Goal: Information Seeking & Learning: Learn about a topic

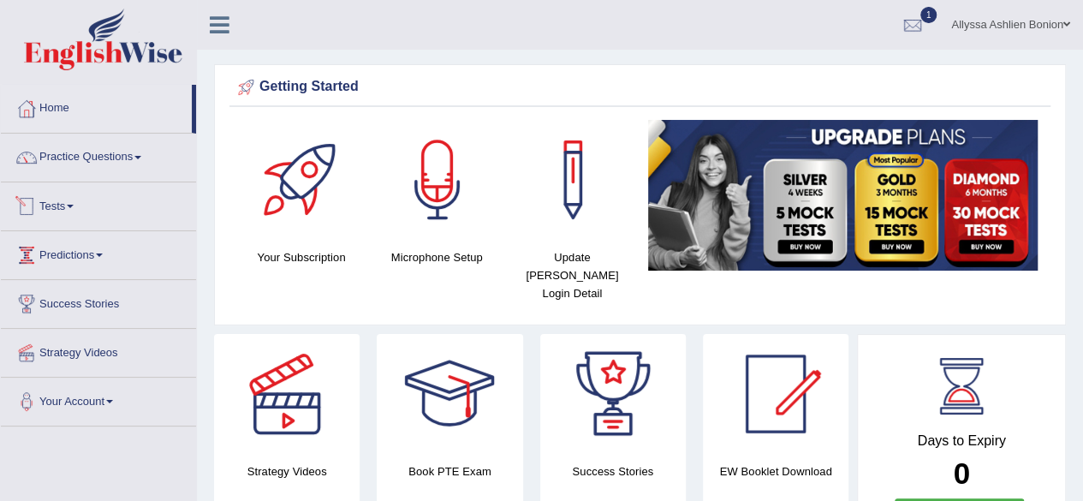
click at [85, 201] on link "Tests" at bounding box center [98, 203] width 195 height 43
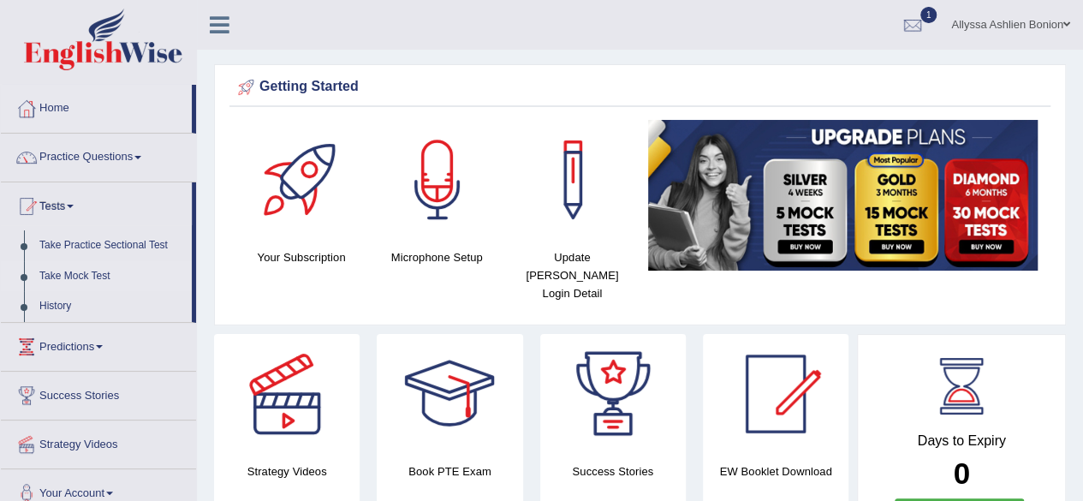
click at [58, 280] on link "Take Mock Test" at bounding box center [112, 276] width 160 height 31
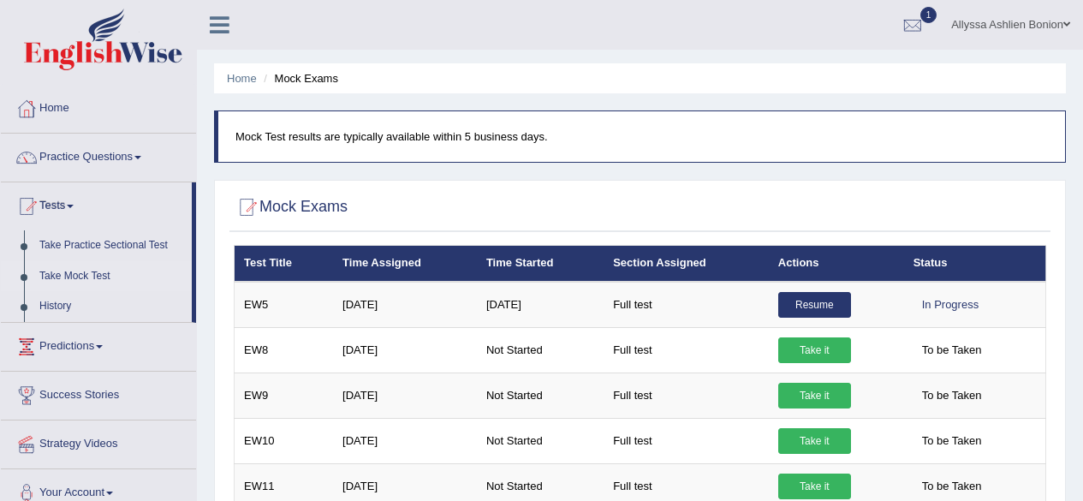
click at [928, 22] on link "1" at bounding box center [912, 22] width 51 height 45
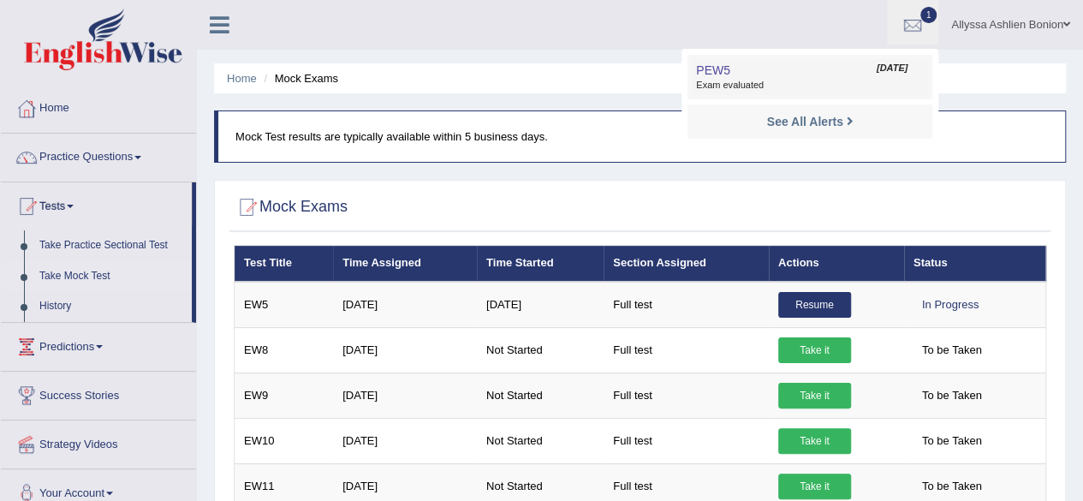
click at [796, 64] on link "PEW5 Aug 28, 2025 Exam evaluated" at bounding box center [810, 77] width 236 height 36
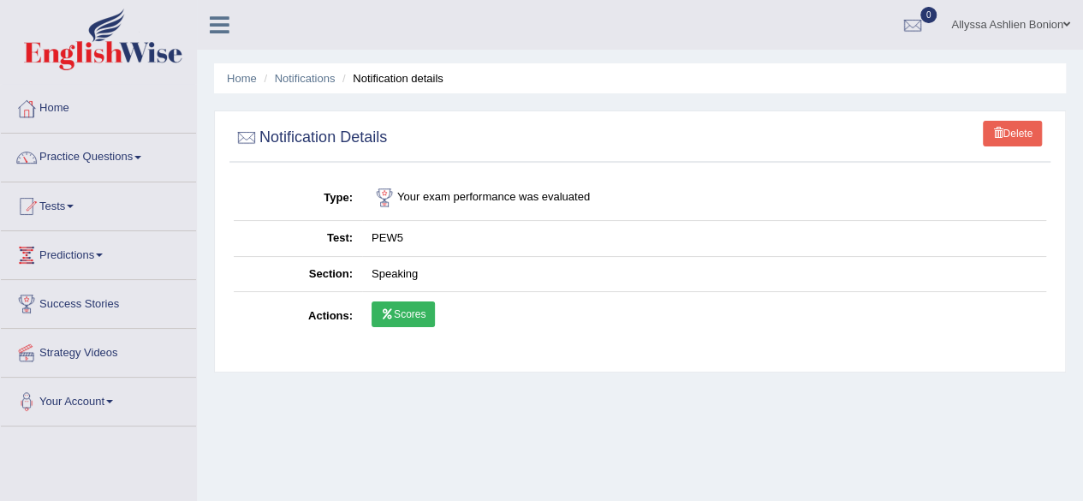
click at [392, 323] on link "Scores" at bounding box center [403, 314] width 63 height 26
click at [50, 203] on link "Tests" at bounding box center [98, 203] width 195 height 43
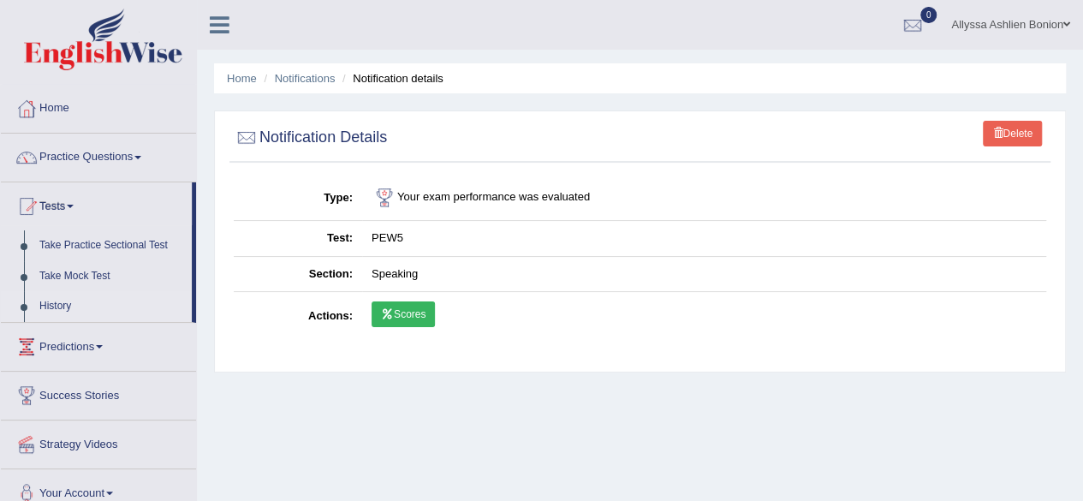
click at [43, 311] on link "History" at bounding box center [112, 306] width 160 height 31
click at [63, 313] on link "History" at bounding box center [112, 306] width 160 height 31
click at [47, 107] on link "Home" at bounding box center [98, 106] width 195 height 43
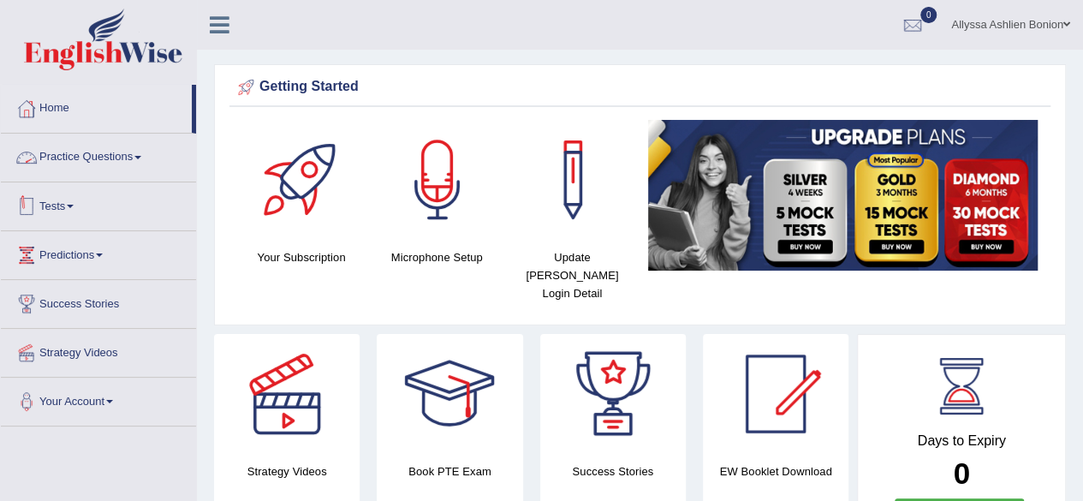
click at [54, 210] on link "Tests" at bounding box center [98, 203] width 195 height 43
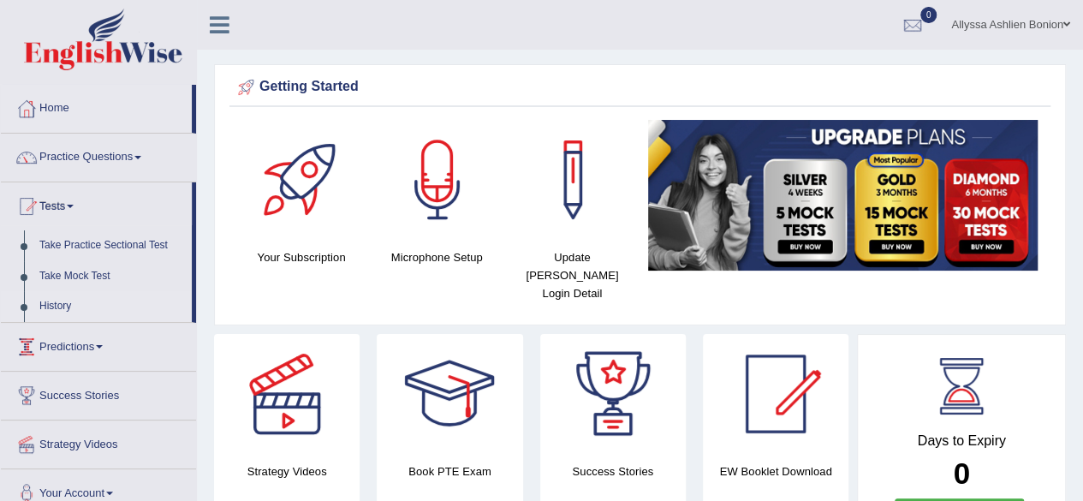
click at [48, 302] on link "History" at bounding box center [112, 306] width 160 height 31
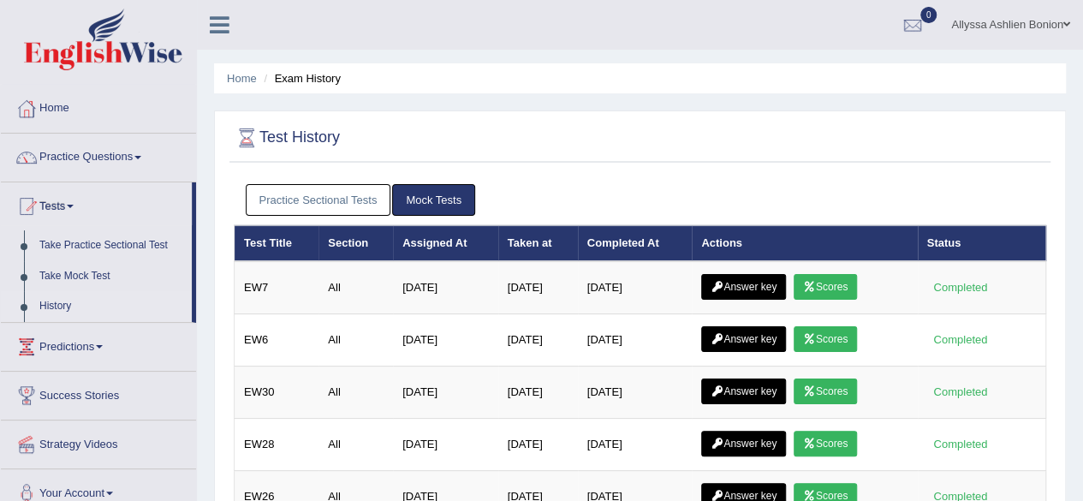
click at [343, 201] on link "Practice Sectional Tests" at bounding box center [319, 200] width 146 height 32
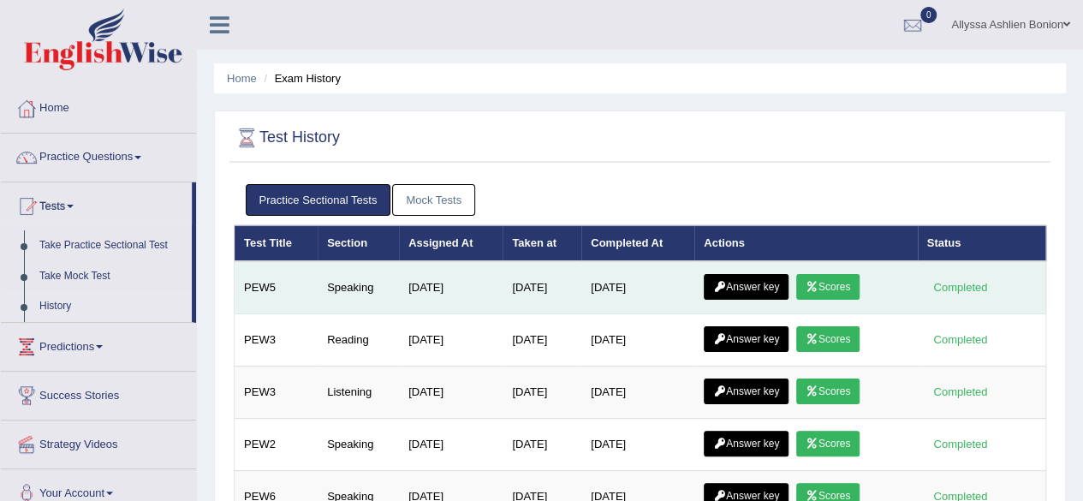
click at [726, 283] on icon at bounding box center [719, 287] width 13 height 10
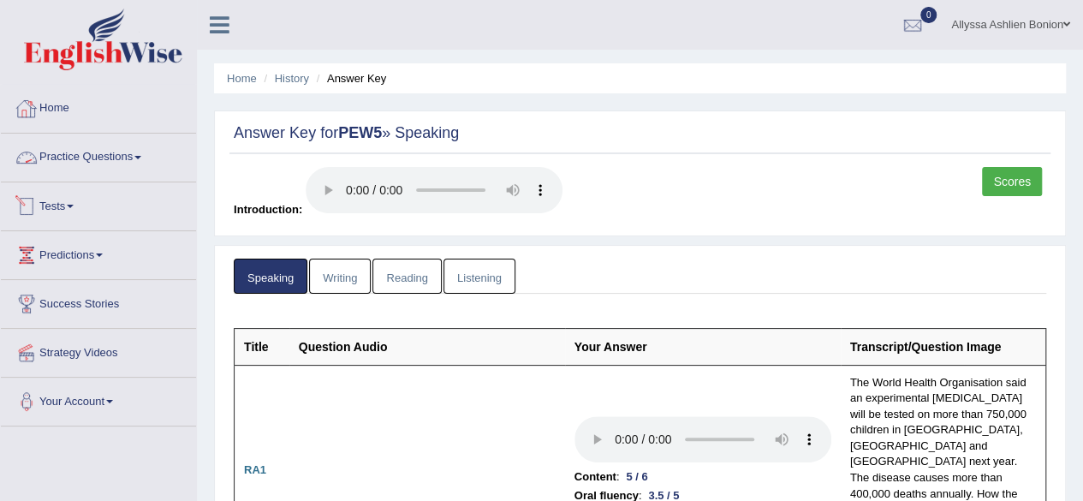
click at [57, 214] on link "Tests" at bounding box center [98, 203] width 195 height 43
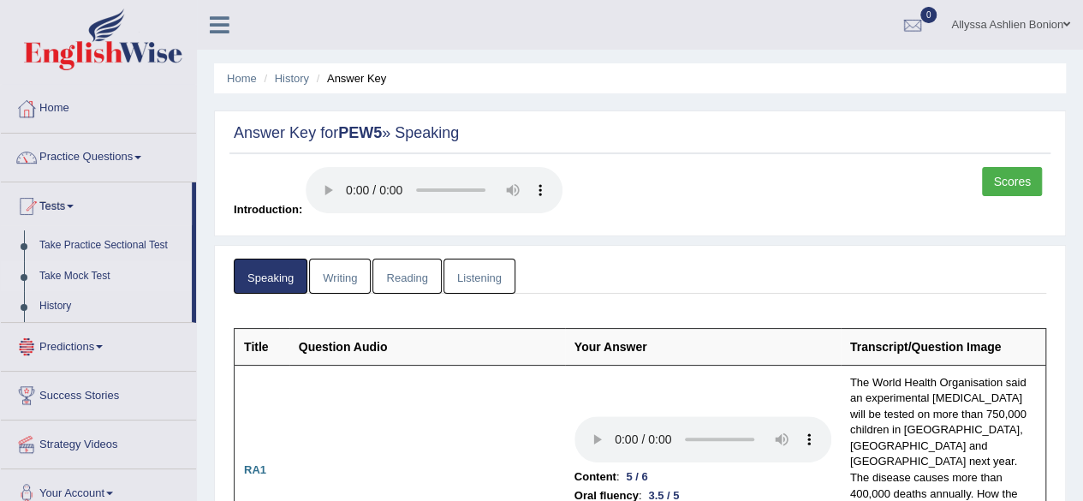
click at [57, 265] on link "Take Mock Test" at bounding box center [112, 276] width 160 height 31
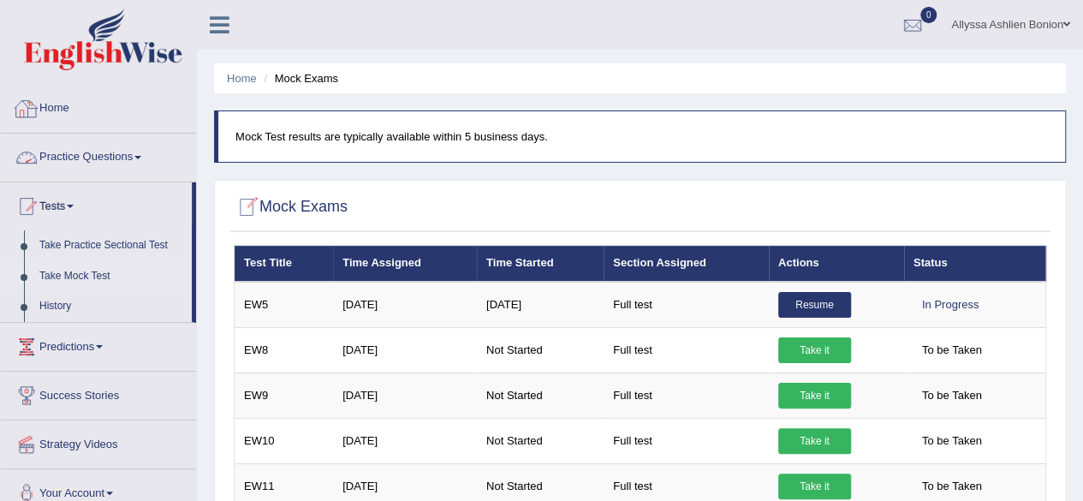
click at [67, 115] on link "Home" at bounding box center [98, 106] width 195 height 43
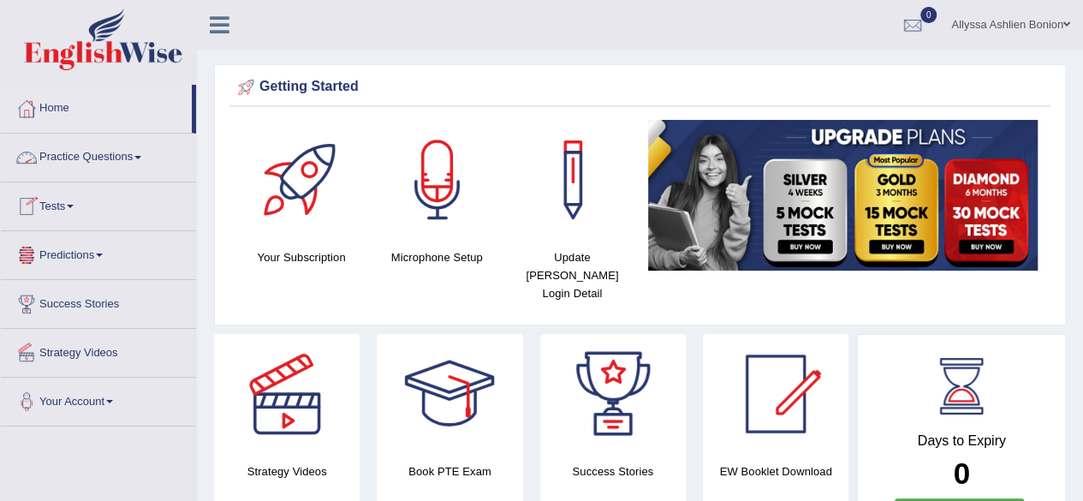
click at [46, 201] on link "Tests" at bounding box center [98, 203] width 195 height 43
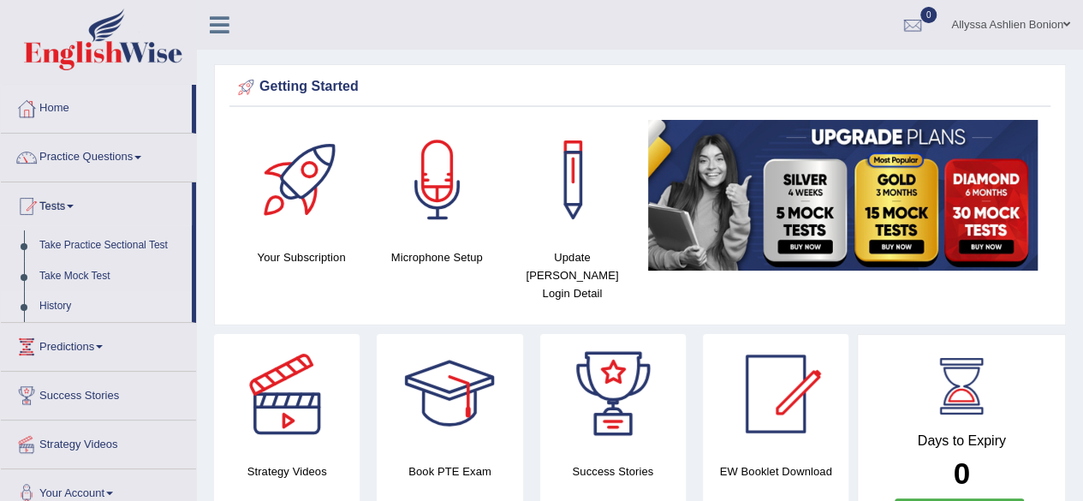
click at [53, 301] on link "History" at bounding box center [112, 306] width 160 height 31
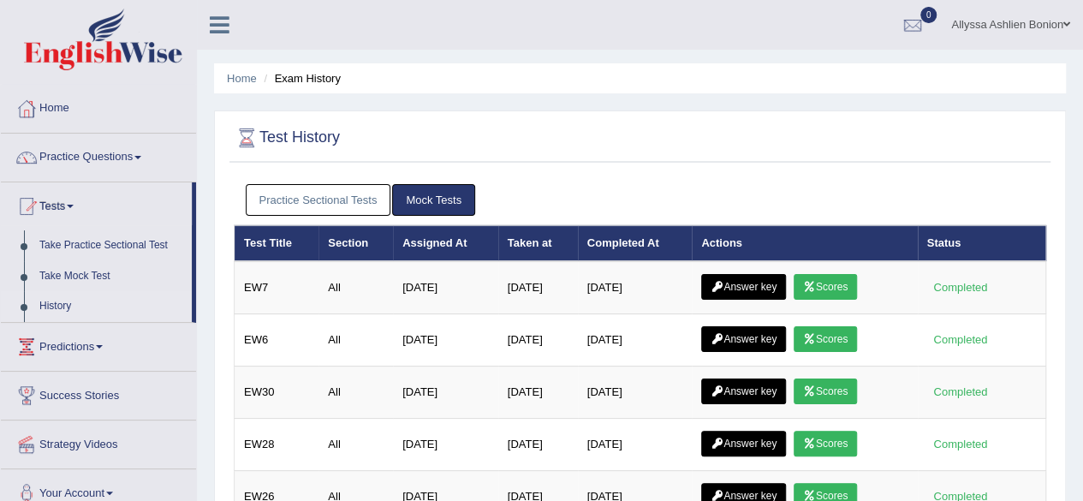
click at [437, 194] on link "Mock Tests" at bounding box center [433, 200] width 83 height 32
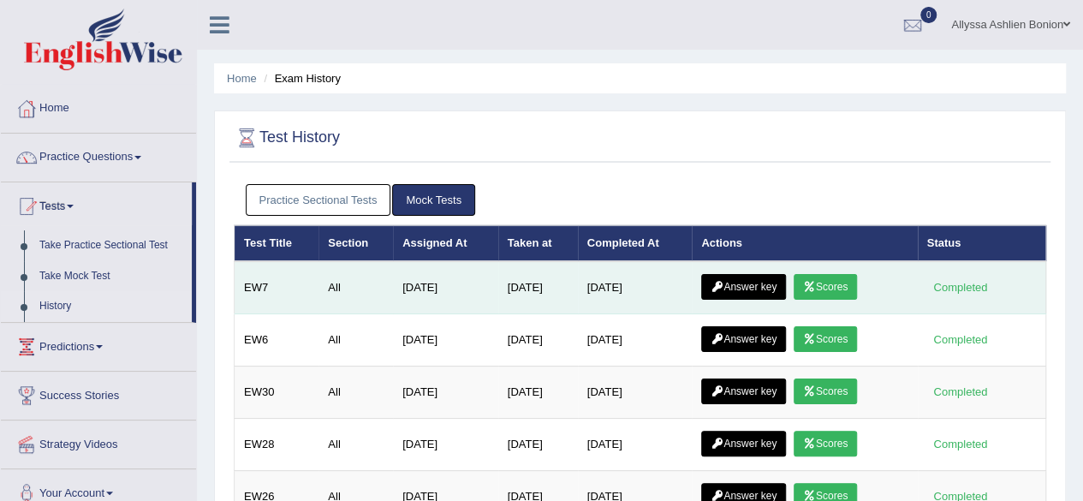
click at [757, 285] on link "Answer key" at bounding box center [743, 287] width 85 height 26
click at [822, 275] on link "Scores" at bounding box center [825, 287] width 63 height 26
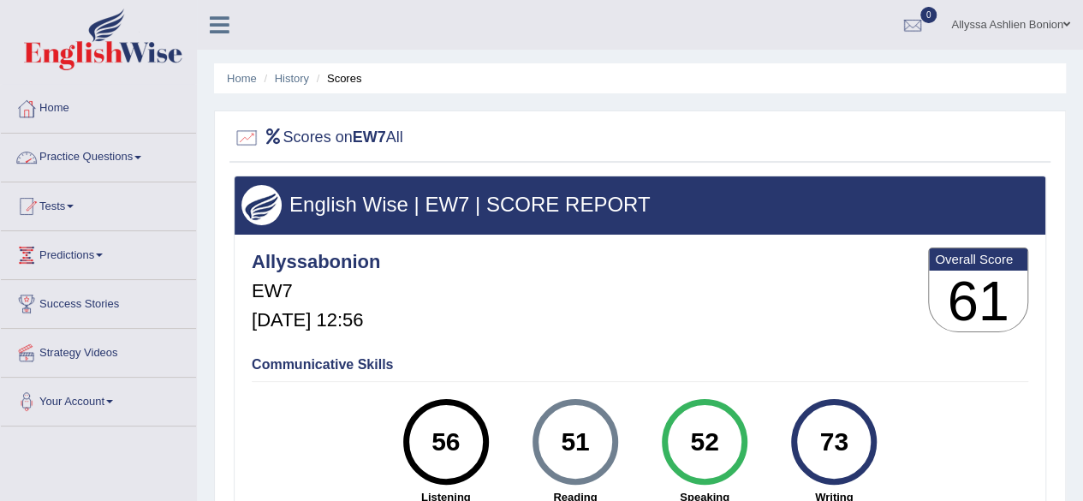
click at [69, 156] on link "Practice Questions" at bounding box center [98, 155] width 195 height 43
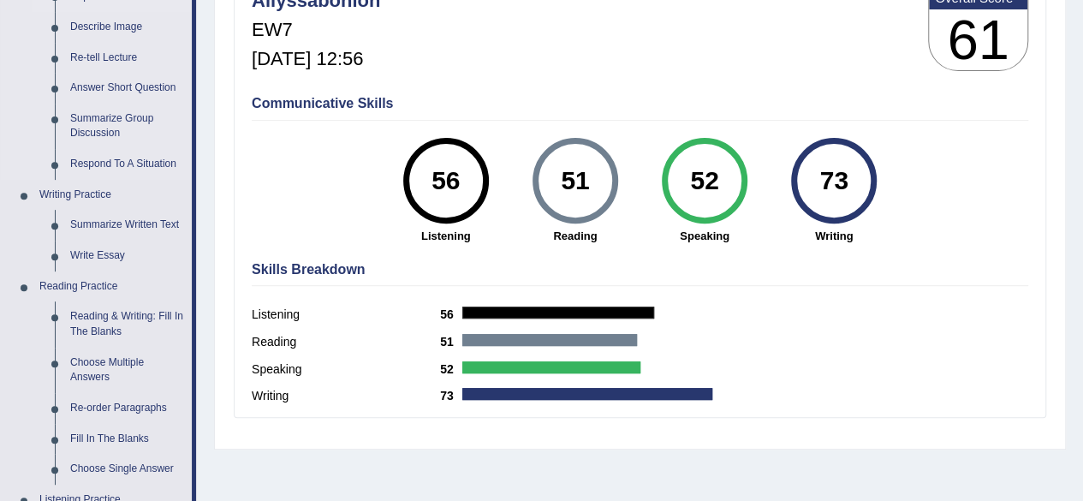
scroll to position [263, 0]
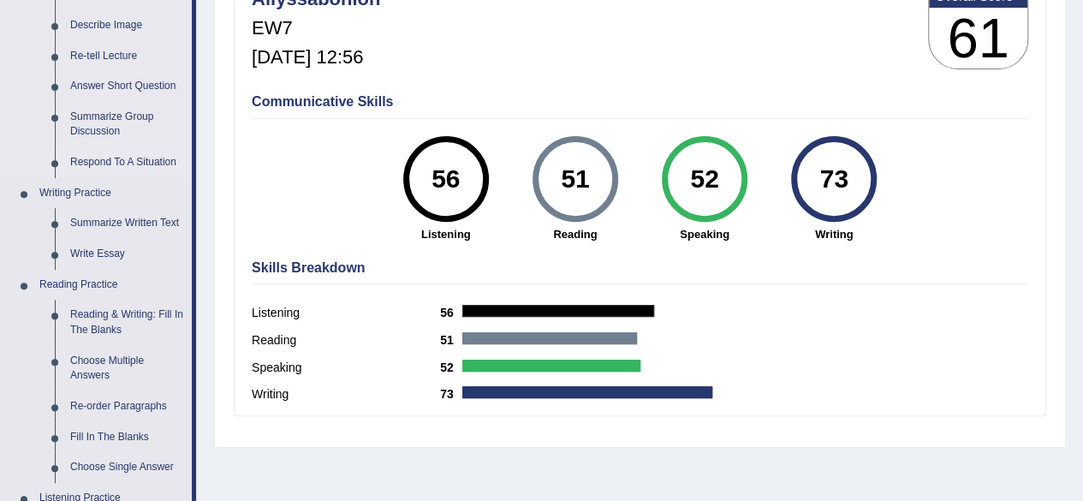
click at [89, 157] on link "Respond To A Situation" at bounding box center [127, 162] width 129 height 31
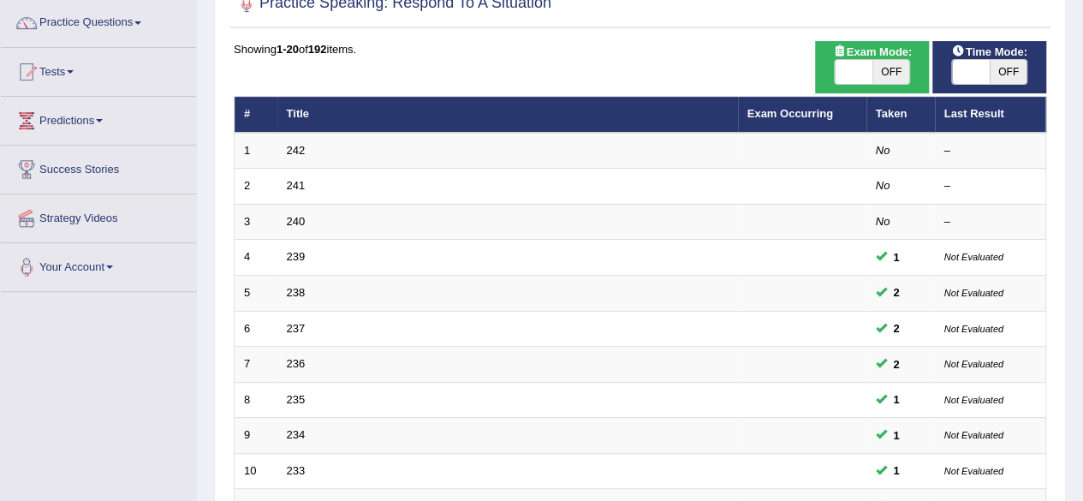
scroll to position [137, 0]
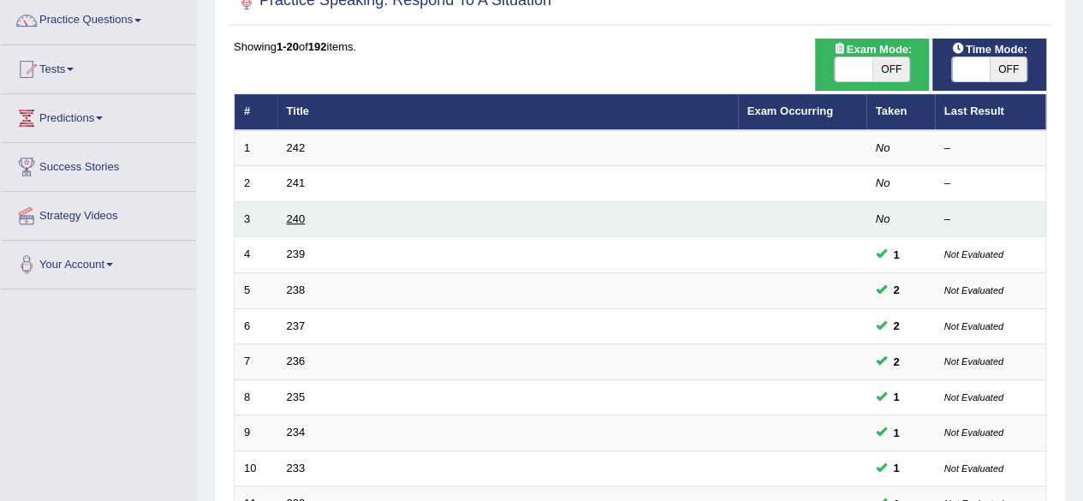
click at [301, 218] on link "240" at bounding box center [296, 218] width 19 height 13
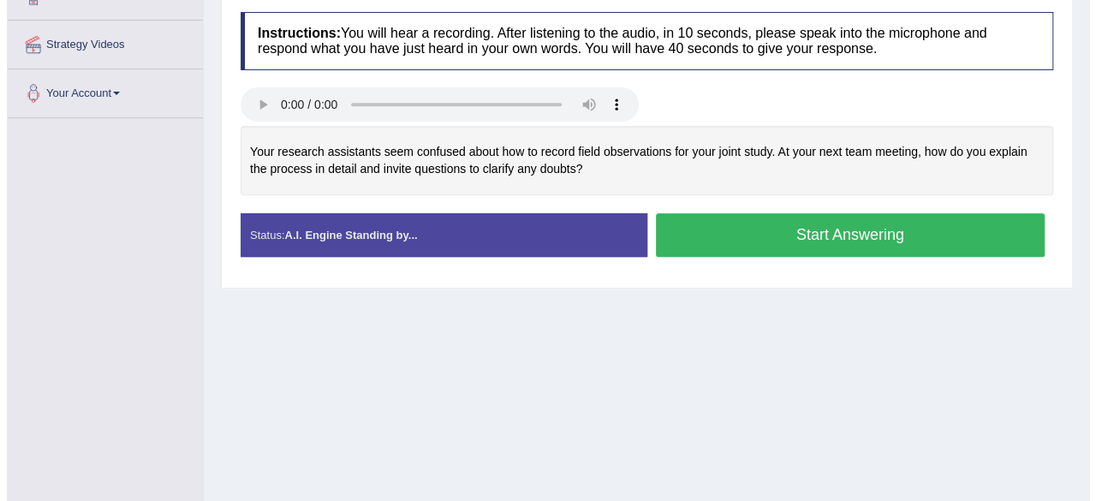
scroll to position [283, 0]
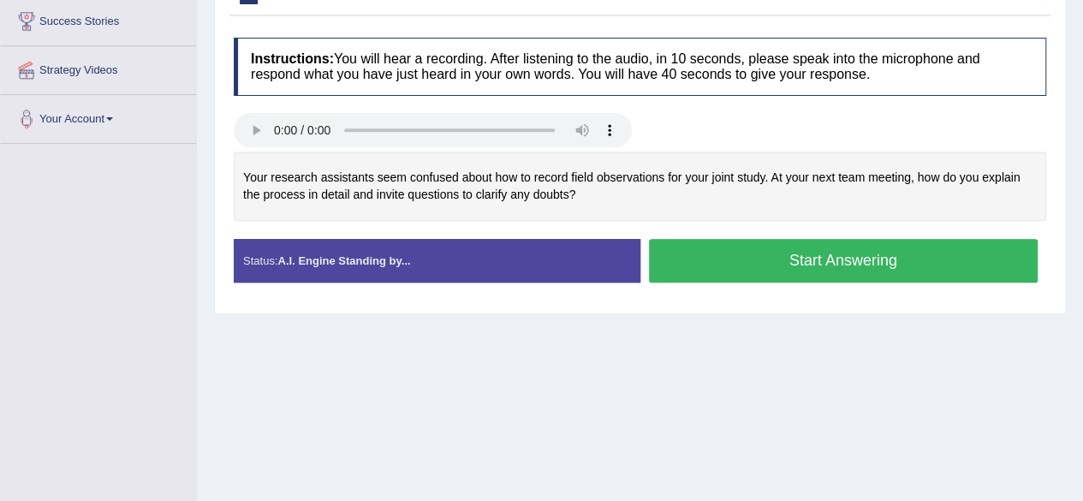
click at [712, 253] on button "Start Answering" at bounding box center [844, 261] width 390 height 44
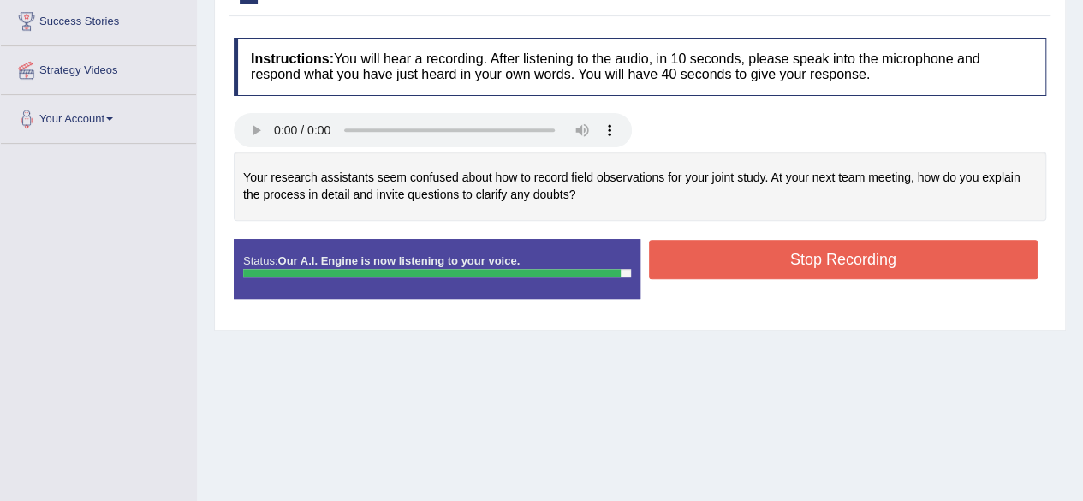
click at [691, 259] on button "Stop Recording" at bounding box center [844, 259] width 390 height 39
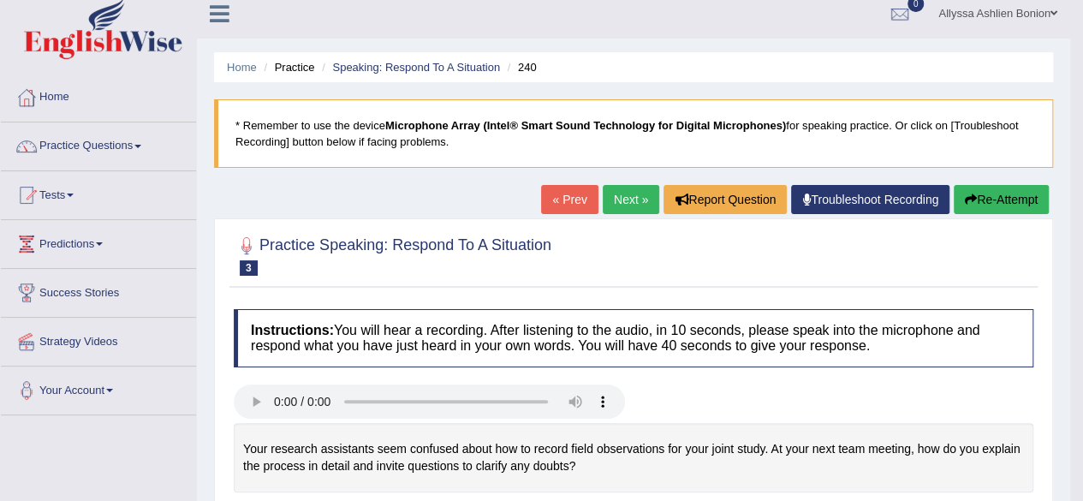
scroll to position [0, 0]
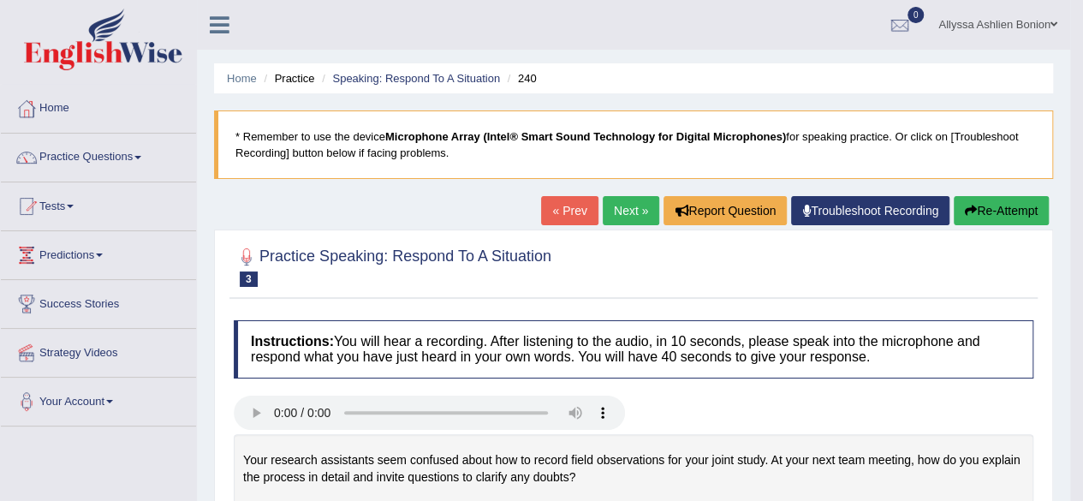
click at [606, 209] on link "Next »" at bounding box center [631, 210] width 57 height 29
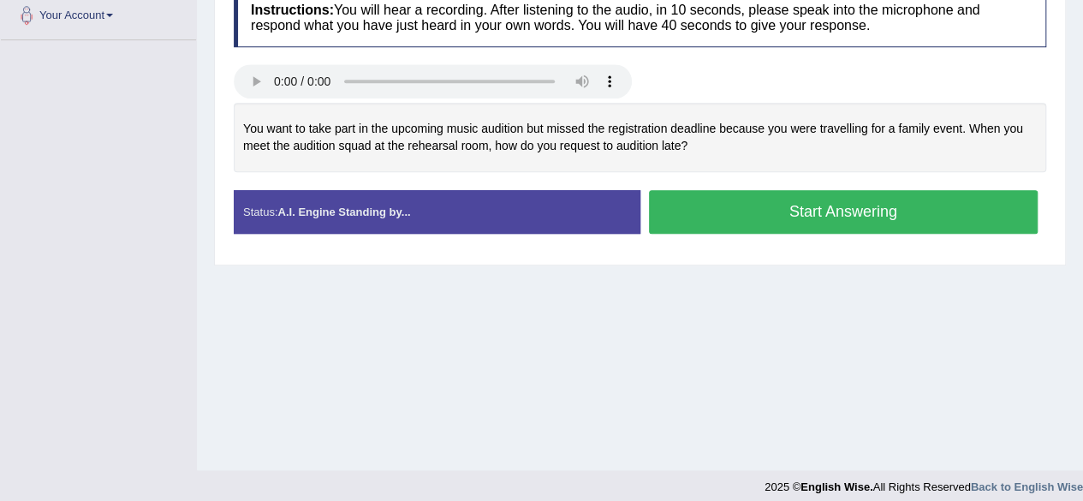
scroll to position [387, 0]
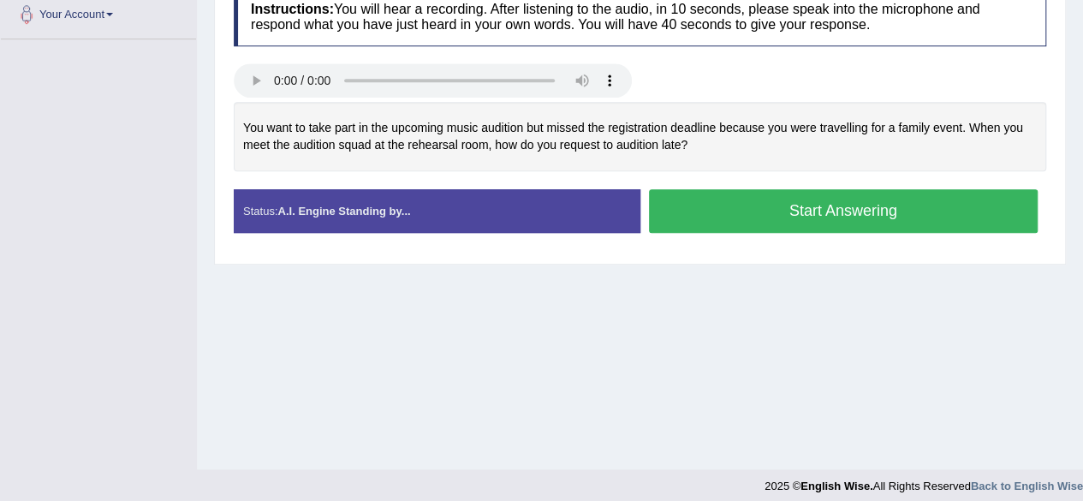
click at [742, 209] on button "Start Answering" at bounding box center [844, 211] width 390 height 44
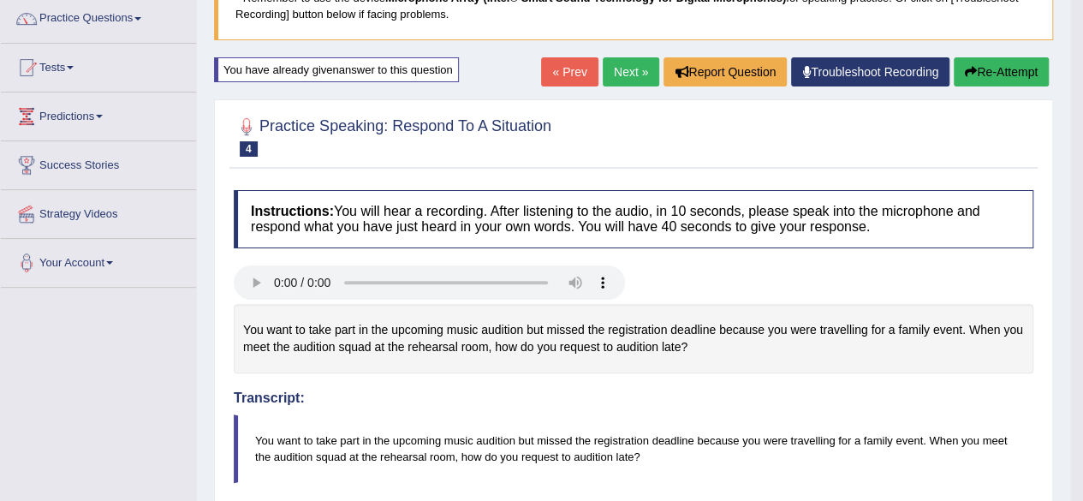
scroll to position [134, 0]
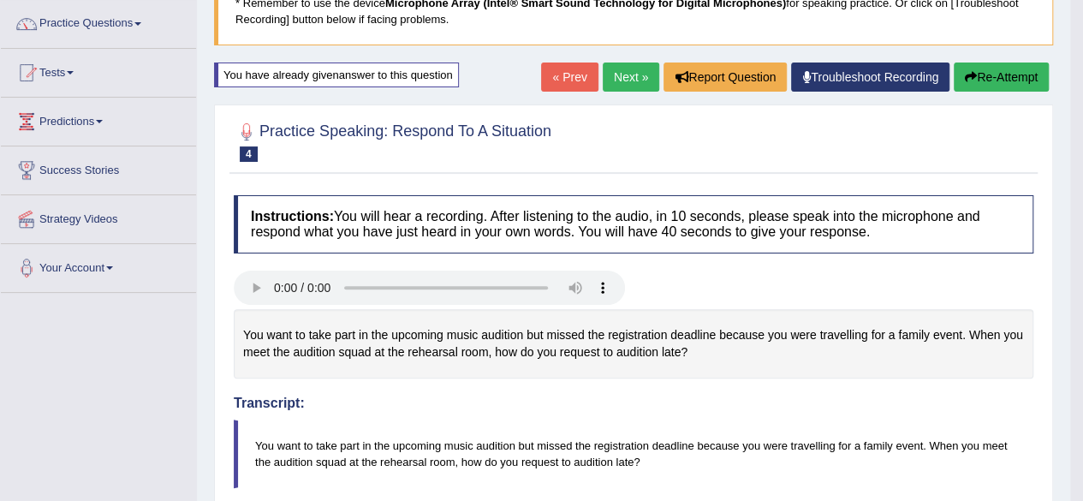
click at [613, 78] on link "Next »" at bounding box center [631, 77] width 57 height 29
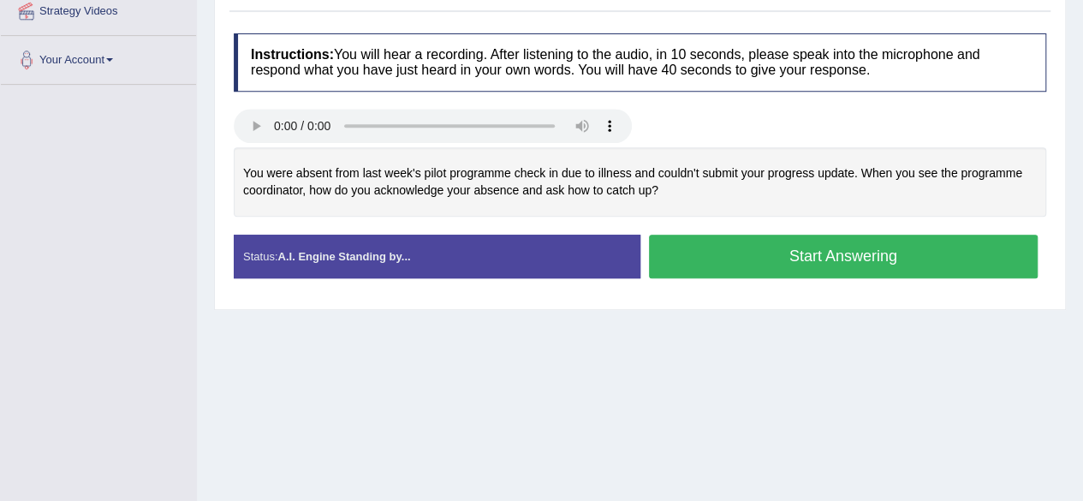
scroll to position [343, 0]
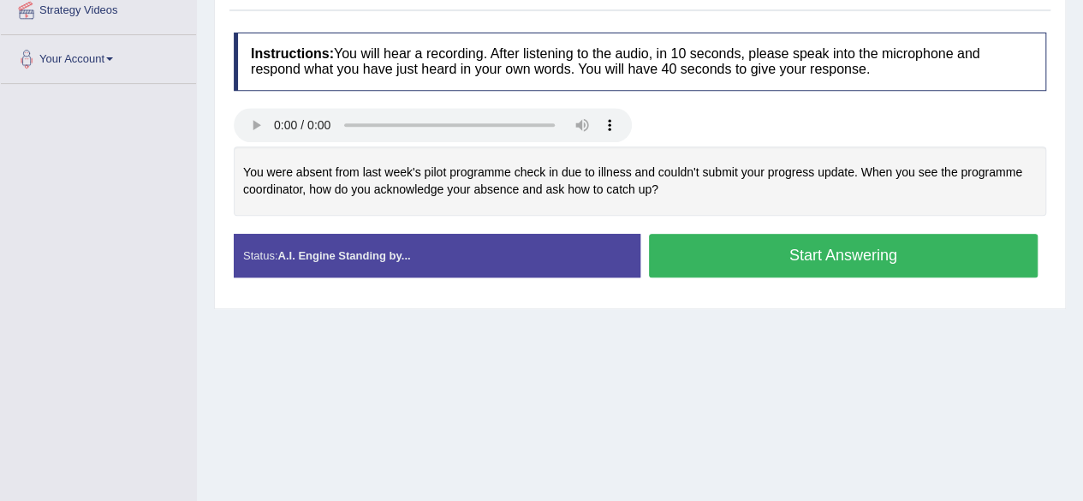
click at [743, 249] on button "Start Answering" at bounding box center [844, 256] width 390 height 44
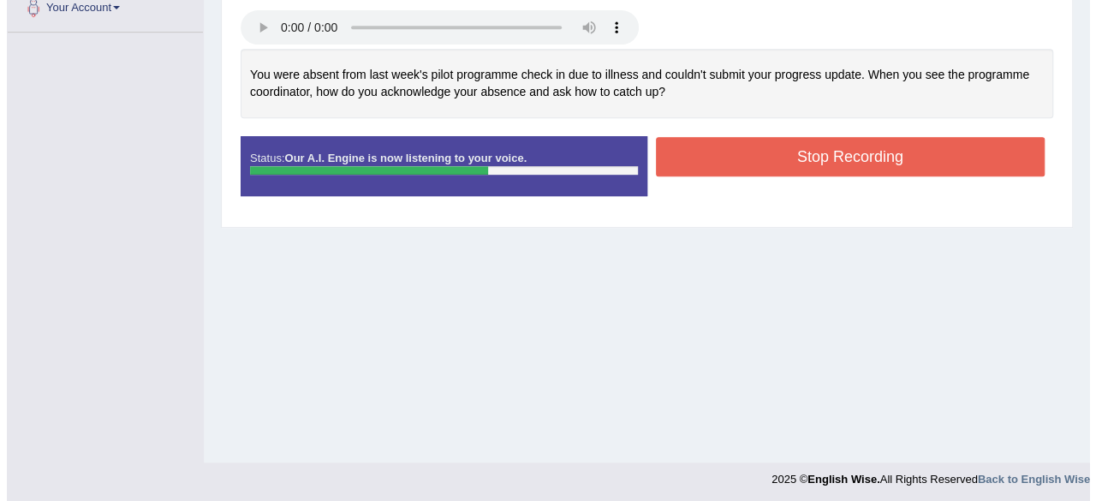
scroll to position [397, 0]
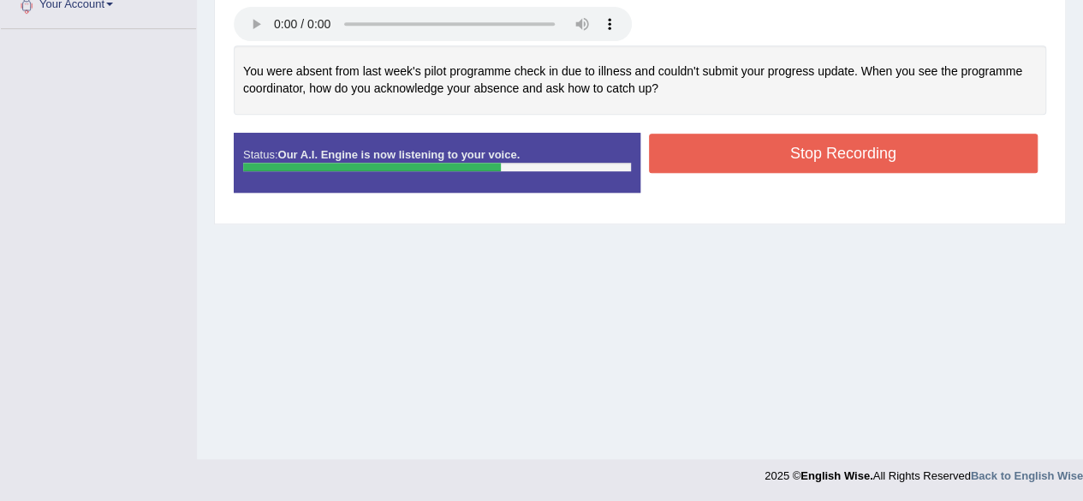
click at [783, 160] on button "Stop Recording" at bounding box center [844, 153] width 390 height 39
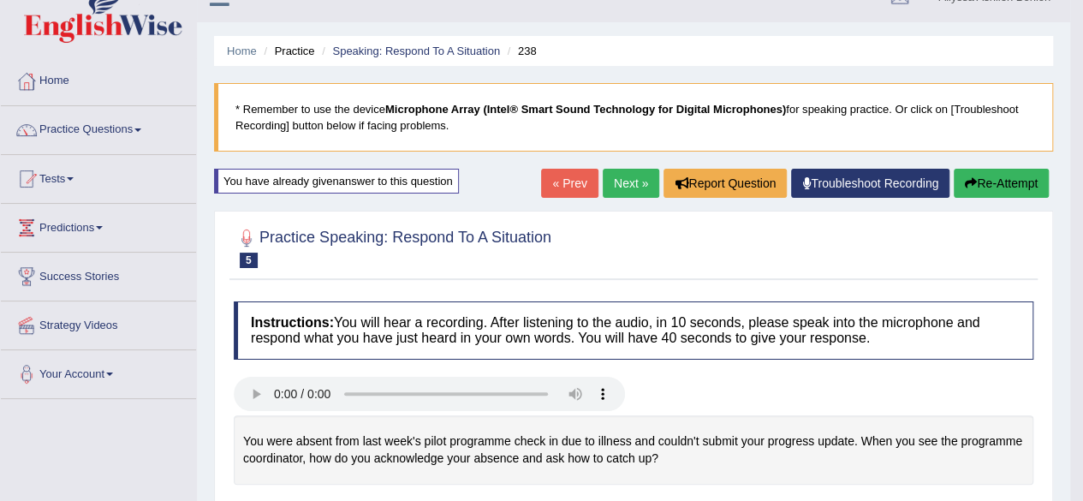
scroll to position [0, 0]
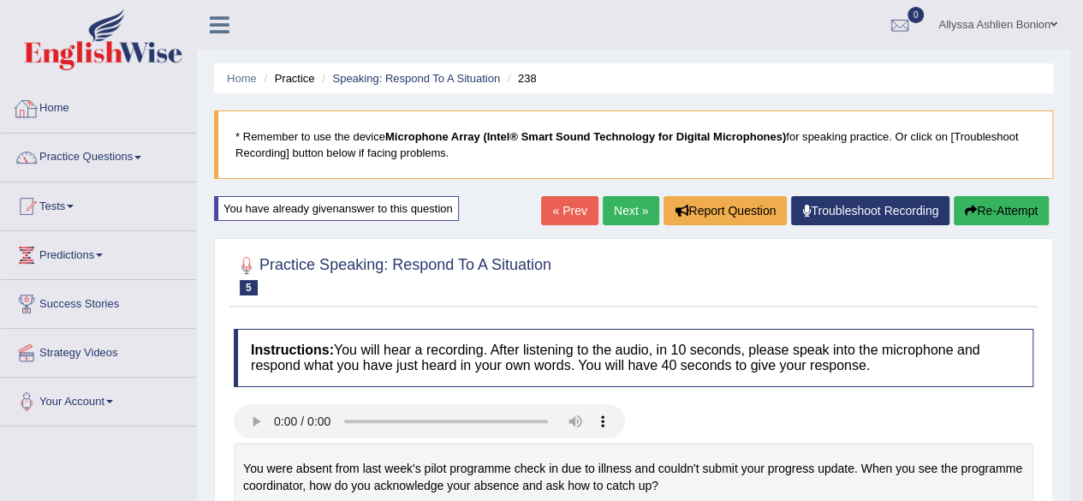
click at [50, 104] on link "Home" at bounding box center [98, 106] width 195 height 43
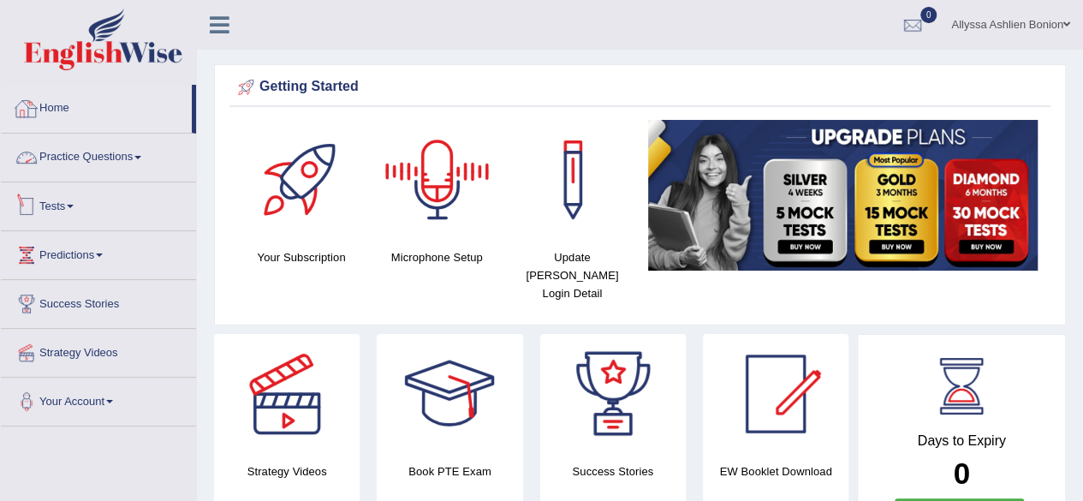
click at [42, 213] on link "Tests" at bounding box center [98, 203] width 195 height 43
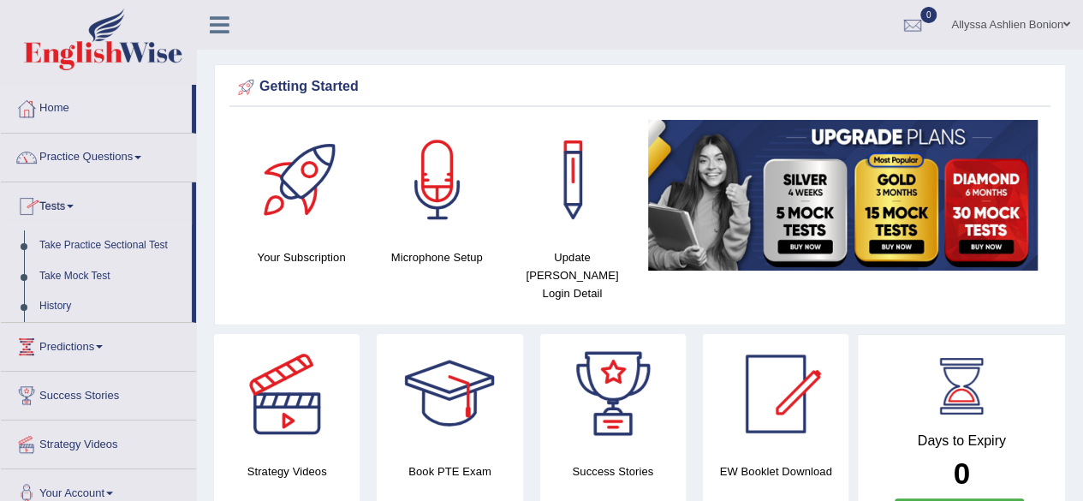
click at [54, 162] on link "Practice Questions" at bounding box center [98, 155] width 195 height 43
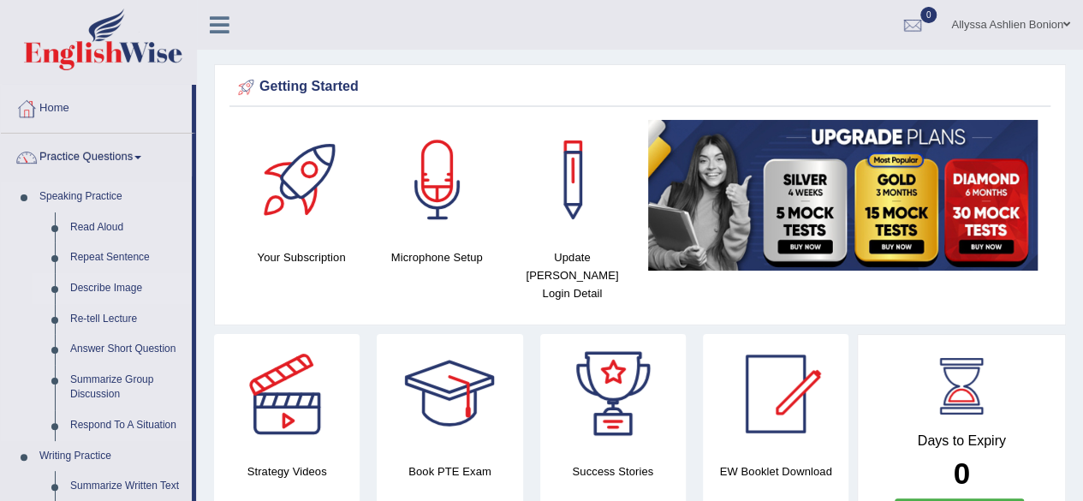
scroll to position [129, 0]
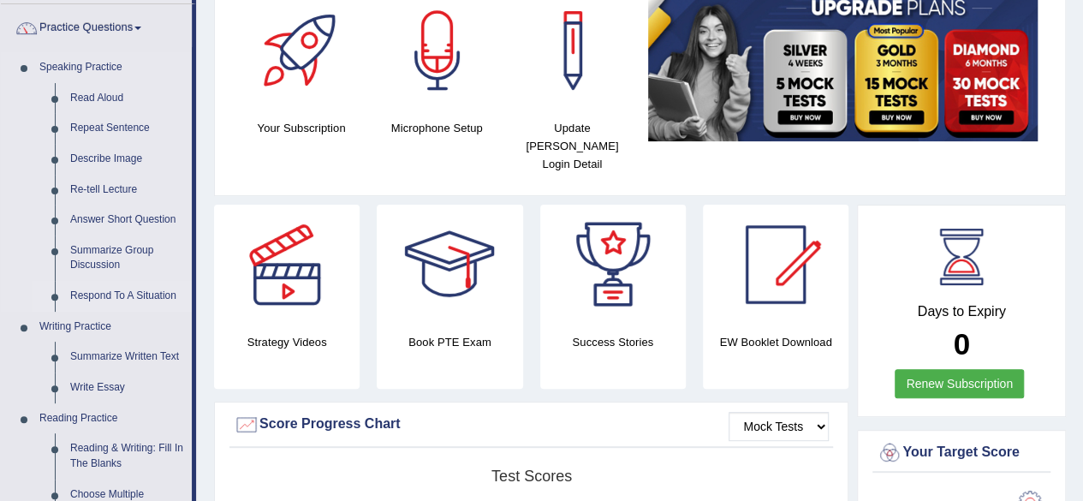
click at [94, 299] on link "Respond To A Situation" at bounding box center [127, 296] width 129 height 31
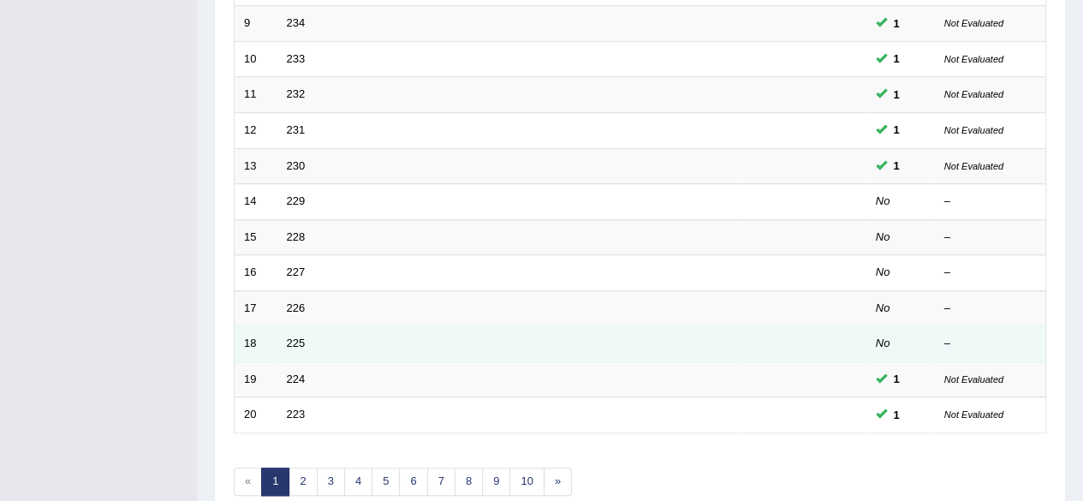
scroll to position [548, 0]
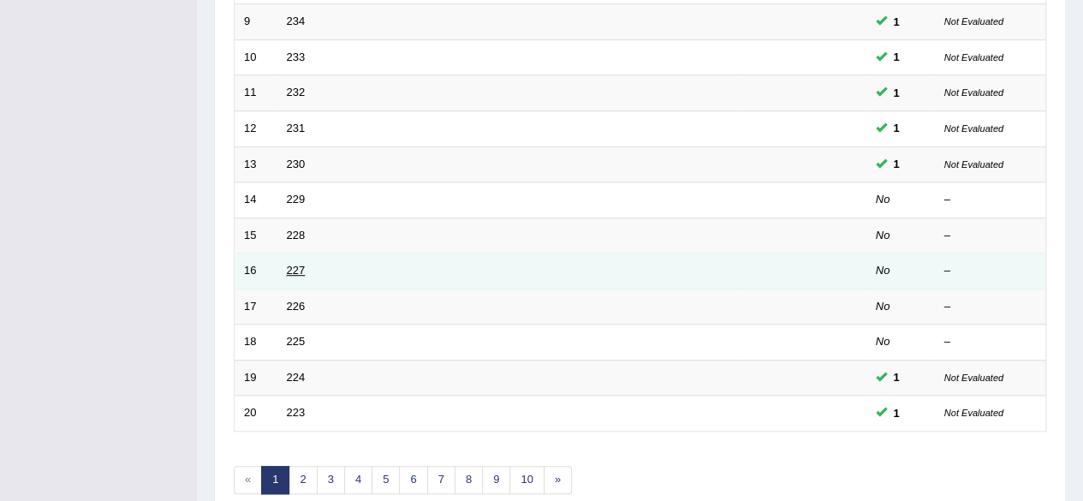
click at [294, 265] on link "227" at bounding box center [296, 270] width 19 height 13
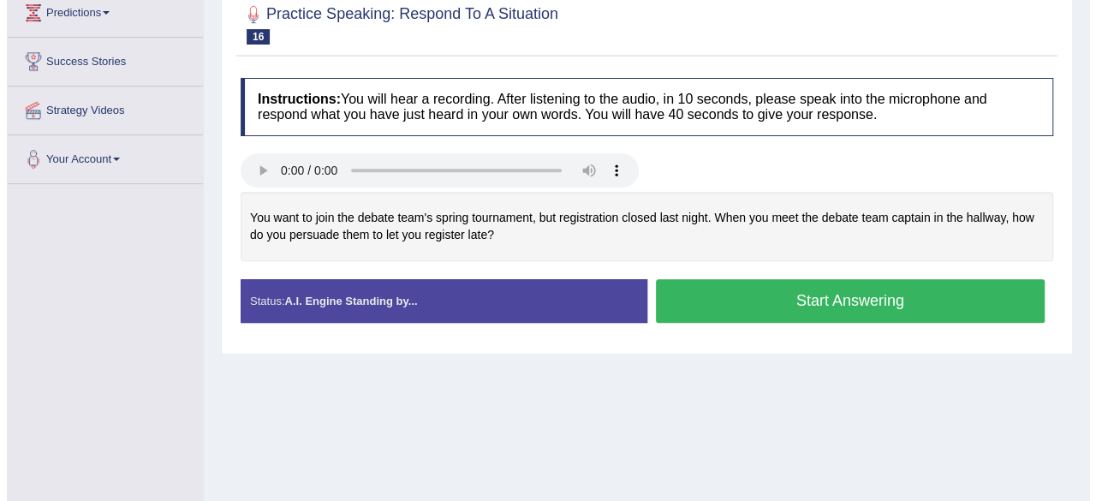
scroll to position [244, 0]
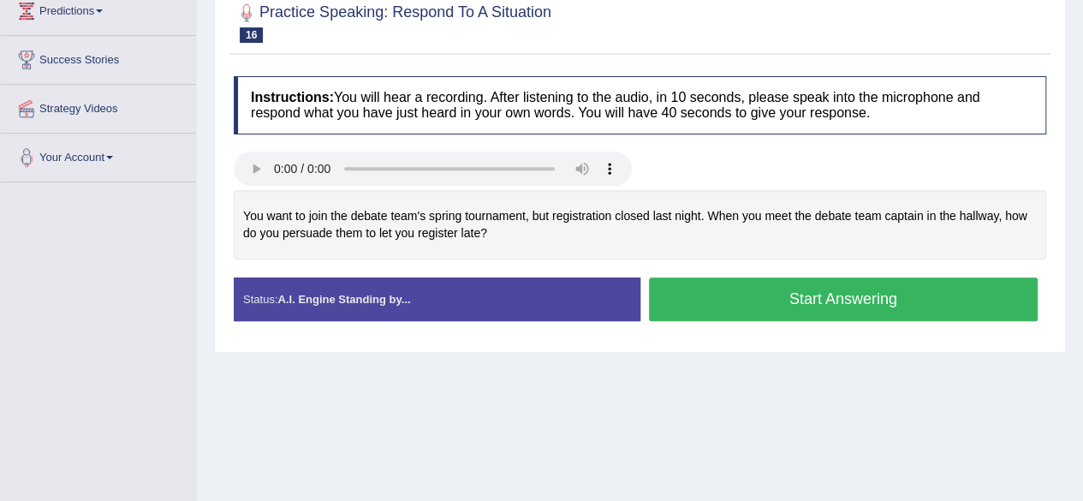
click at [675, 292] on button "Start Answering" at bounding box center [844, 299] width 390 height 44
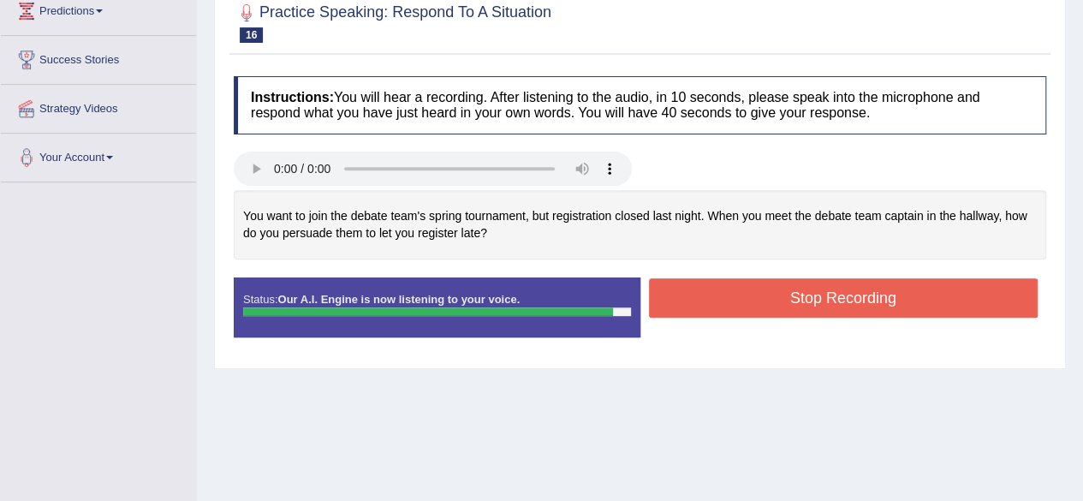
click at [675, 292] on button "Stop Recording" at bounding box center [844, 297] width 390 height 39
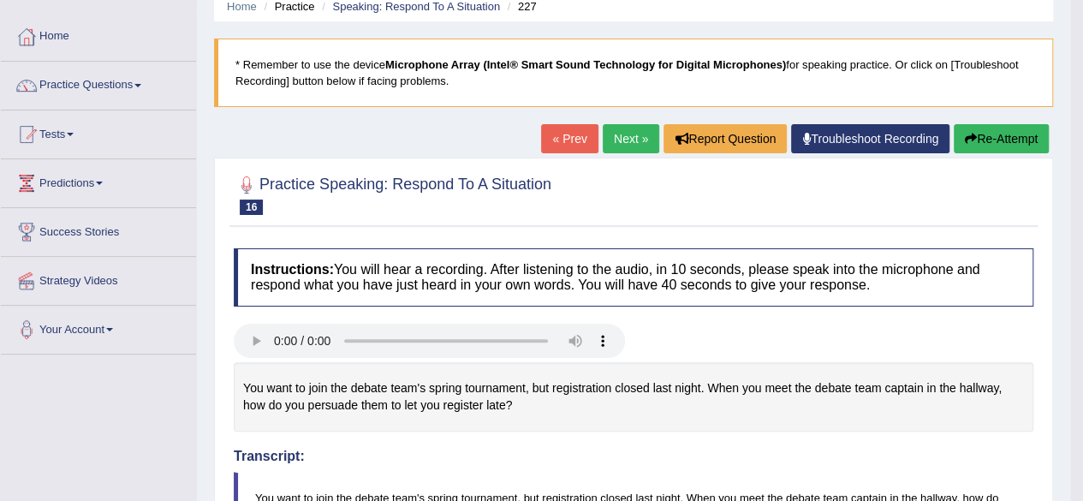
scroll to position [0, 0]
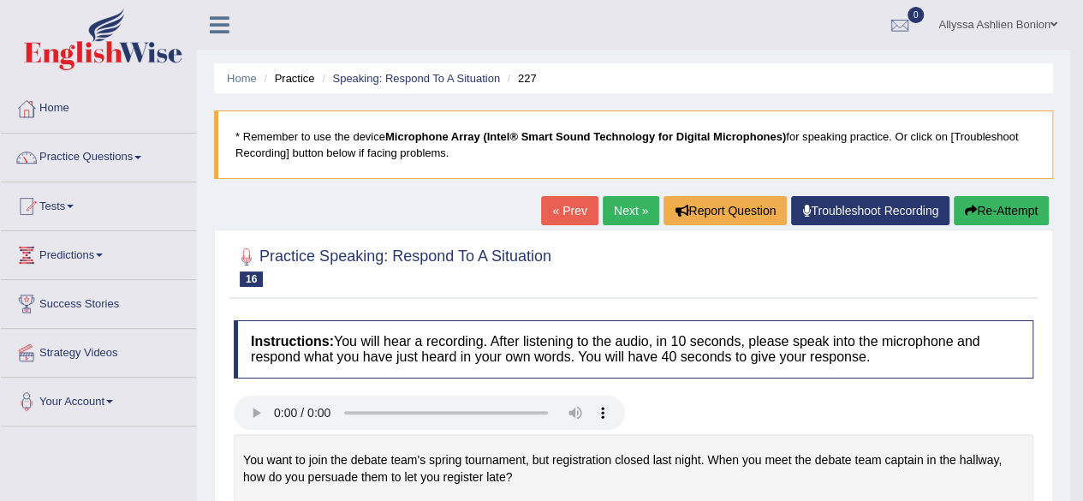
click at [627, 211] on link "Next »" at bounding box center [631, 210] width 57 height 29
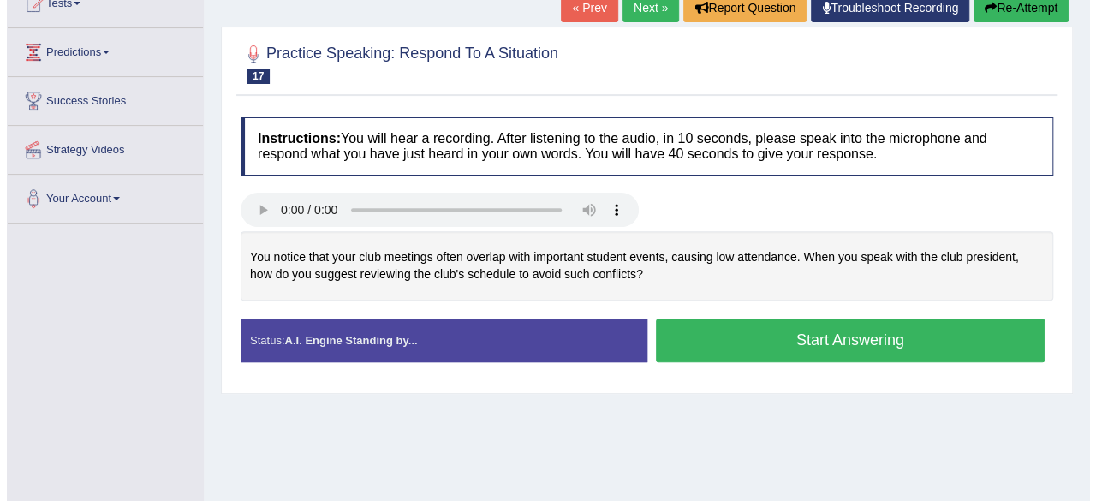
scroll to position [205, 0]
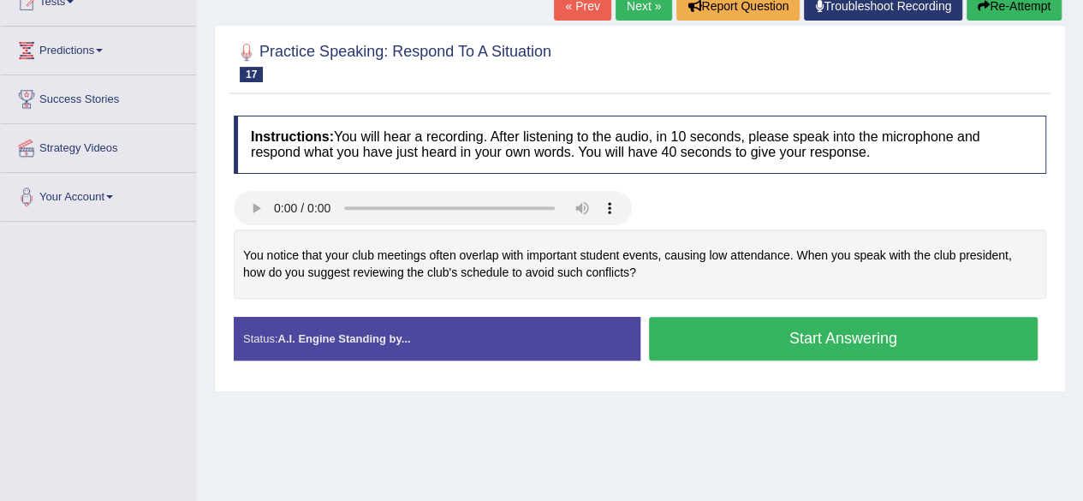
click at [707, 349] on button "Start Answering" at bounding box center [844, 339] width 390 height 44
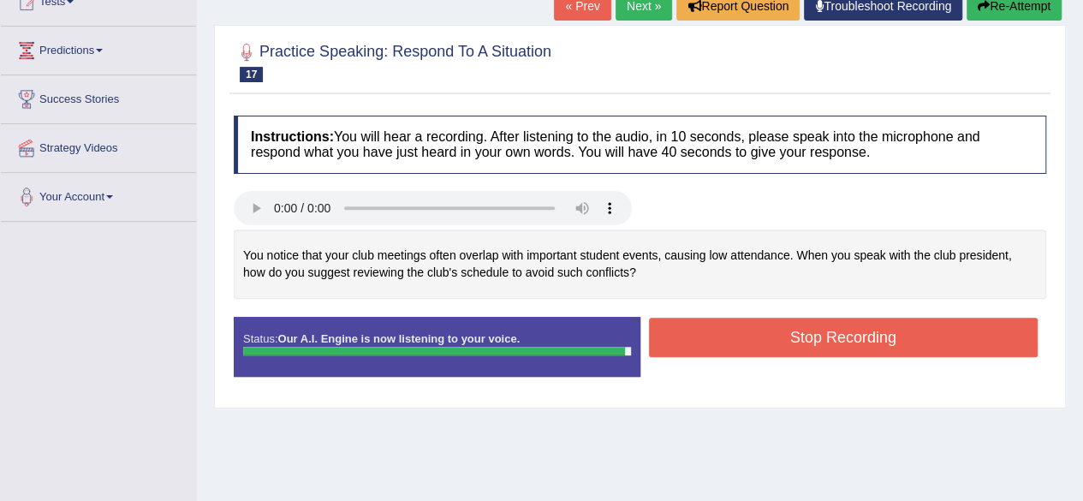
click at [707, 349] on button "Stop Recording" at bounding box center [844, 337] width 390 height 39
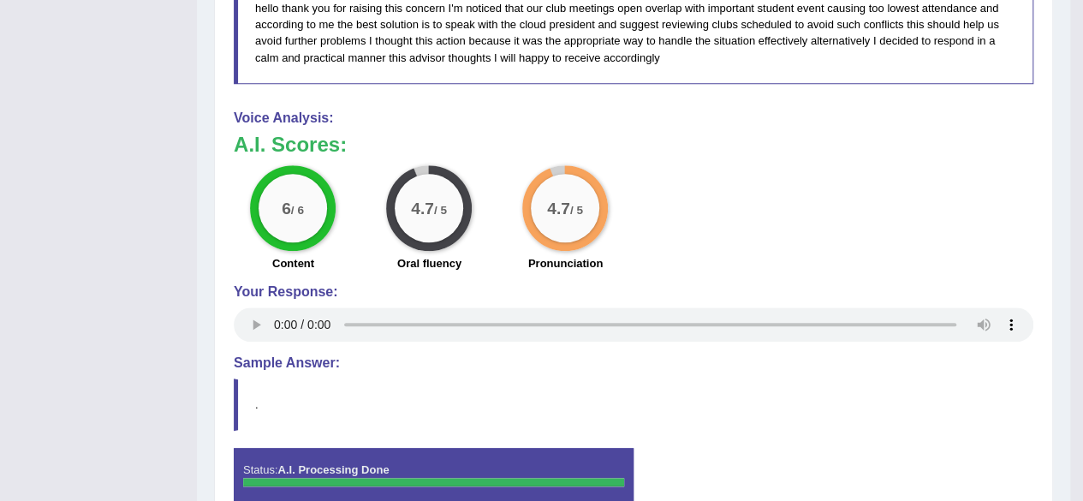
scroll to position [0, 0]
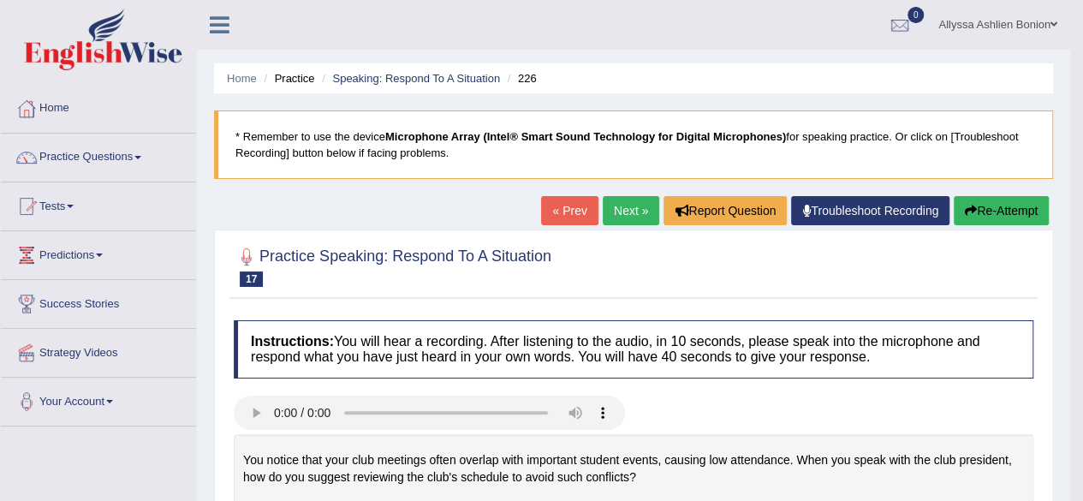
click at [625, 201] on link "Next »" at bounding box center [631, 210] width 57 height 29
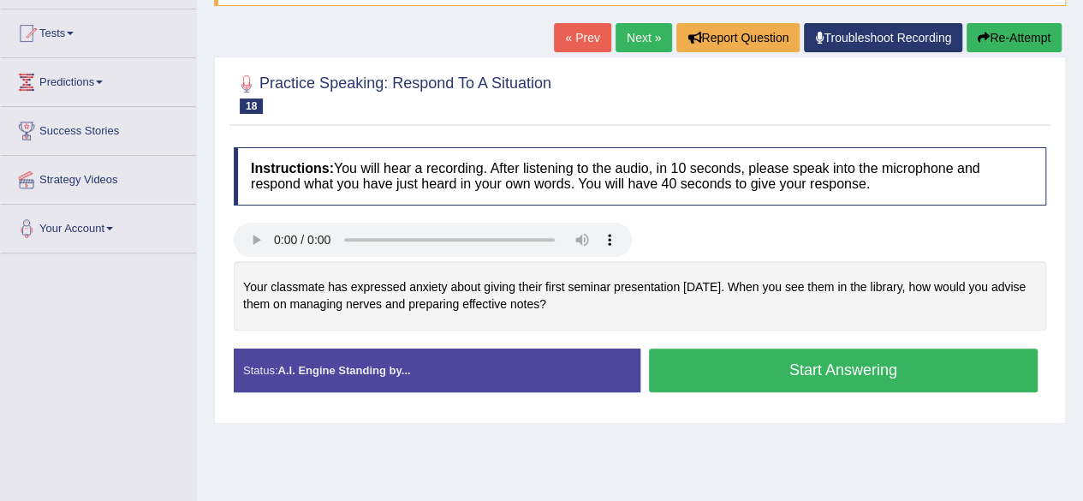
scroll to position [182, 0]
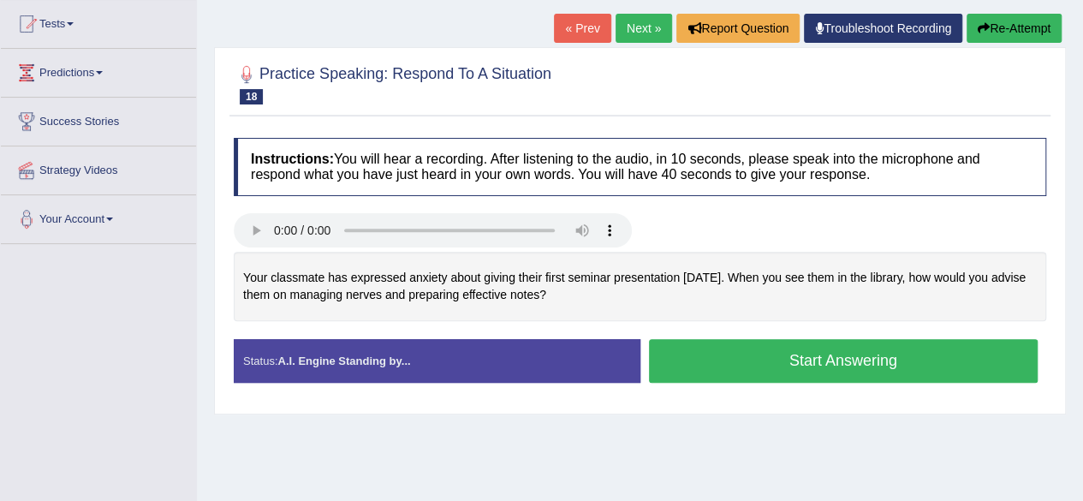
click at [689, 343] on button "Start Answering" at bounding box center [844, 361] width 390 height 44
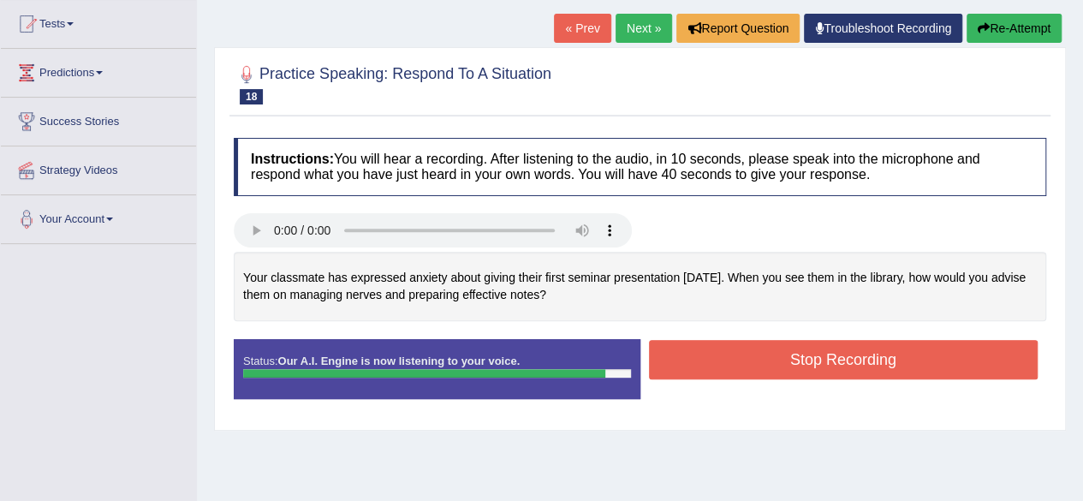
click at [689, 343] on button "Stop Recording" at bounding box center [844, 359] width 390 height 39
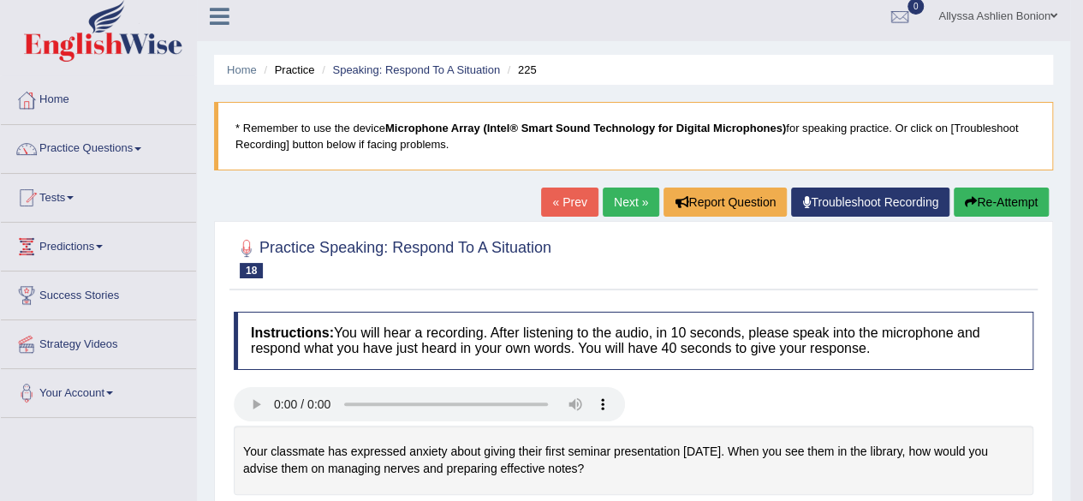
scroll to position [8, 0]
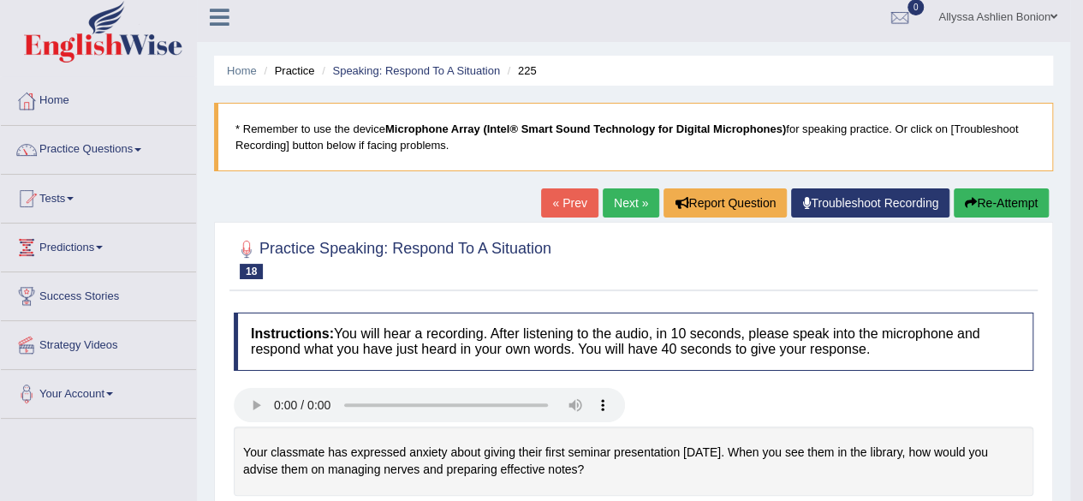
click at [622, 198] on link "Next »" at bounding box center [631, 202] width 57 height 29
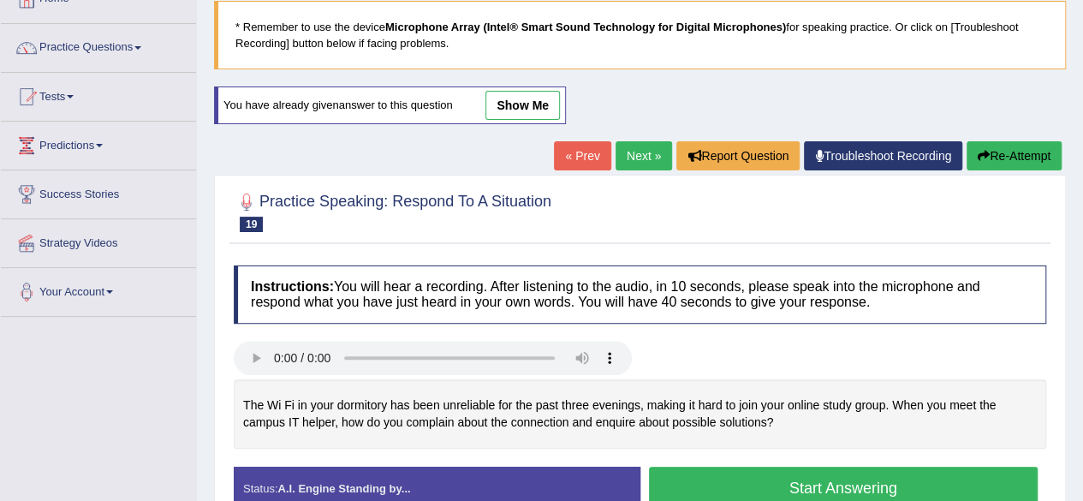
scroll to position [106, 0]
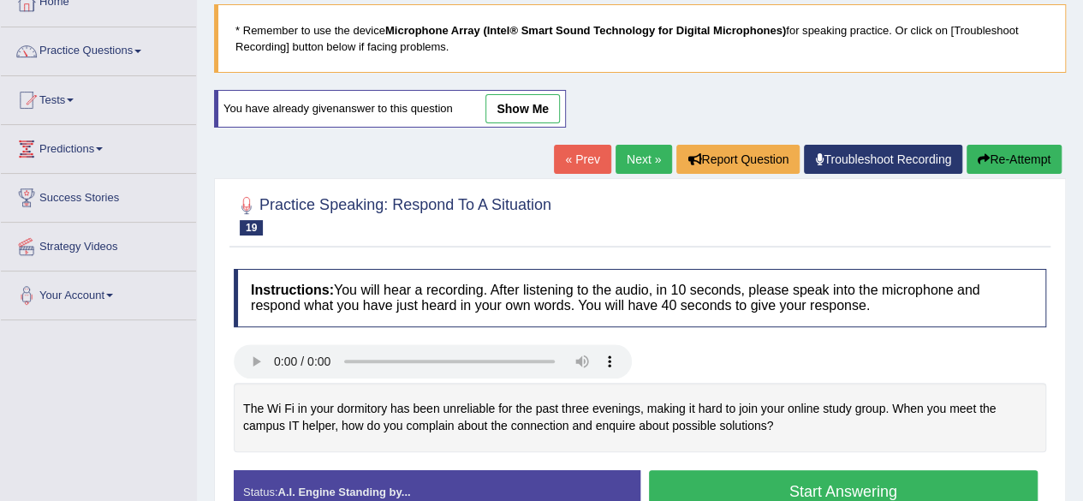
click at [512, 106] on link "show me" at bounding box center [523, 108] width 75 height 29
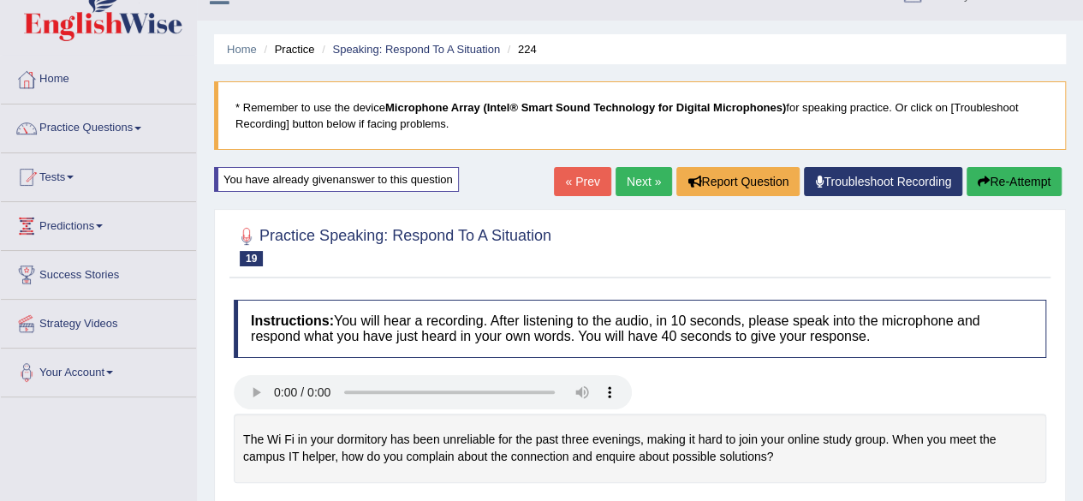
scroll to position [0, 0]
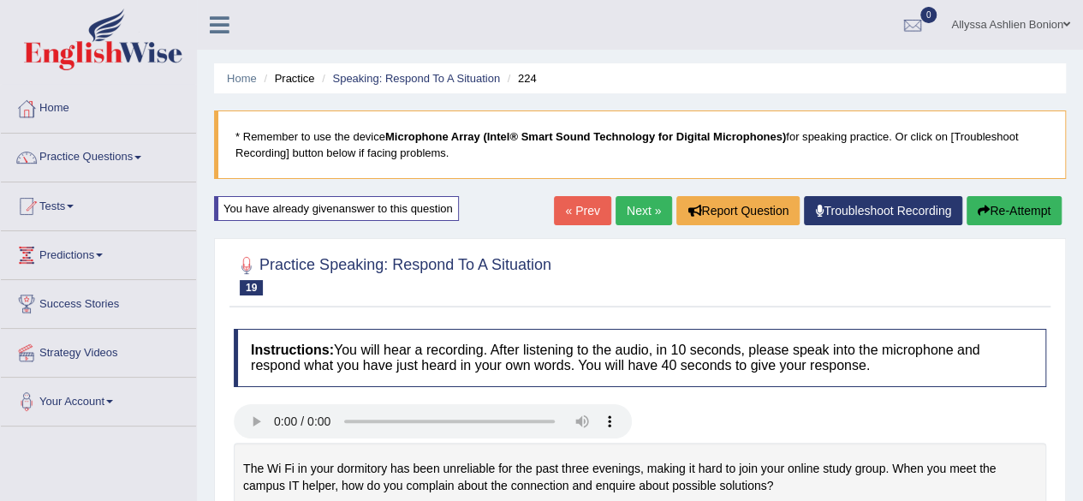
click at [979, 206] on icon "button" at bounding box center [984, 211] width 12 height 12
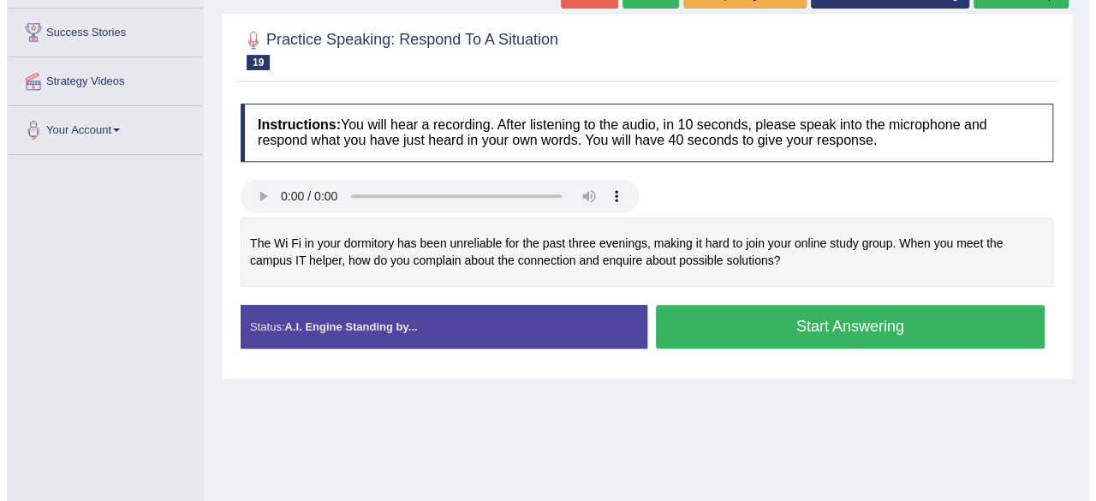
scroll to position [276, 0]
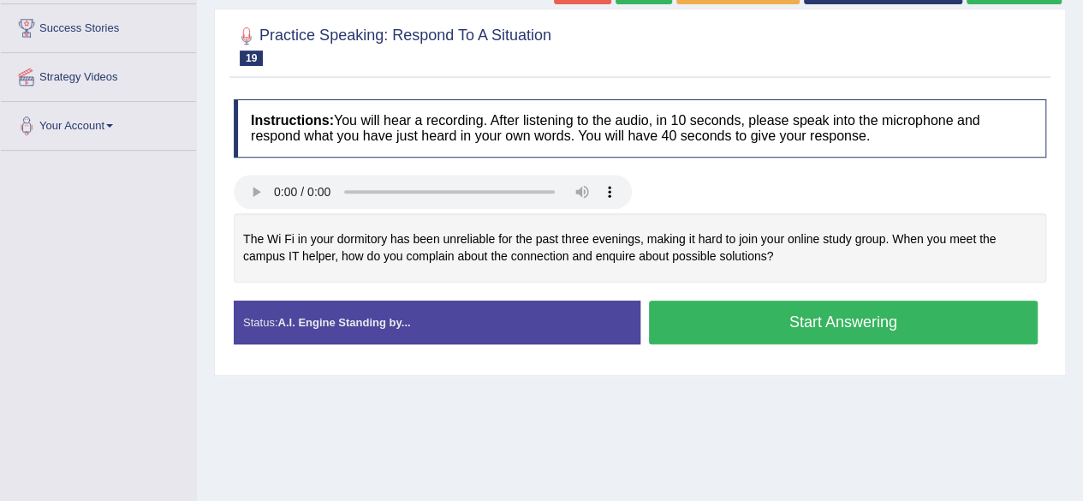
click at [726, 326] on button "Start Answering" at bounding box center [844, 323] width 390 height 44
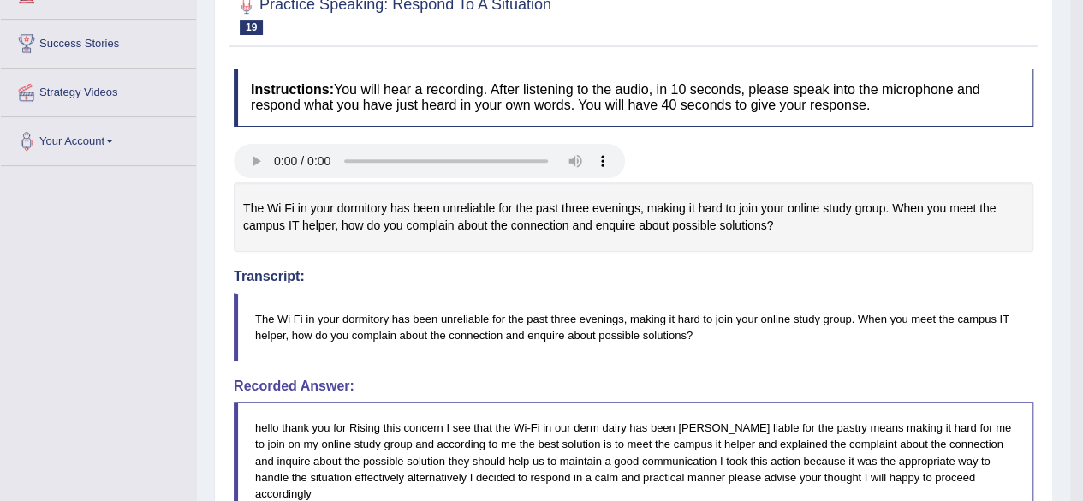
scroll to position [0, 0]
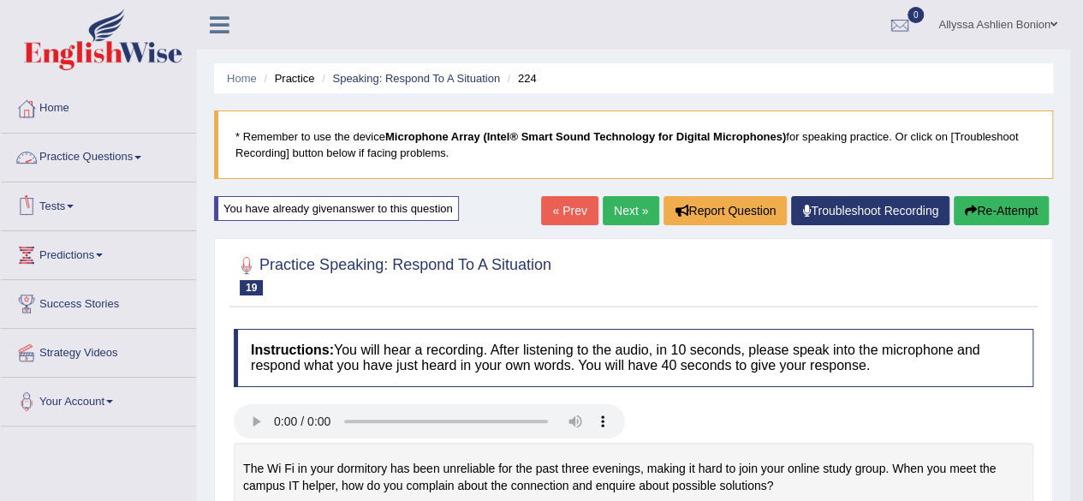
click at [64, 166] on link "Practice Questions" at bounding box center [98, 155] width 195 height 43
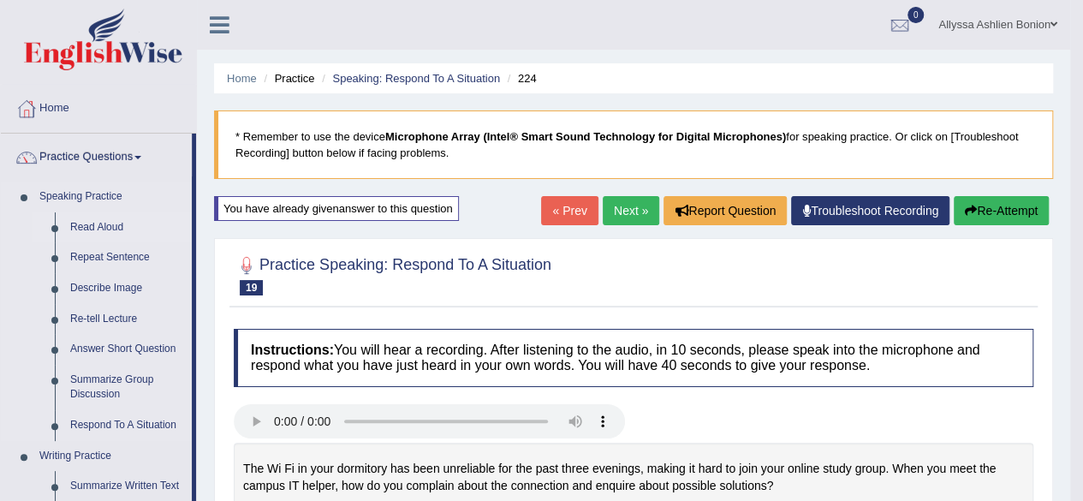
click at [76, 220] on link "Read Aloud" at bounding box center [127, 227] width 129 height 31
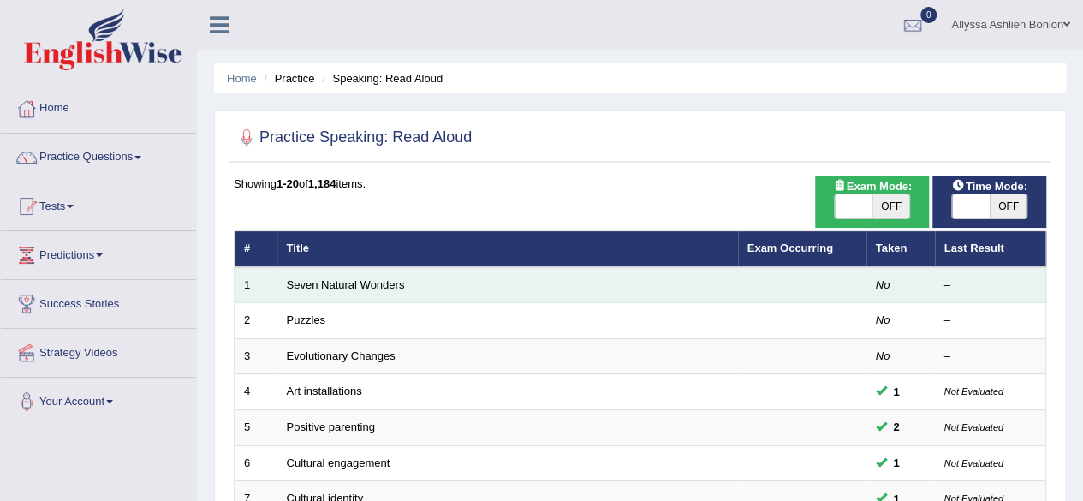
click at [317, 292] on td "Seven Natural Wonders" at bounding box center [507, 285] width 461 height 36
click at [316, 290] on td "Seven Natural Wonders" at bounding box center [507, 285] width 461 height 36
click at [312, 283] on link "Seven Natural Wonders" at bounding box center [346, 284] width 118 height 13
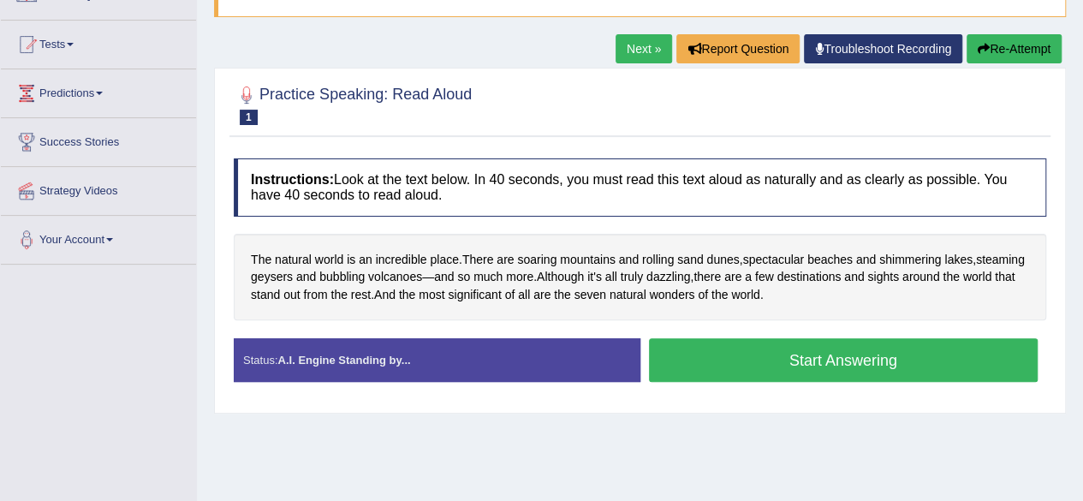
scroll to position [164, 0]
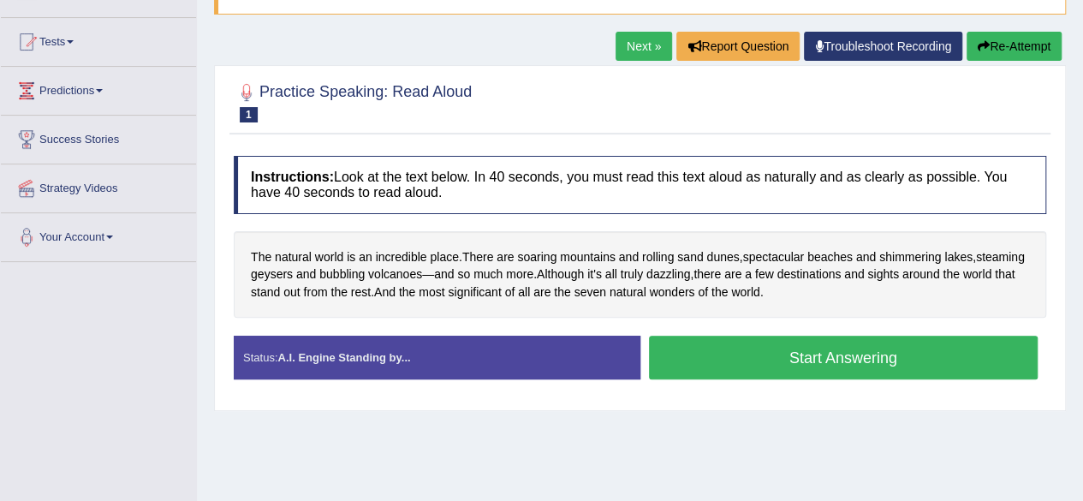
click at [703, 353] on button "Start Answering" at bounding box center [844, 358] width 390 height 44
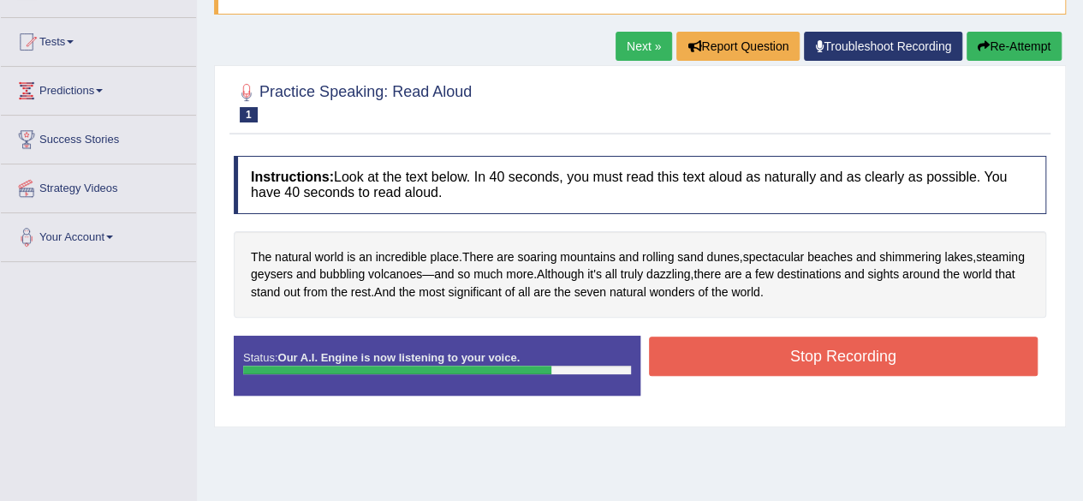
click at [703, 353] on button "Stop Recording" at bounding box center [844, 356] width 390 height 39
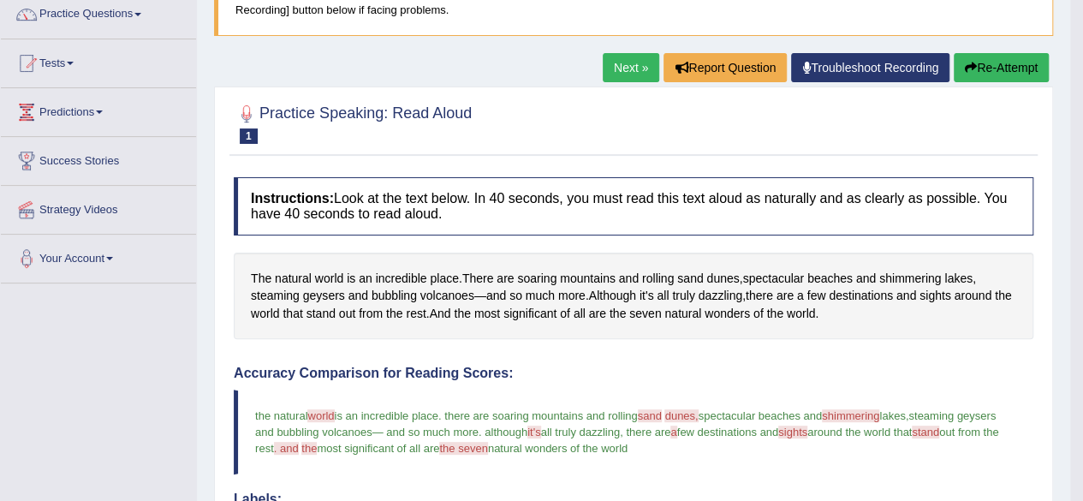
scroll to position [0, 0]
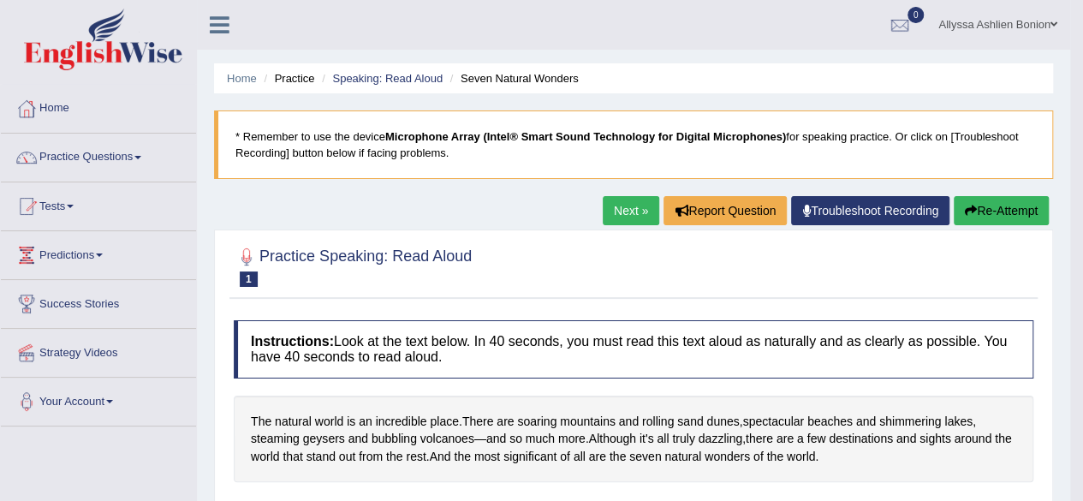
click at [635, 210] on link "Next »" at bounding box center [631, 210] width 57 height 29
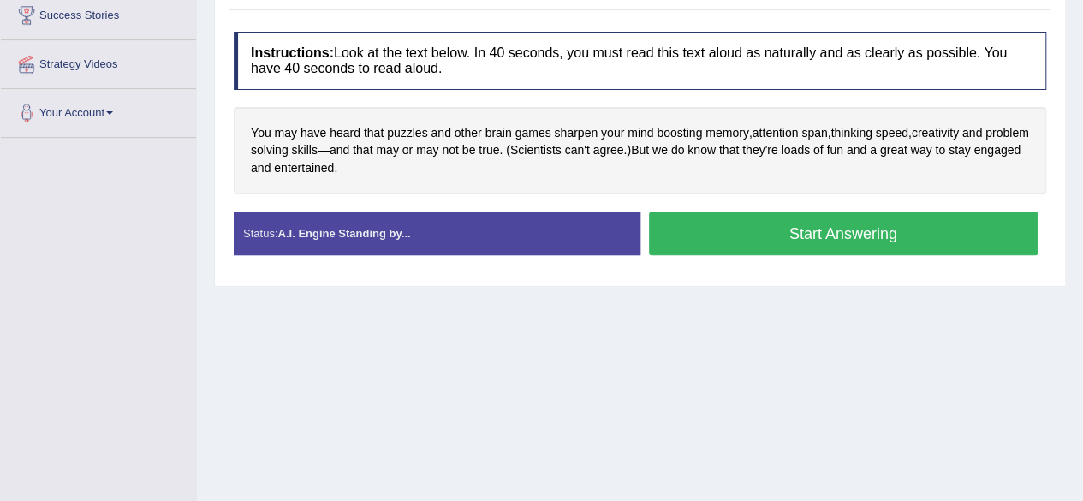
scroll to position [289, 0]
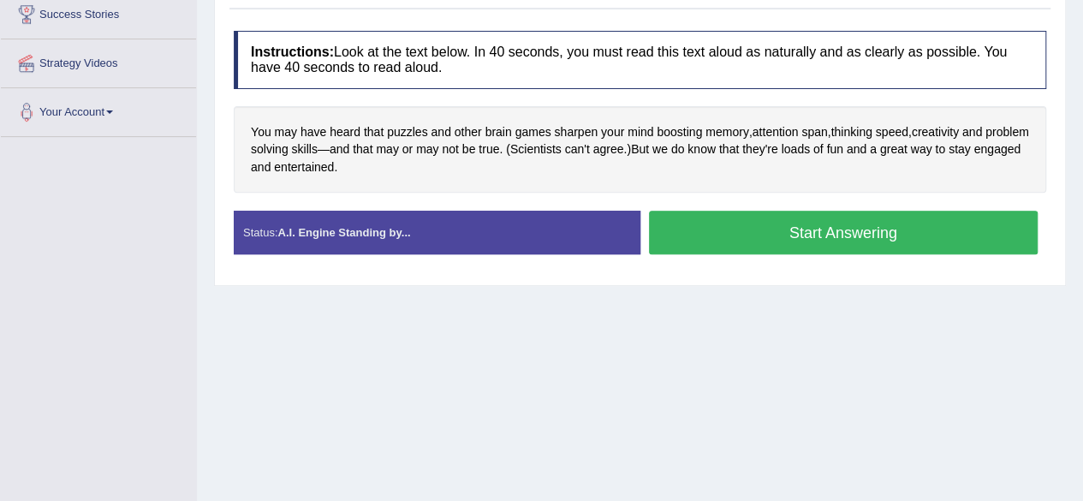
click at [721, 239] on button "Start Answering" at bounding box center [844, 233] width 390 height 44
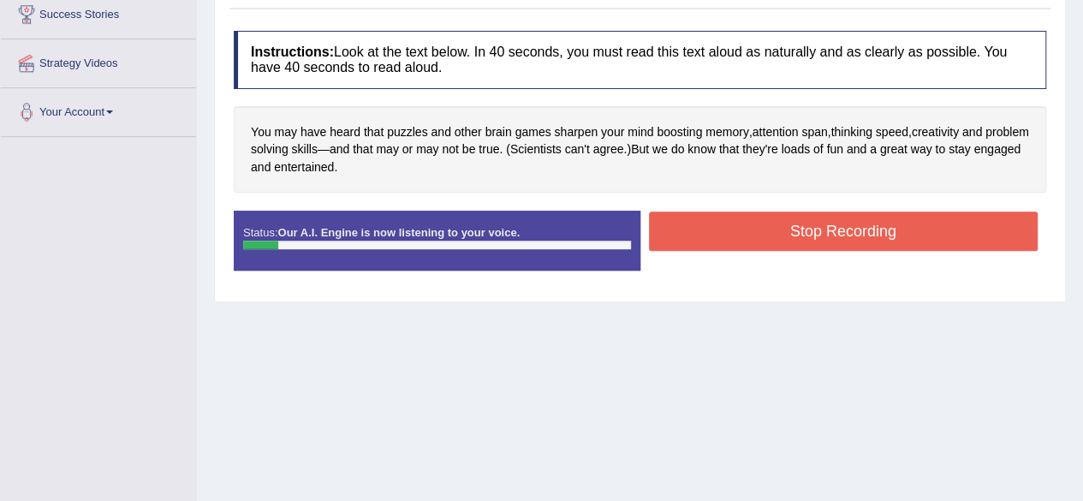
click at [721, 239] on button "Stop Recording" at bounding box center [844, 231] width 390 height 39
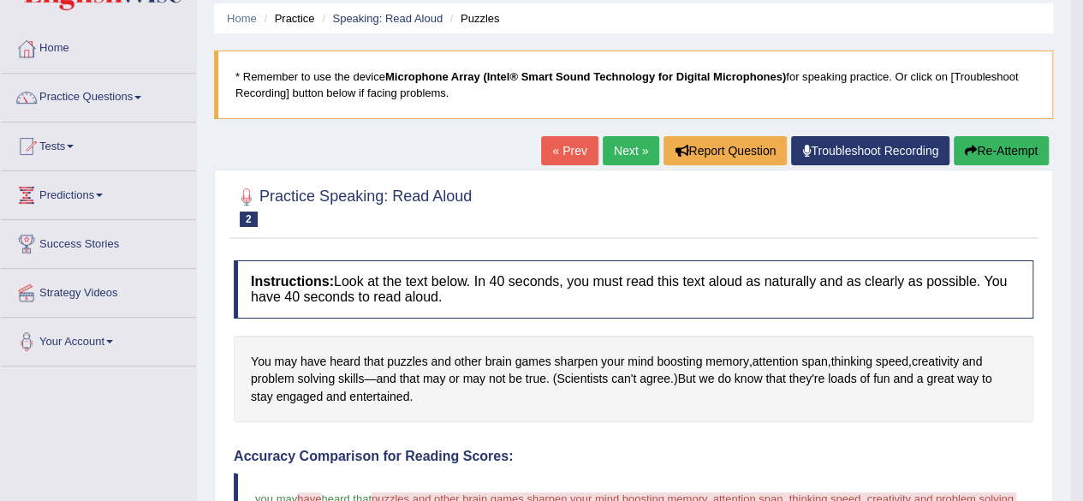
scroll to position [35, 0]
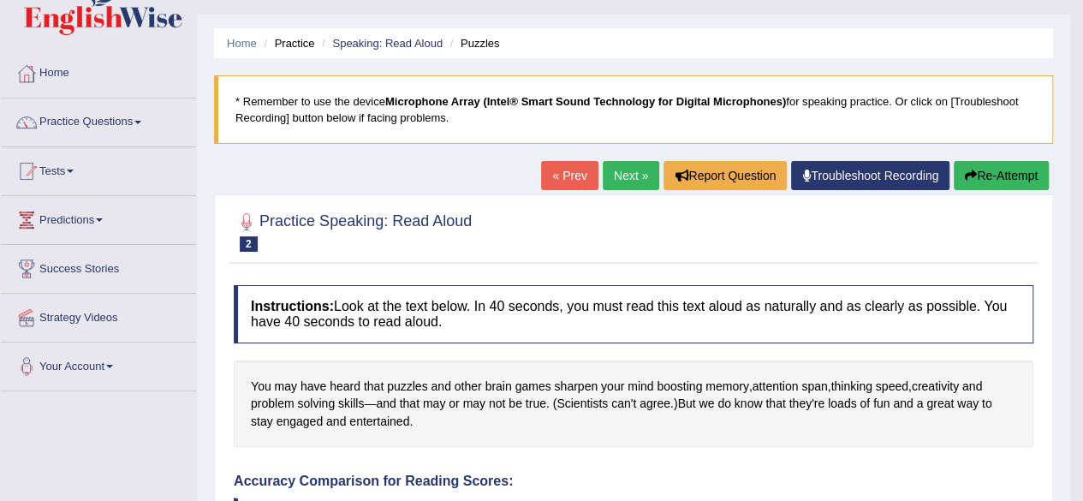
click at [983, 175] on button "Re-Attempt" at bounding box center [1001, 175] width 95 height 29
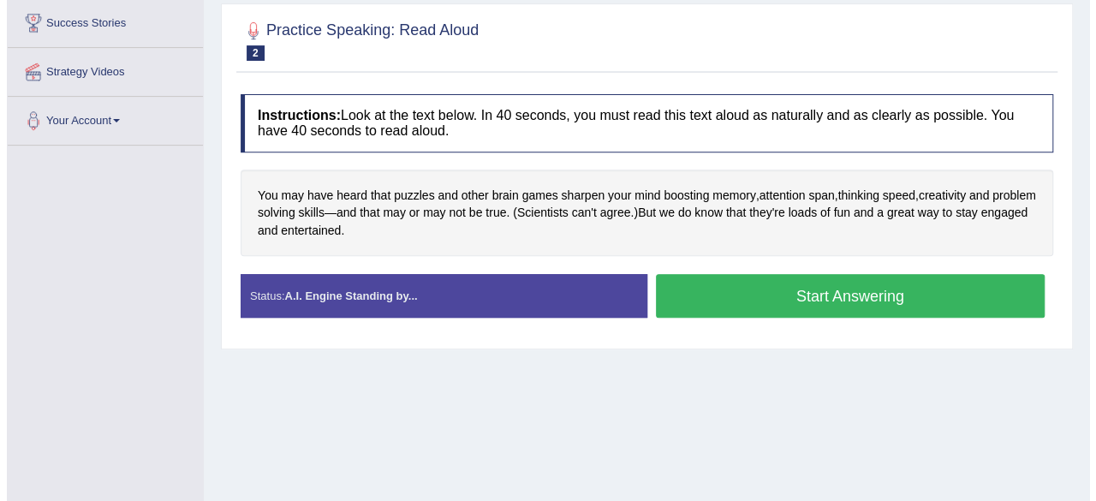
scroll to position [286, 0]
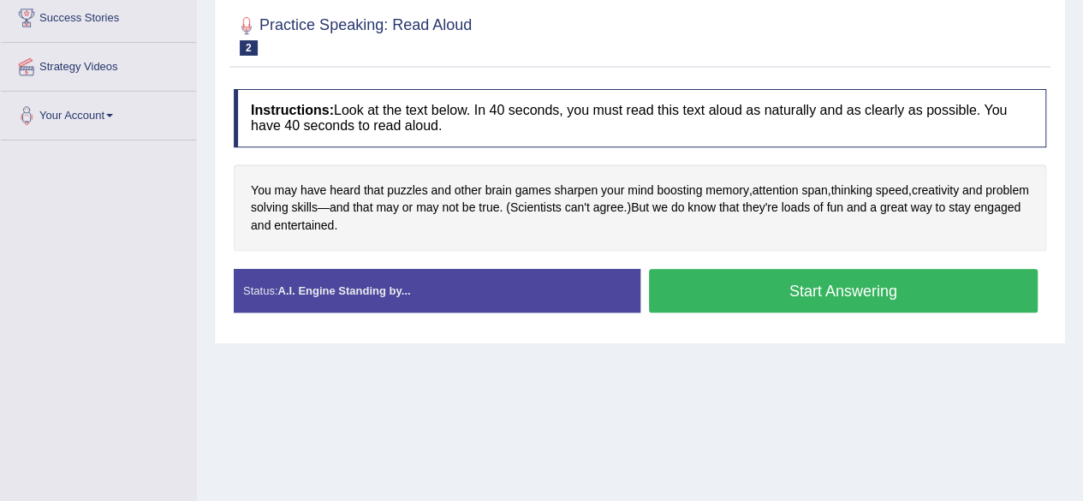
click at [707, 292] on button "Start Answering" at bounding box center [844, 291] width 390 height 44
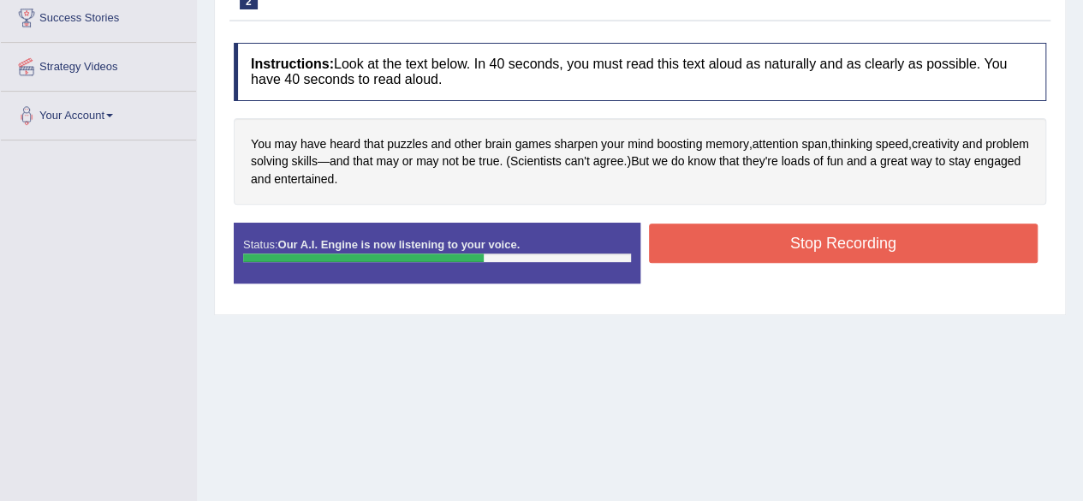
click at [702, 234] on button "Stop Recording" at bounding box center [844, 243] width 390 height 39
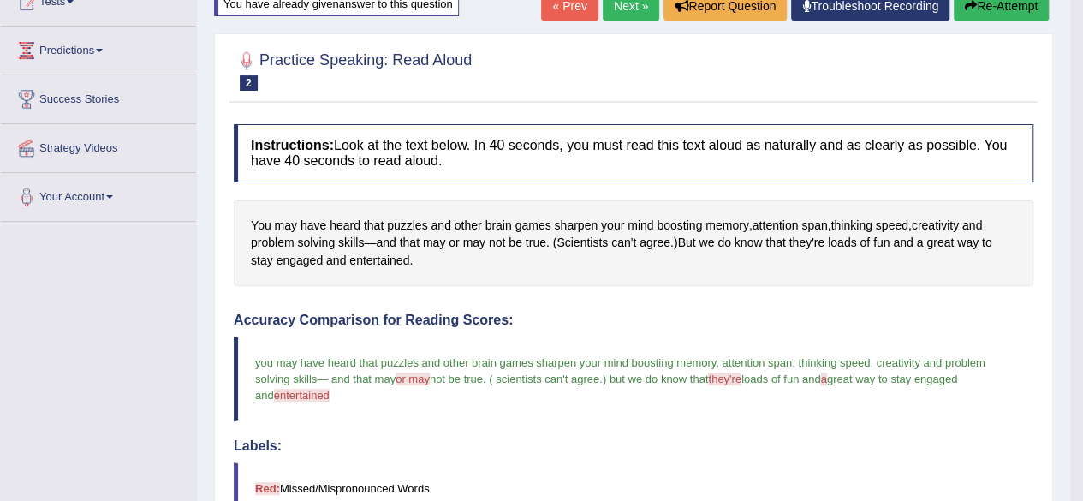
scroll to position [0, 0]
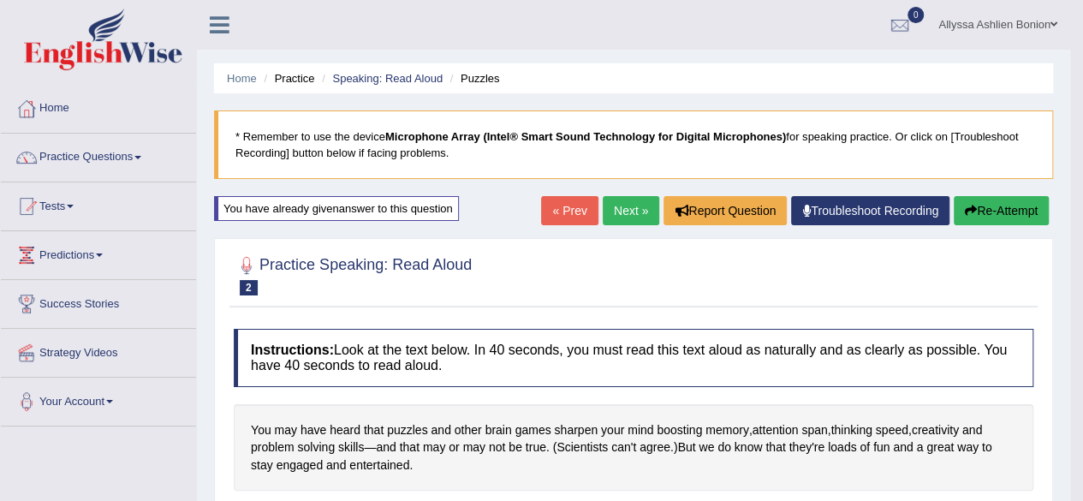
click at [617, 213] on link "Next »" at bounding box center [631, 210] width 57 height 29
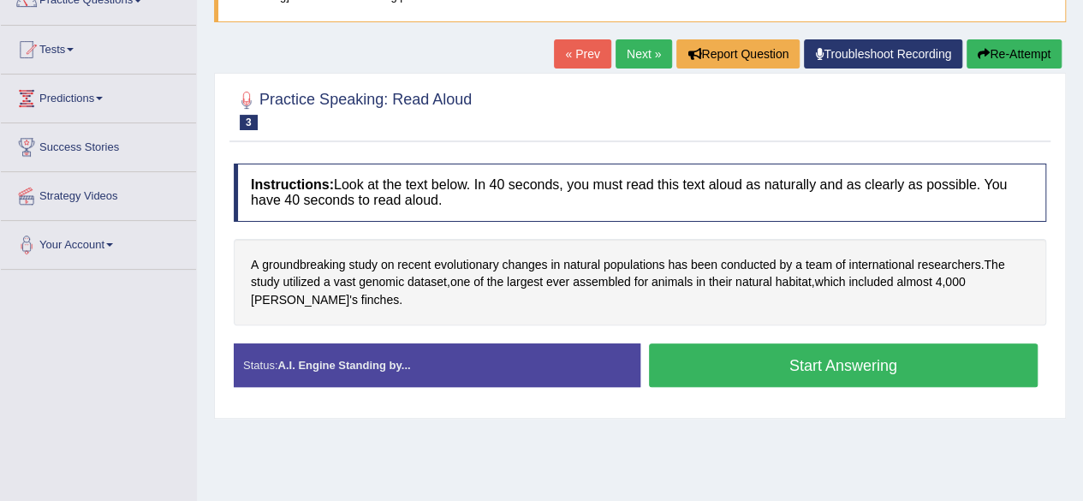
scroll to position [163, 0]
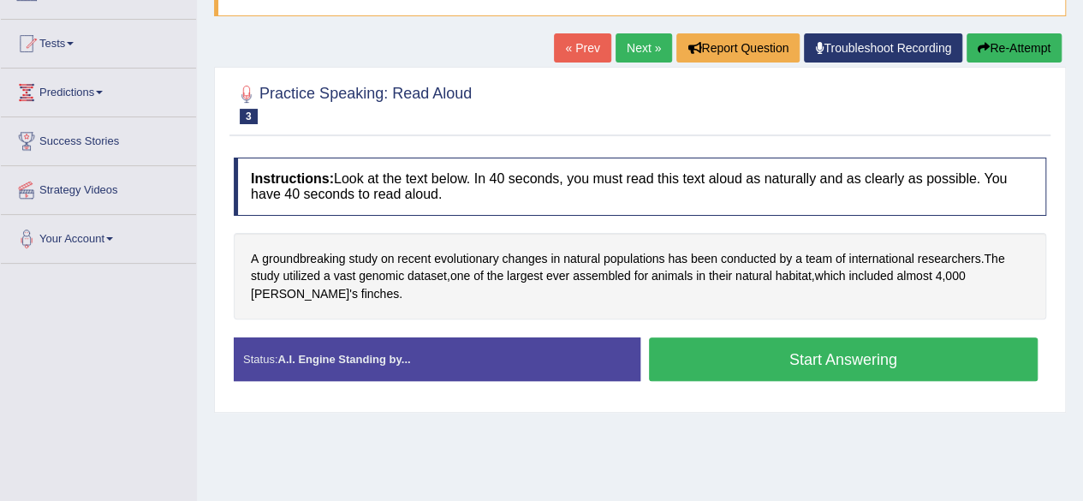
click at [718, 371] on button "Start Answering" at bounding box center [844, 359] width 390 height 44
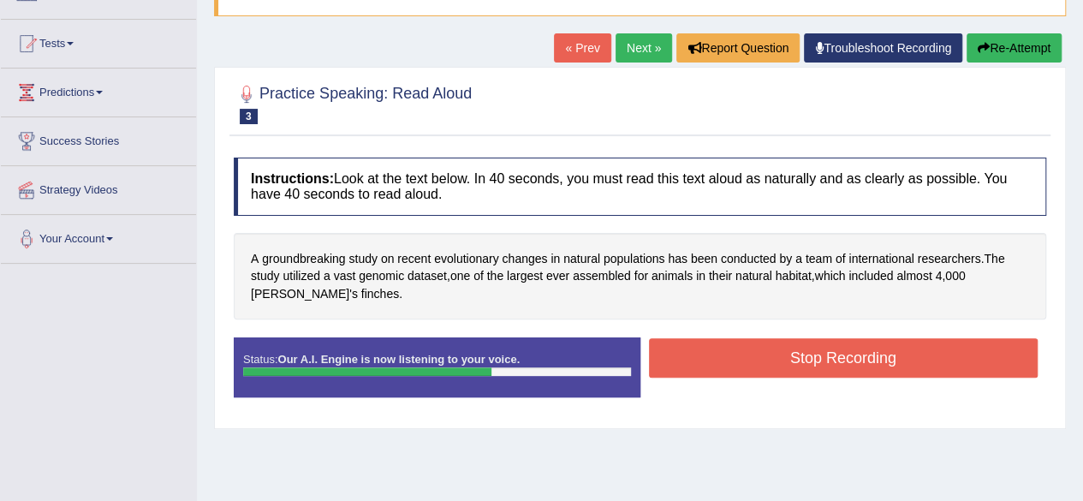
click at [717, 355] on button "Stop Recording" at bounding box center [844, 357] width 390 height 39
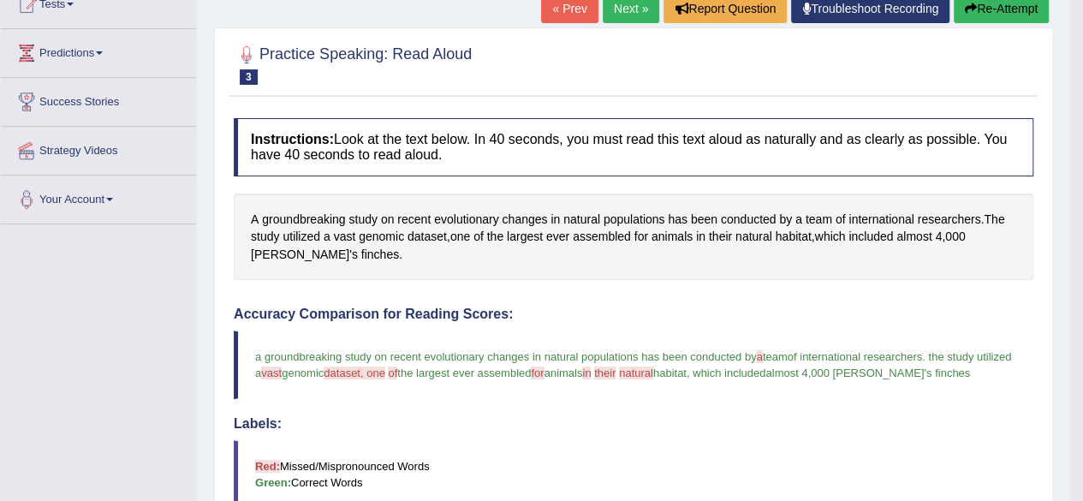
scroll to position [177, 0]
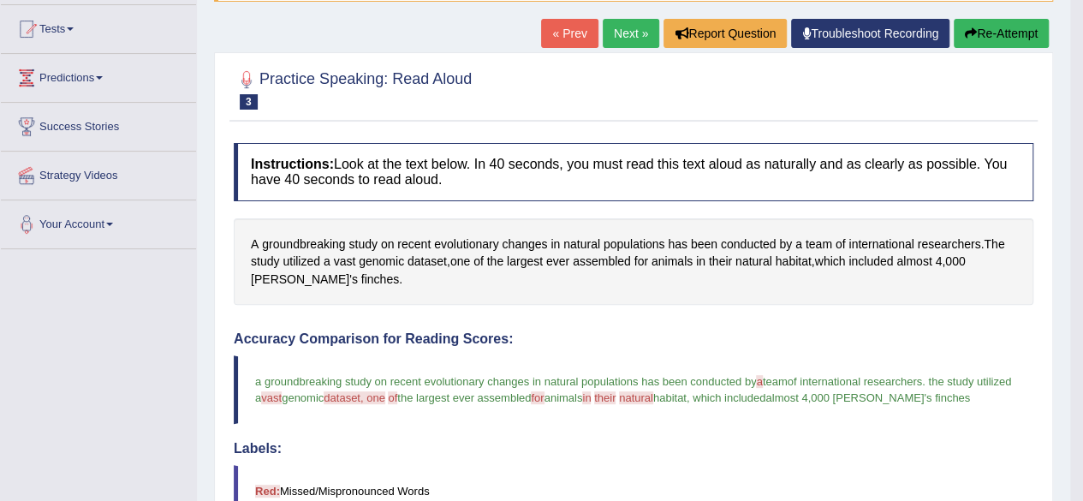
click at [972, 27] on icon "button" at bounding box center [971, 33] width 12 height 12
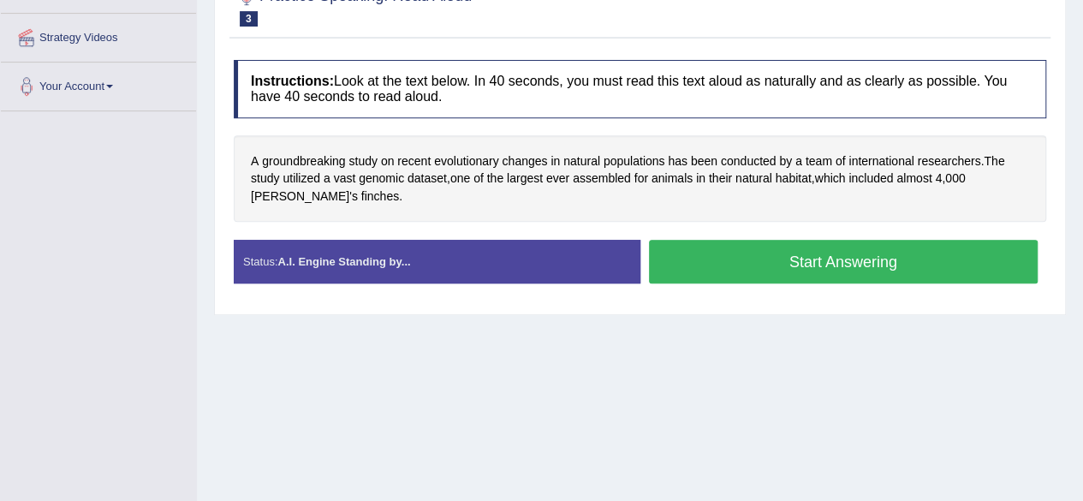
click at [712, 265] on button "Start Answering" at bounding box center [844, 262] width 390 height 44
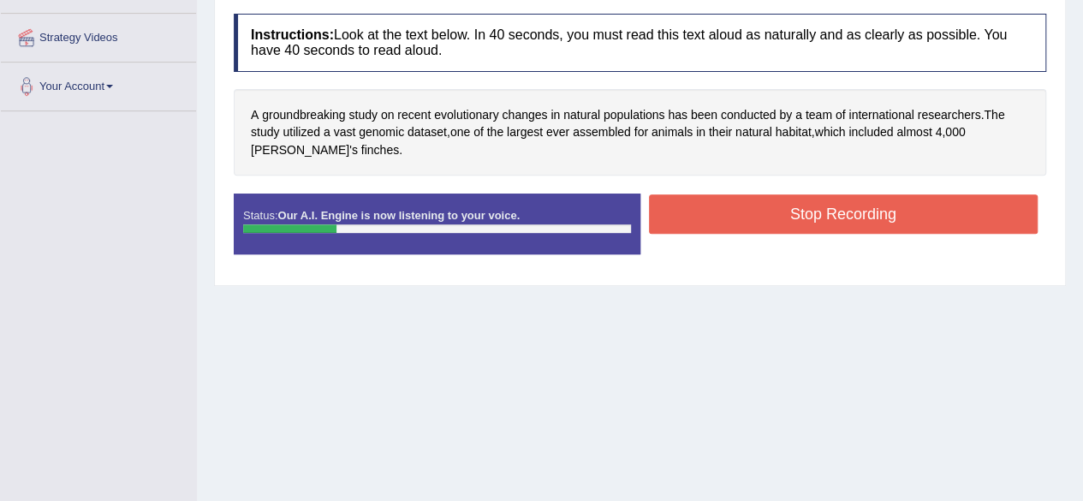
click at [721, 218] on button "Stop Recording" at bounding box center [844, 213] width 390 height 39
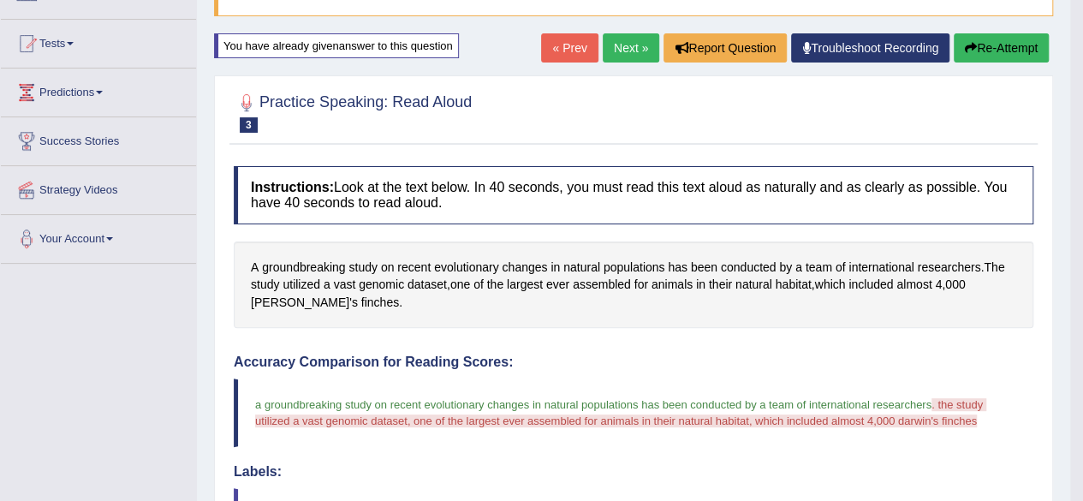
scroll to position [139, 0]
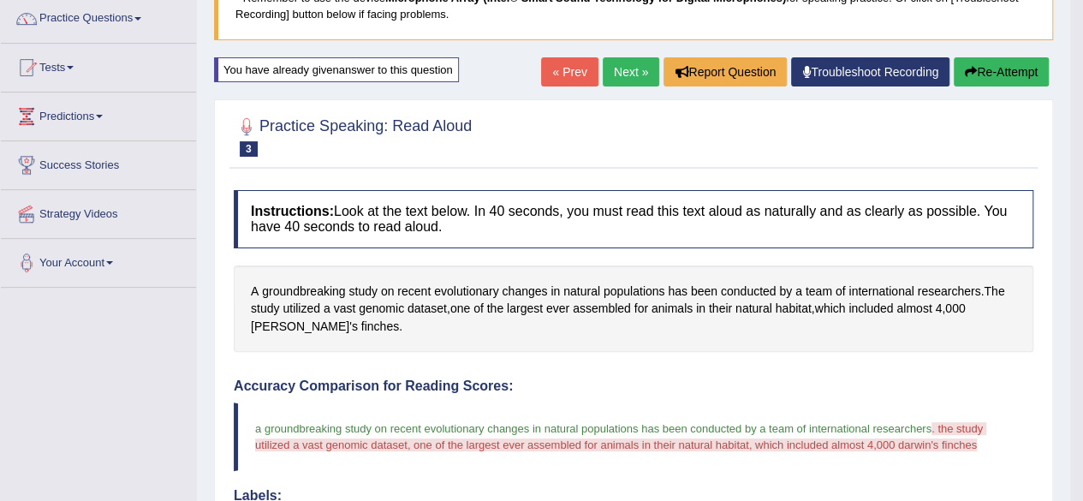
click at [989, 58] on button "Re-Attempt" at bounding box center [1001, 71] width 95 height 29
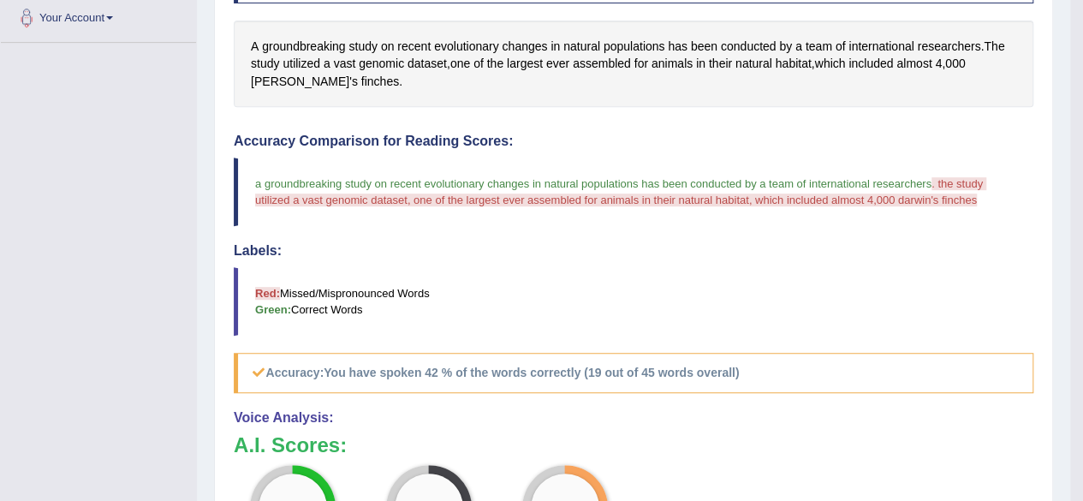
scroll to position [397, 0]
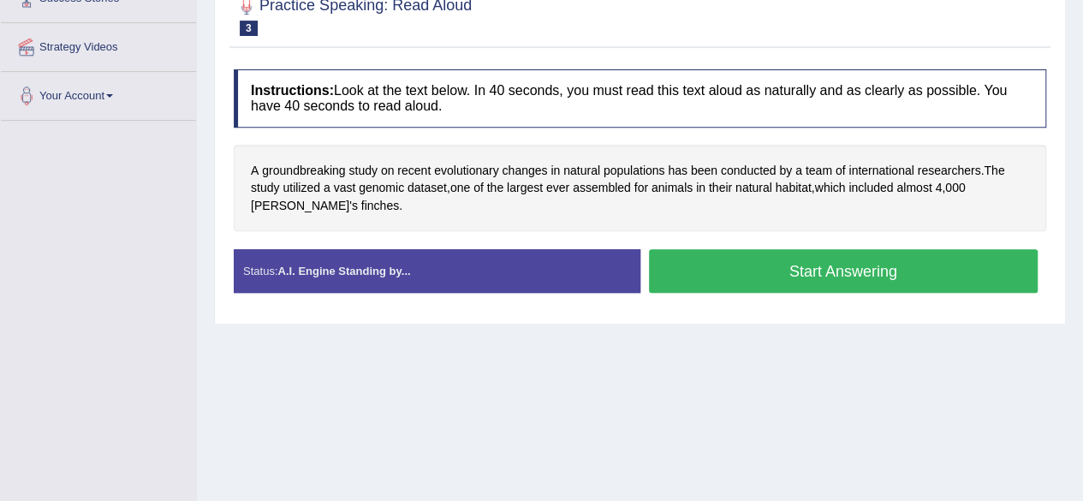
scroll to position [307, 0]
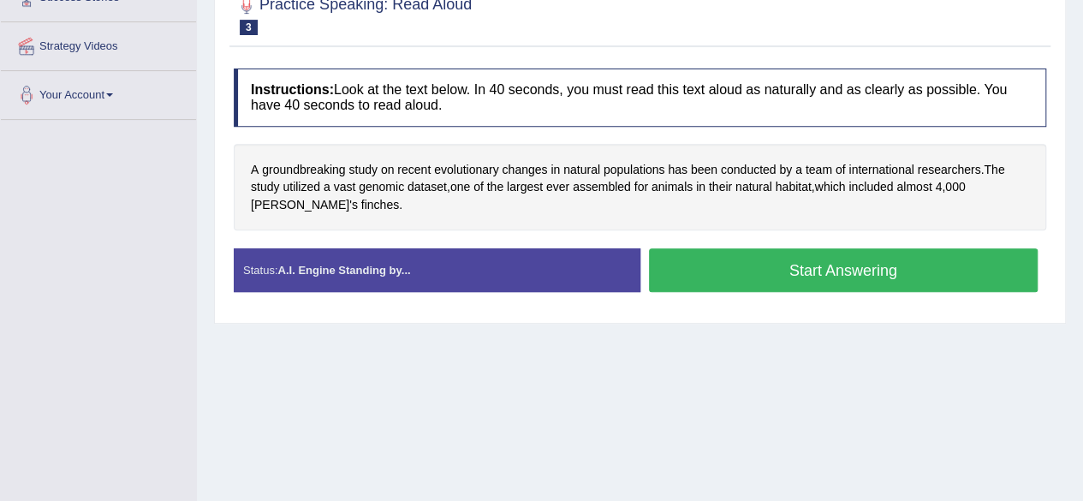
click at [776, 275] on button "Start Answering" at bounding box center [844, 270] width 390 height 44
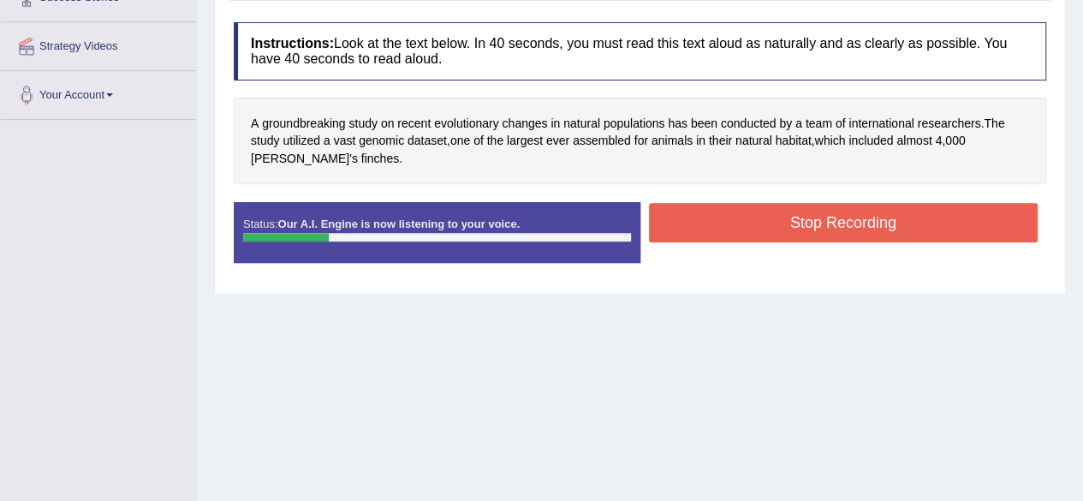
click at [796, 232] on button "Stop Recording" at bounding box center [844, 222] width 390 height 39
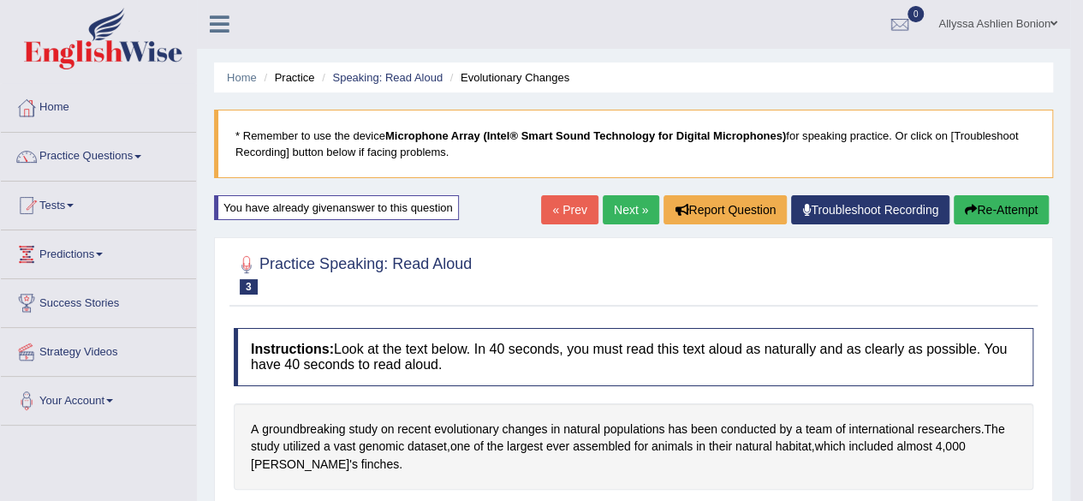
scroll to position [0, 0]
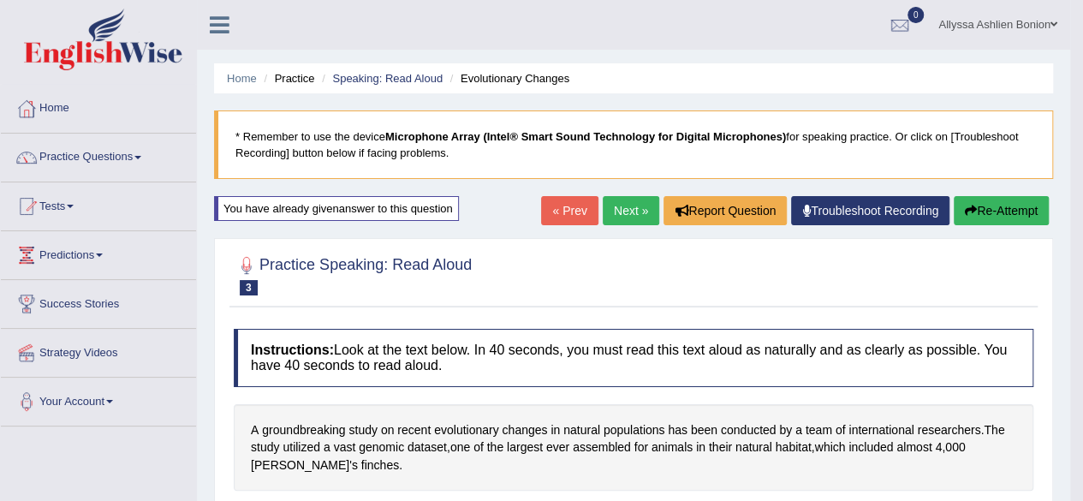
click at [625, 212] on link "Next »" at bounding box center [631, 210] width 57 height 29
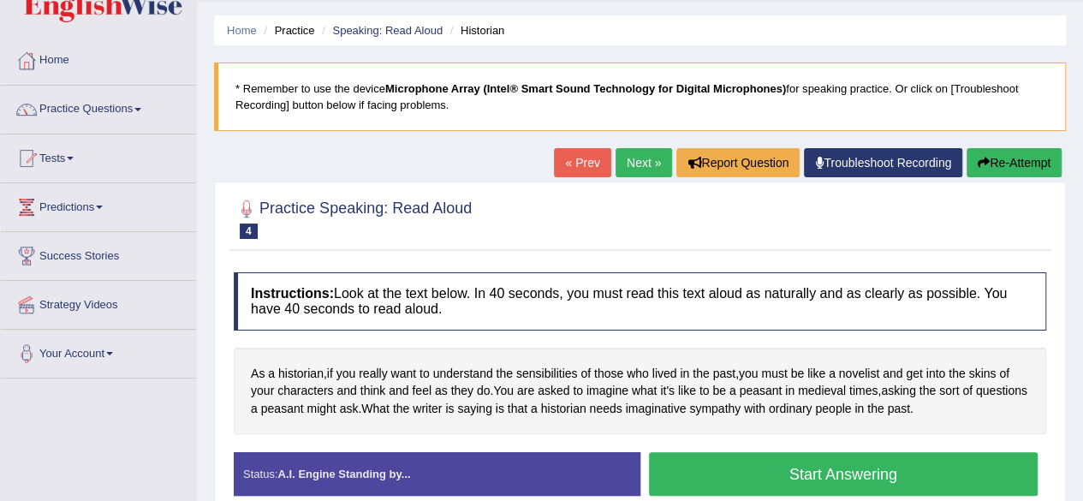
scroll to position [48, 0]
click at [695, 475] on button "Start Answering" at bounding box center [844, 474] width 390 height 44
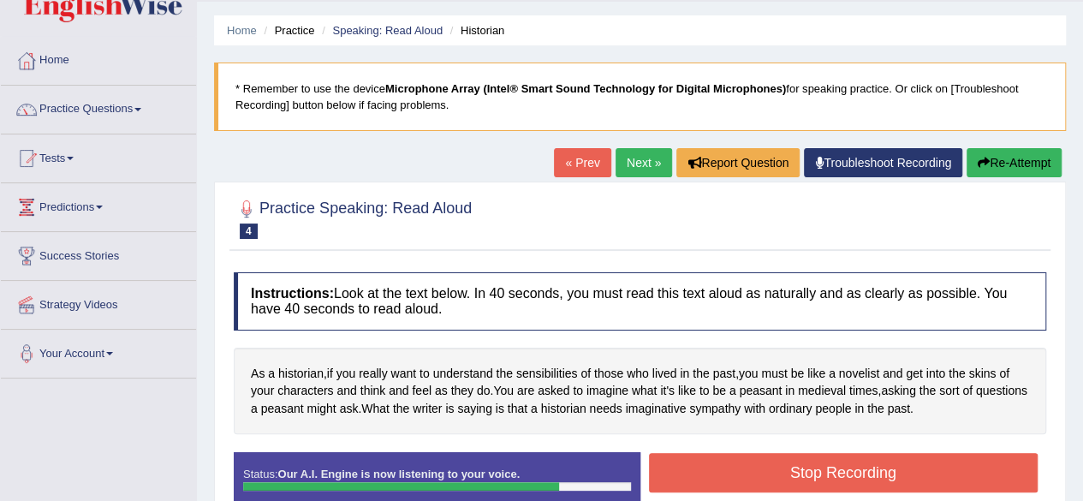
click at [695, 475] on button "Stop Recording" at bounding box center [844, 472] width 390 height 39
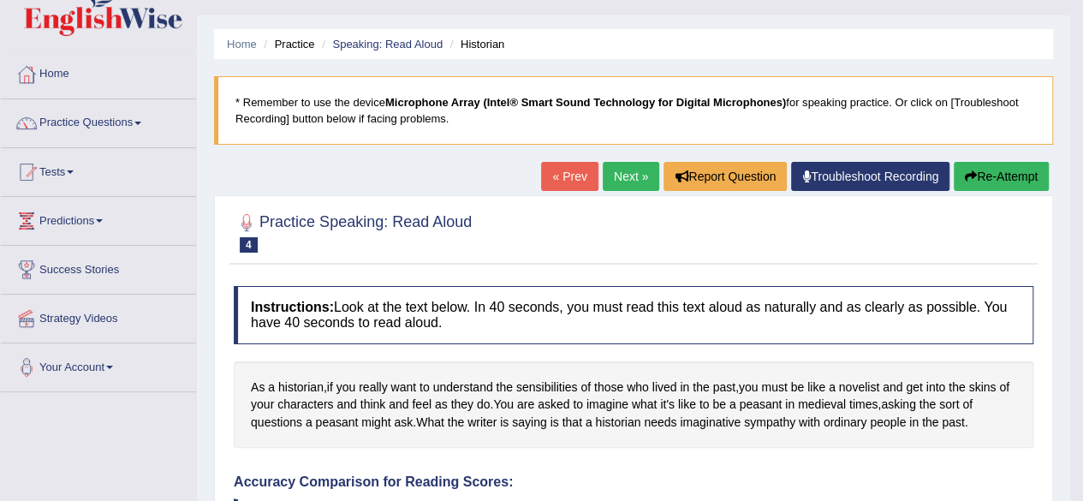
scroll to position [0, 0]
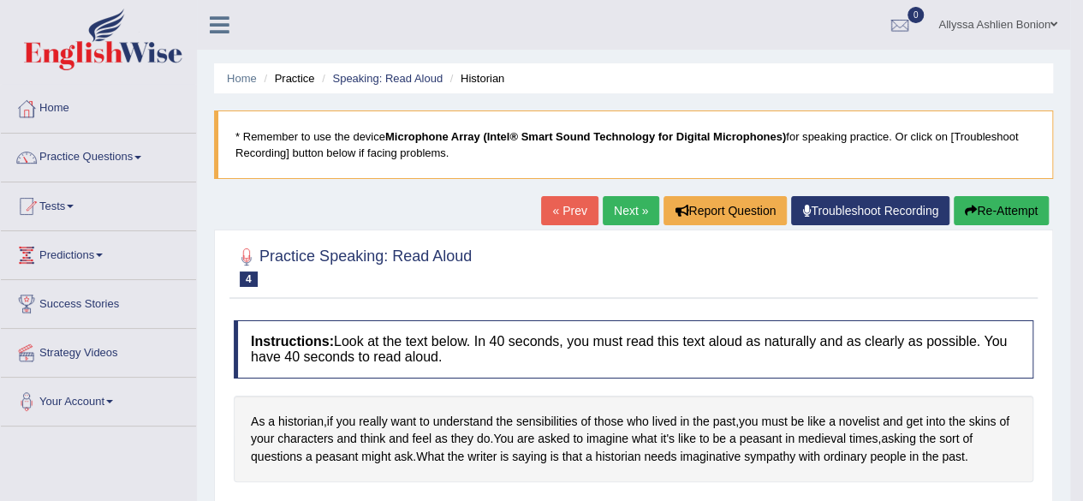
click at [642, 196] on link "Next »" at bounding box center [631, 210] width 57 height 29
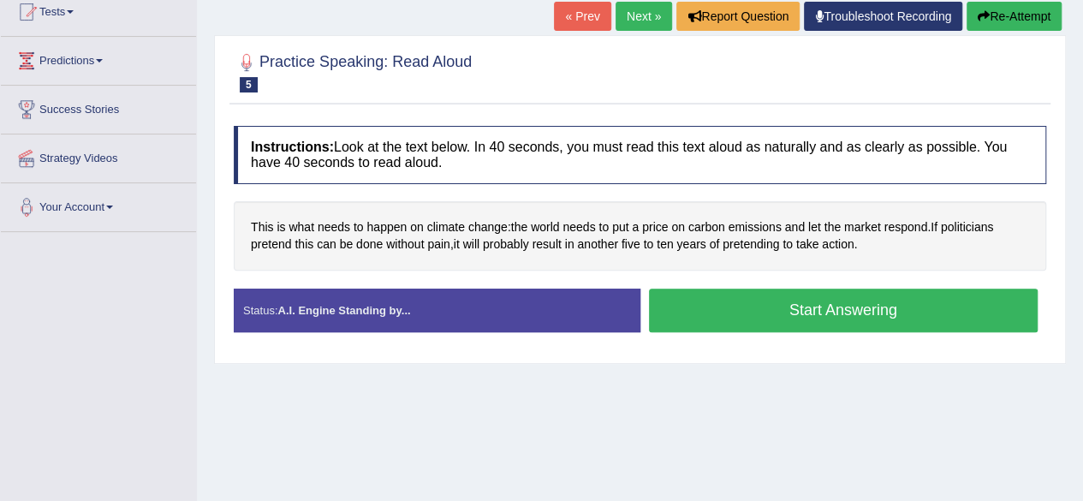
scroll to position [195, 0]
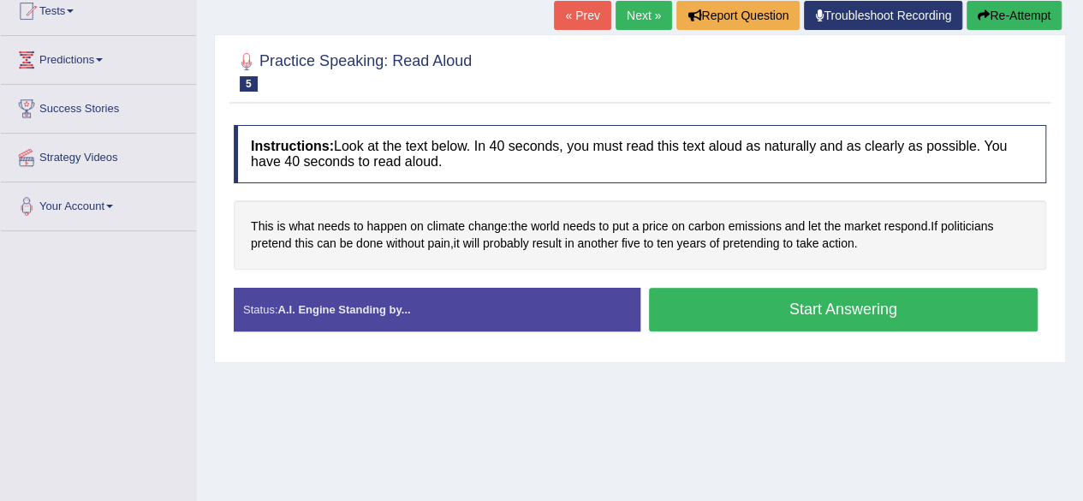
click at [739, 314] on button "Start Answering" at bounding box center [844, 310] width 390 height 44
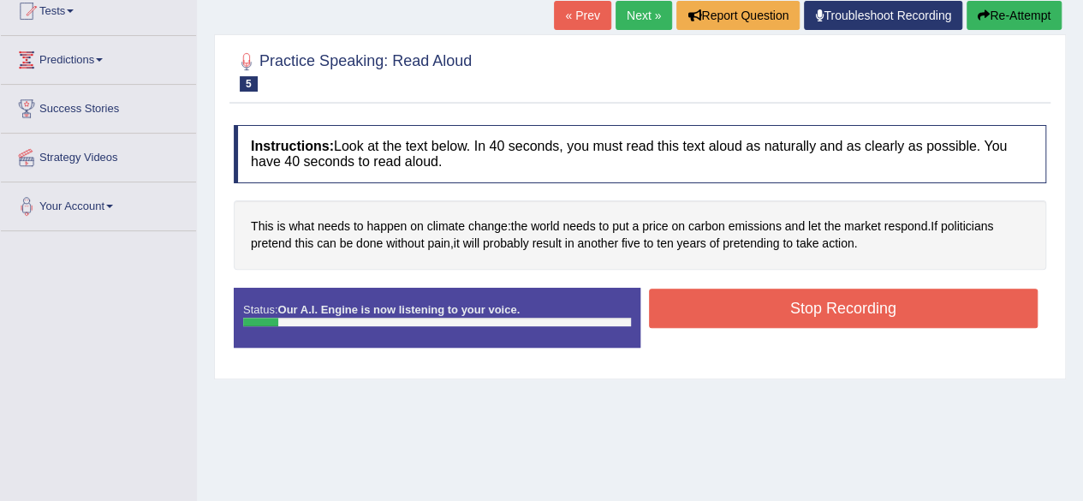
click at [994, 20] on button "Re-Attempt" at bounding box center [1014, 15] width 95 height 29
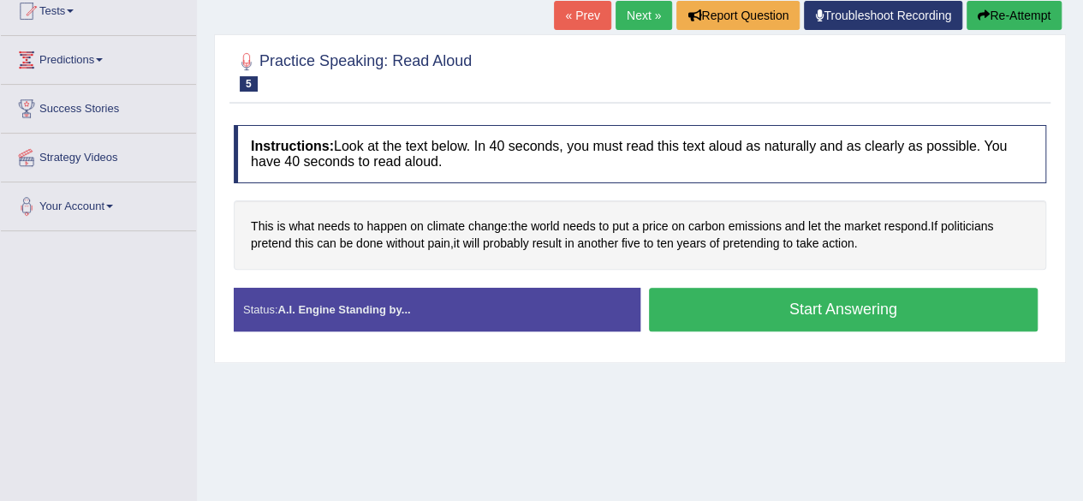
click at [723, 301] on button "Start Answering" at bounding box center [844, 310] width 390 height 44
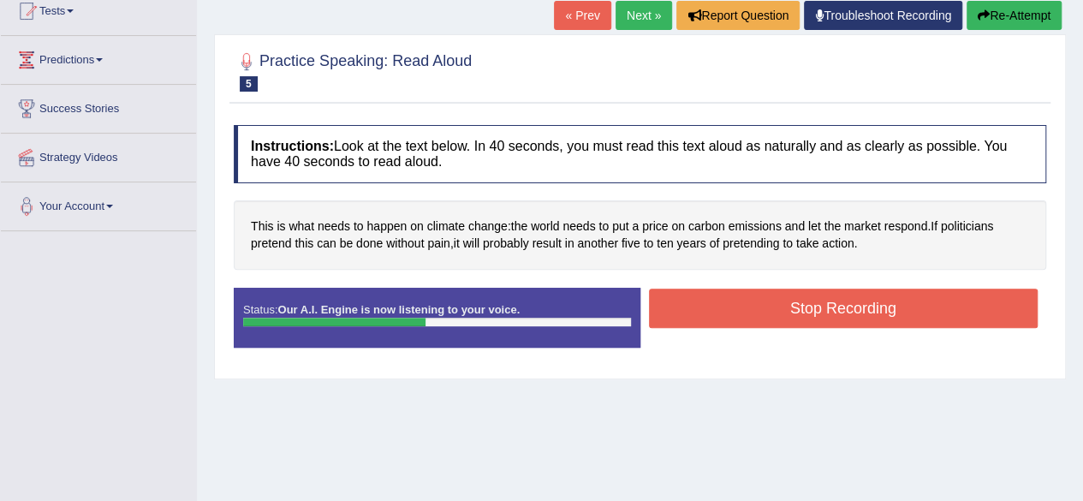
click at [723, 301] on button "Stop Recording" at bounding box center [844, 308] width 390 height 39
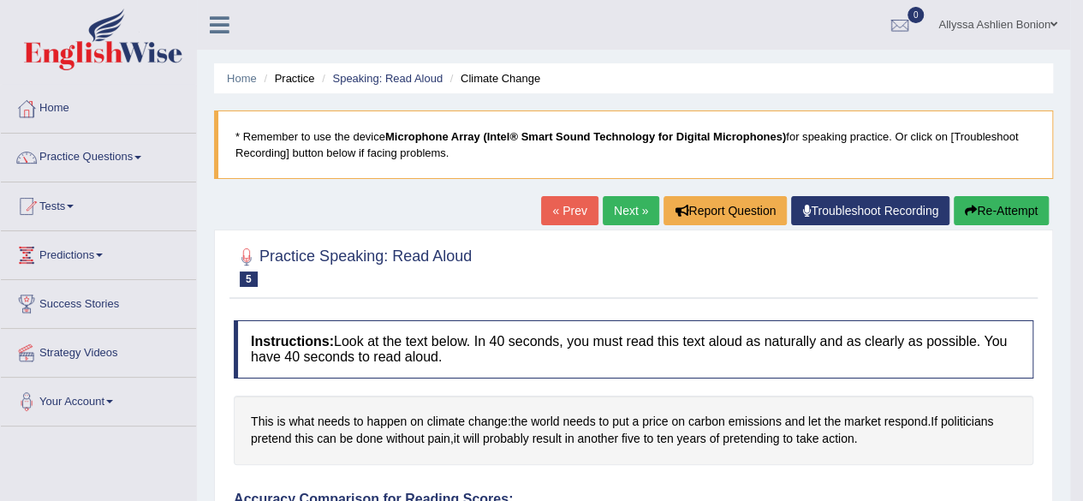
click at [620, 206] on link "Next »" at bounding box center [631, 210] width 57 height 29
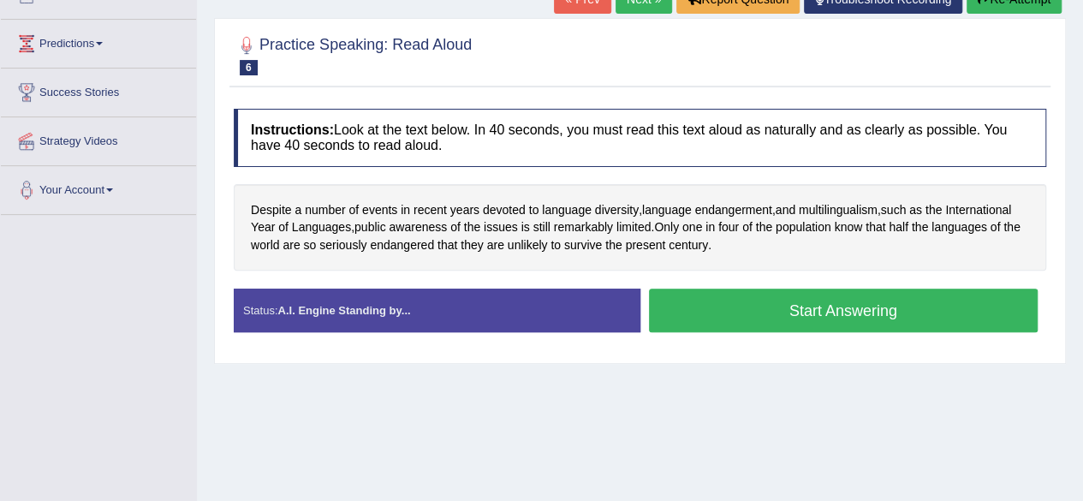
scroll to position [220, 0]
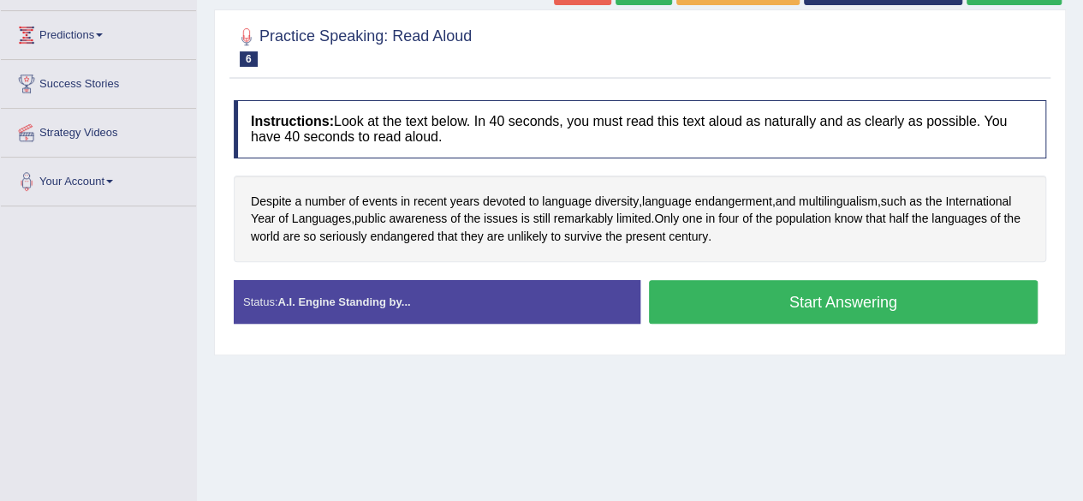
click at [774, 310] on button "Start Answering" at bounding box center [844, 302] width 390 height 44
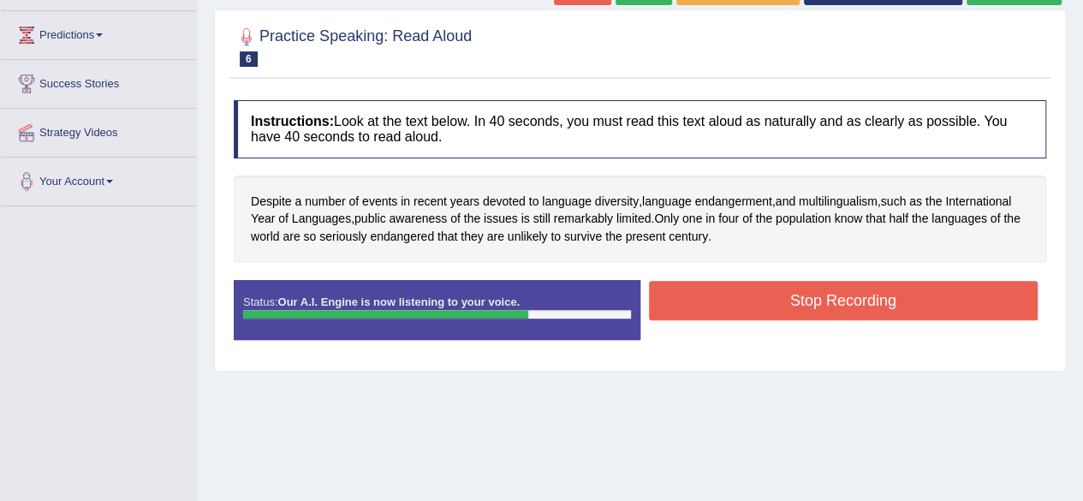
click at [691, 301] on button "Stop Recording" at bounding box center [844, 300] width 390 height 39
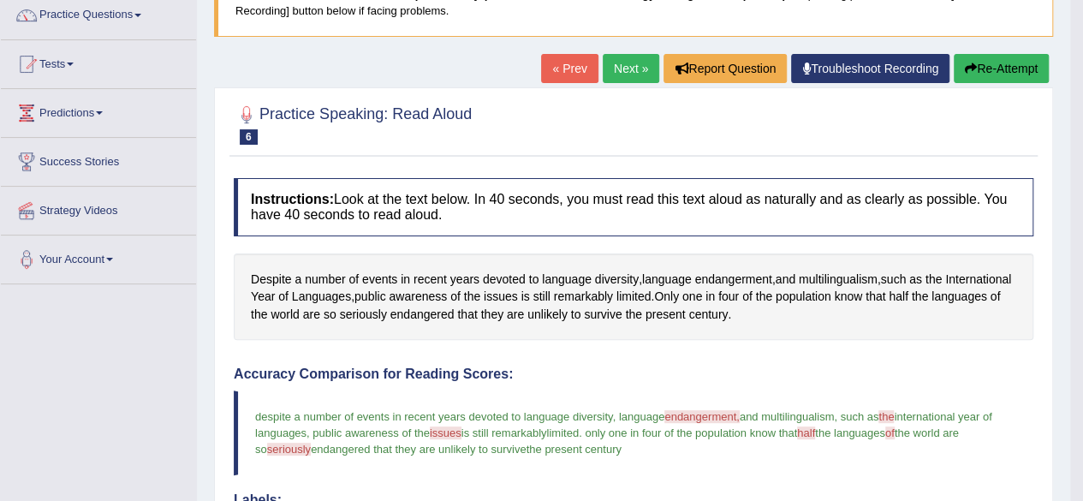
scroll to position [0, 0]
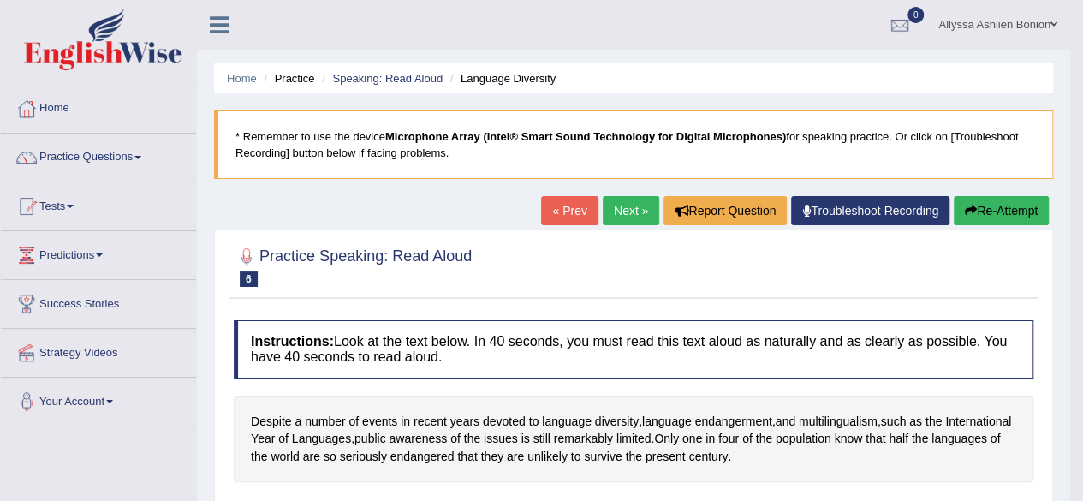
click at [619, 212] on link "Next »" at bounding box center [631, 210] width 57 height 29
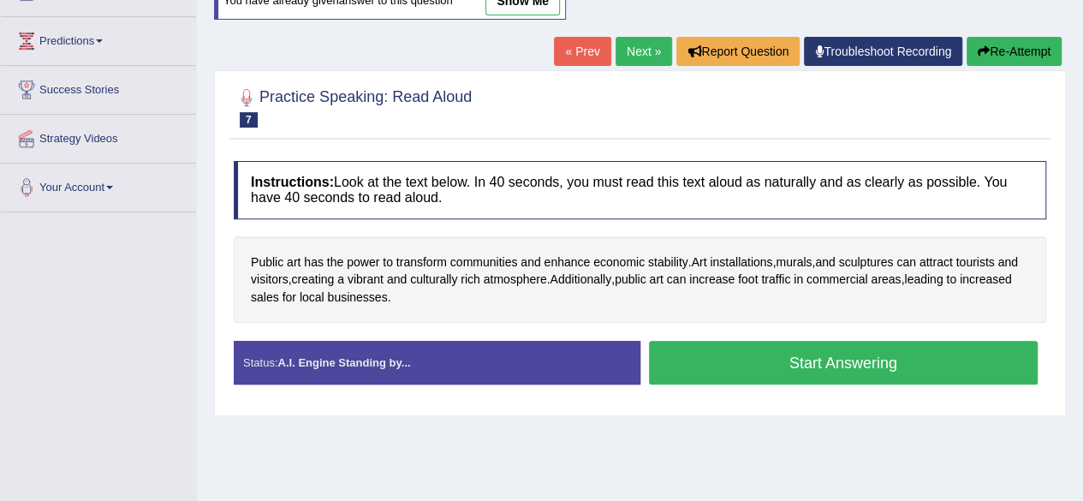
scroll to position [216, 0]
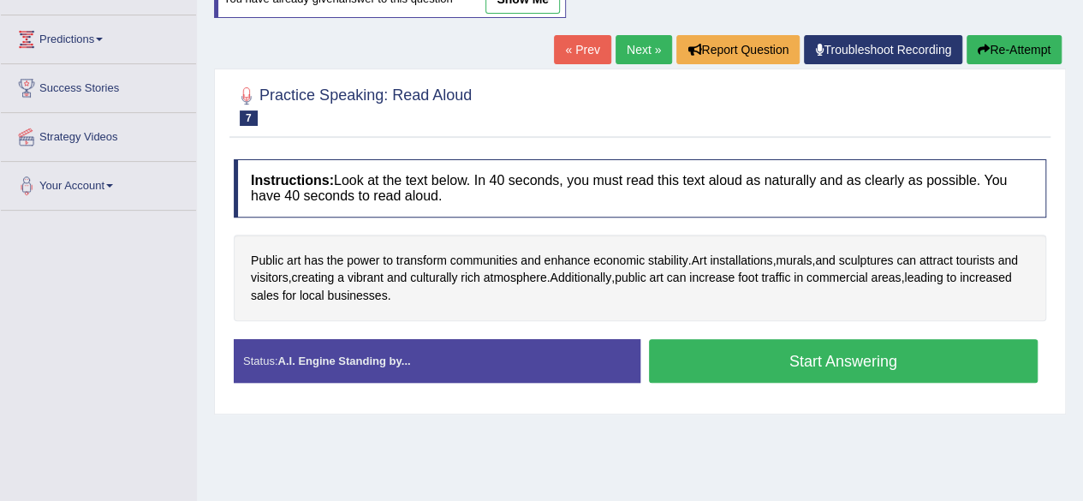
click at [707, 347] on button "Start Answering" at bounding box center [844, 361] width 390 height 44
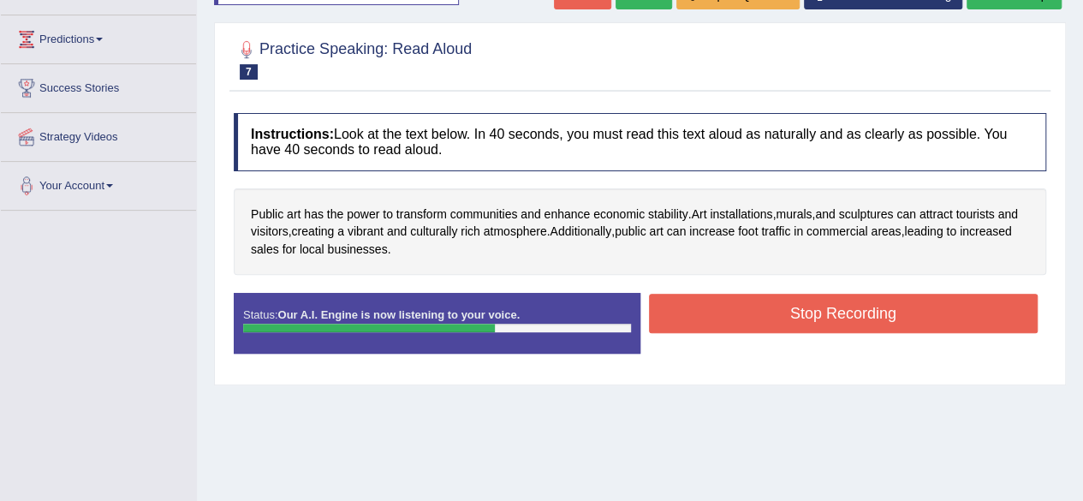
click at [702, 306] on button "Stop Recording" at bounding box center [844, 313] width 390 height 39
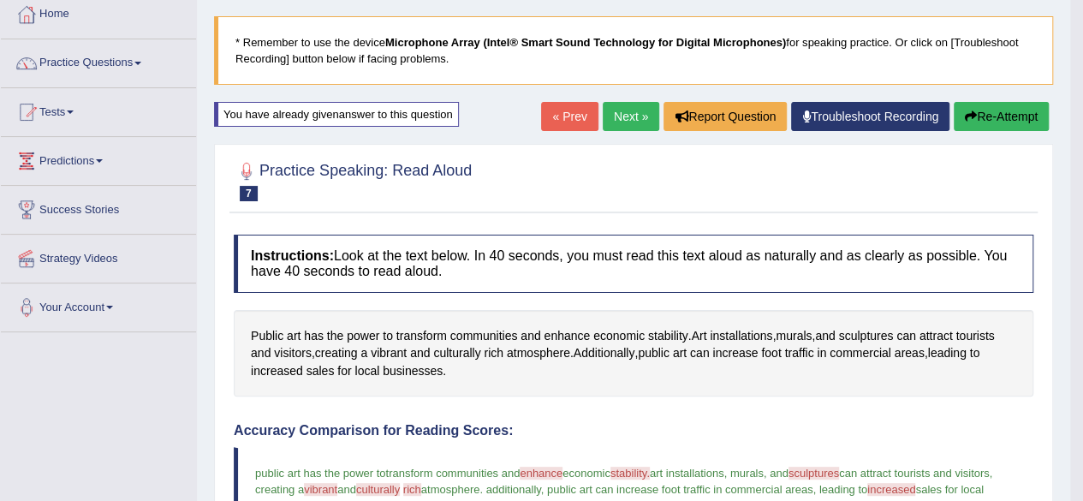
scroll to position [0, 0]
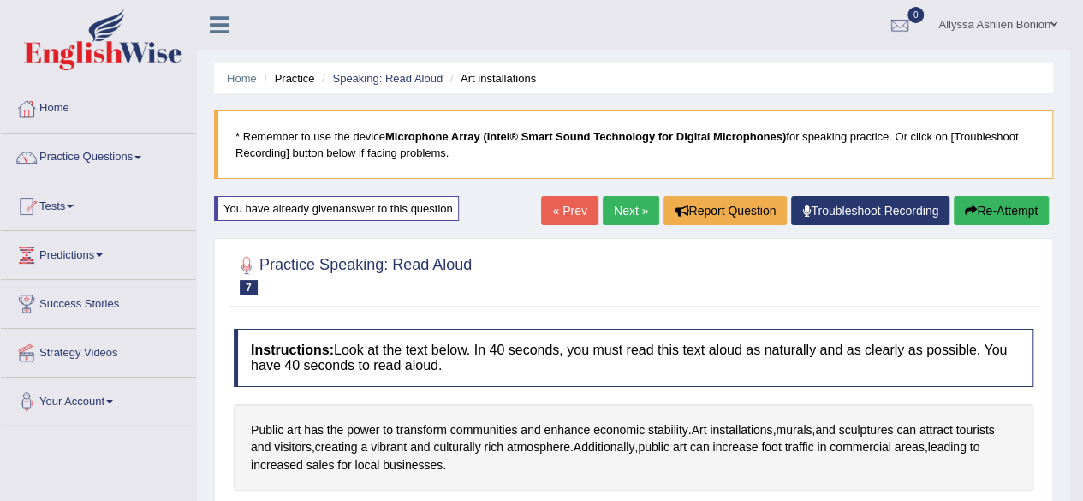
click at [629, 212] on link "Next »" at bounding box center [631, 210] width 57 height 29
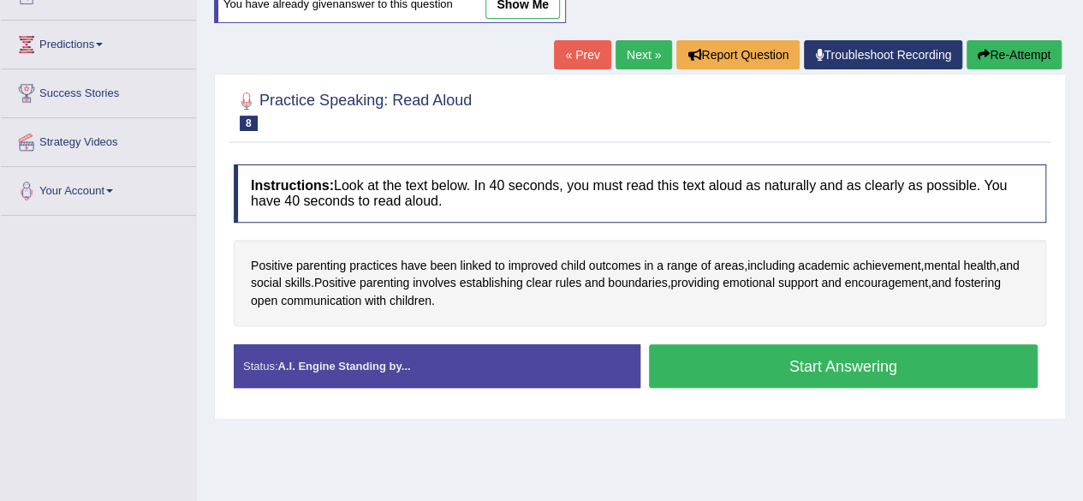
click at [695, 361] on button "Start Answering" at bounding box center [844, 366] width 390 height 44
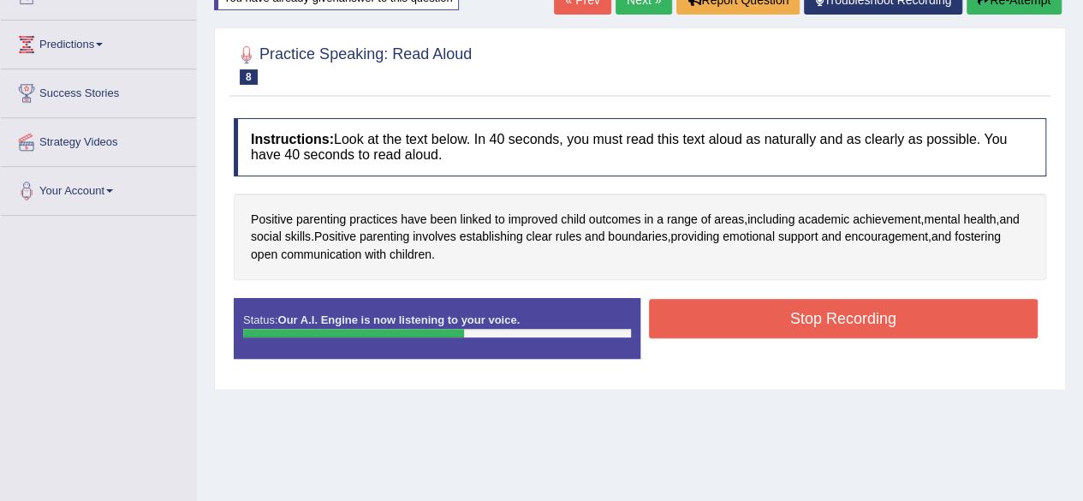
click at [724, 324] on button "Stop Recording" at bounding box center [844, 318] width 390 height 39
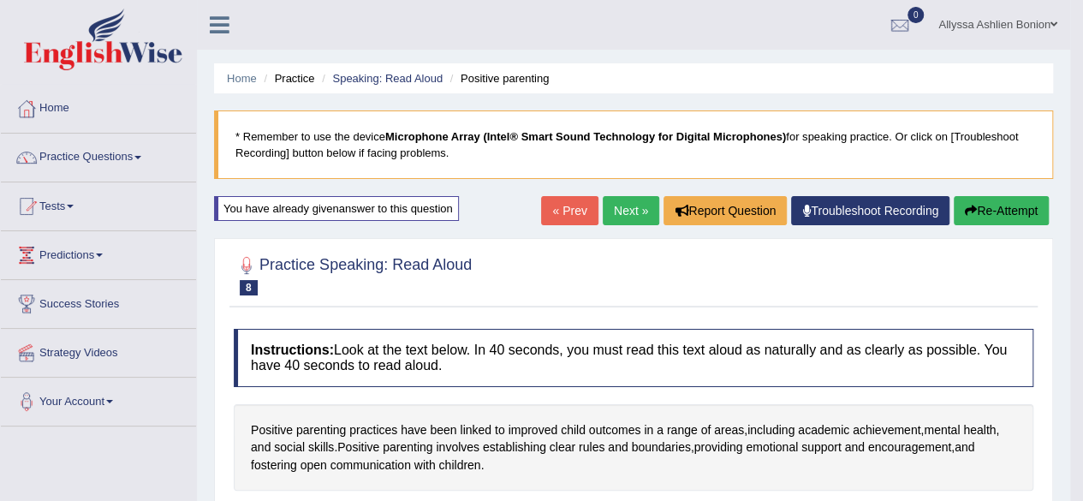
click at [623, 206] on link "Next »" at bounding box center [631, 210] width 57 height 29
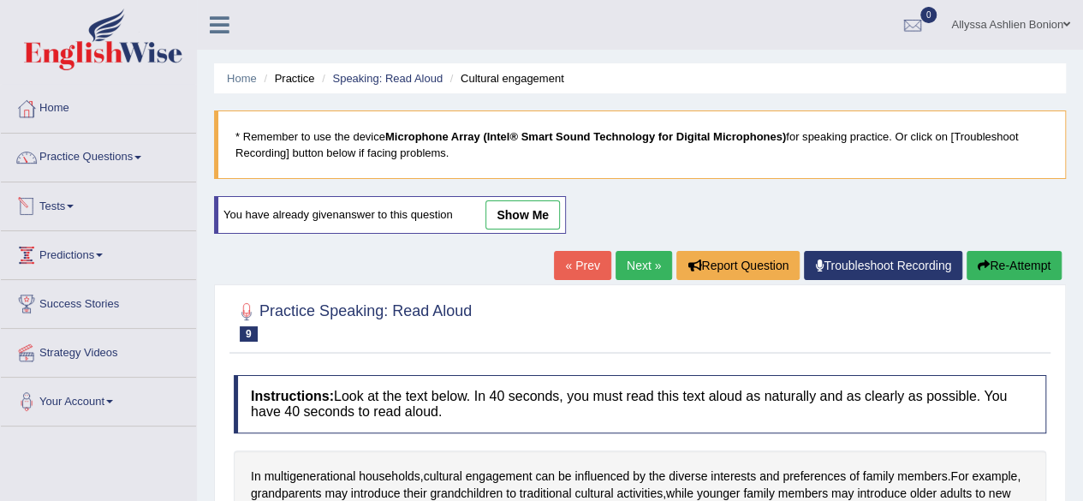
click at [57, 197] on link "Tests" at bounding box center [98, 203] width 195 height 43
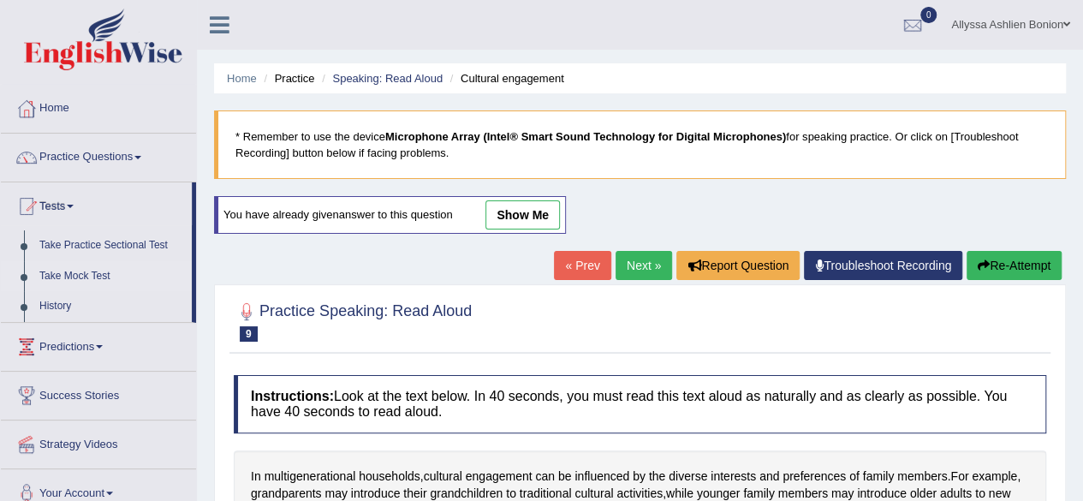
click at [84, 278] on link "Take Mock Test" at bounding box center [112, 276] width 160 height 31
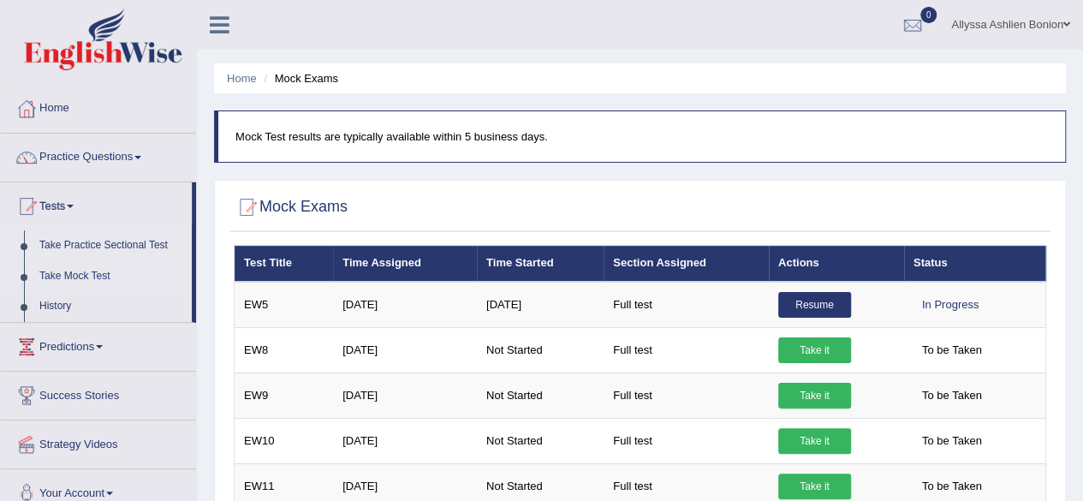
click at [56, 242] on link "Take Practice Sectional Test" at bounding box center [112, 245] width 160 height 31
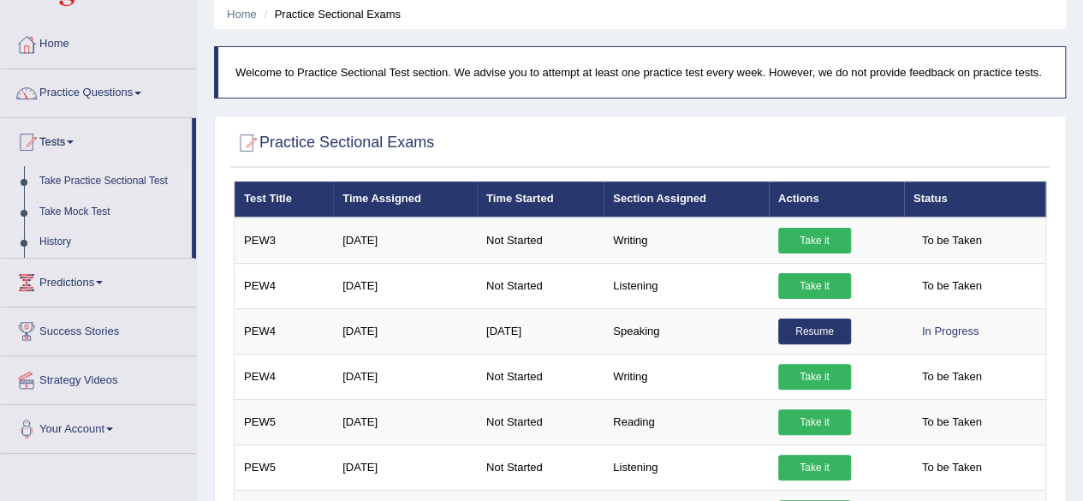
scroll to position [65, 0]
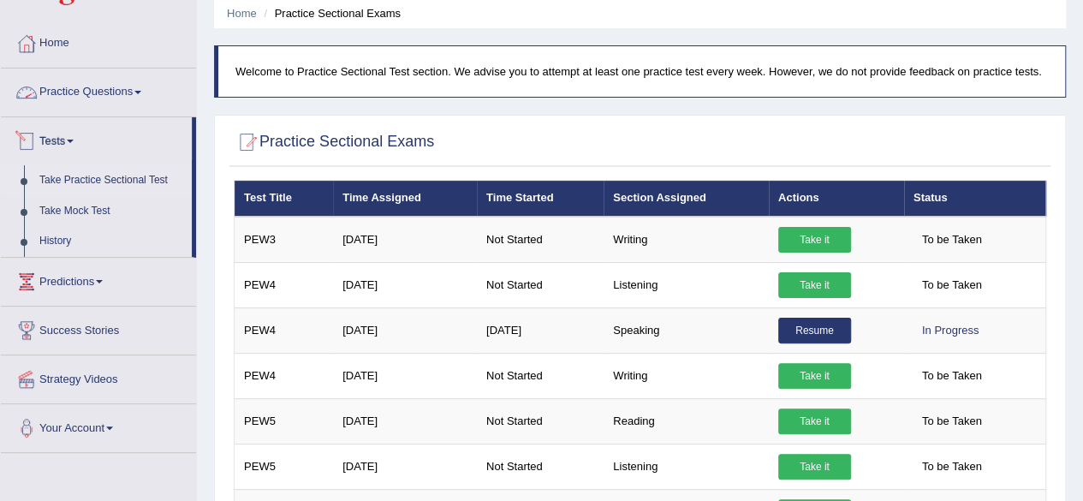
click at [68, 105] on link "Practice Questions" at bounding box center [98, 90] width 195 height 43
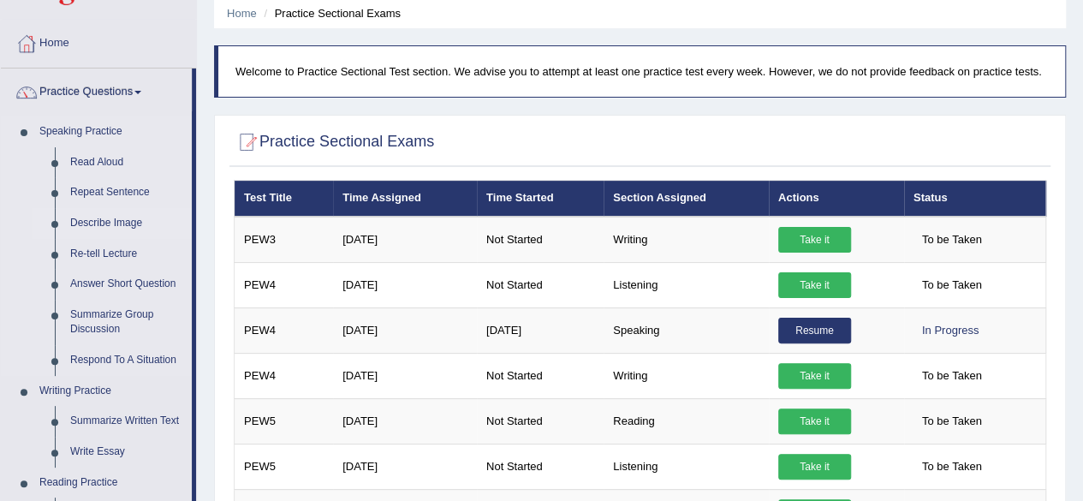
click at [111, 222] on link "Describe Image" at bounding box center [127, 223] width 129 height 31
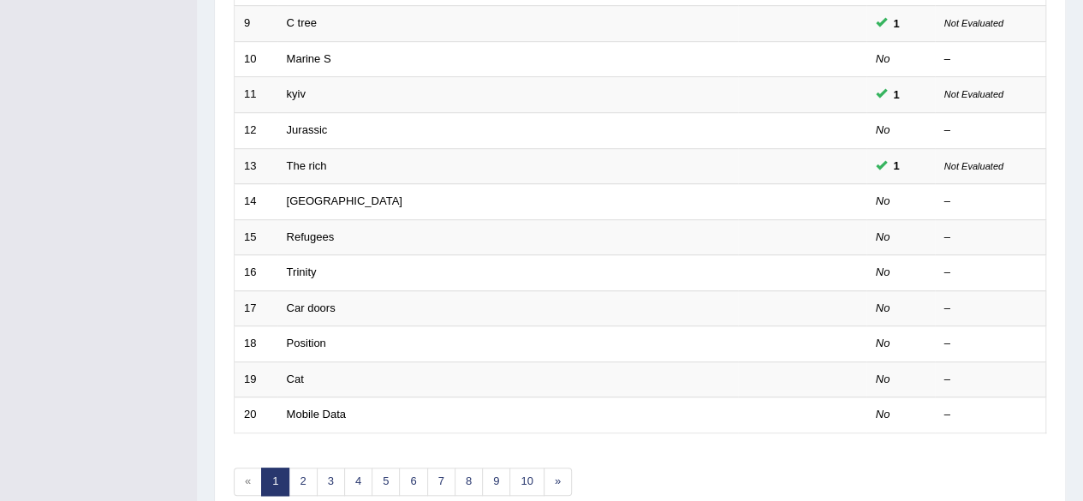
scroll to position [549, 0]
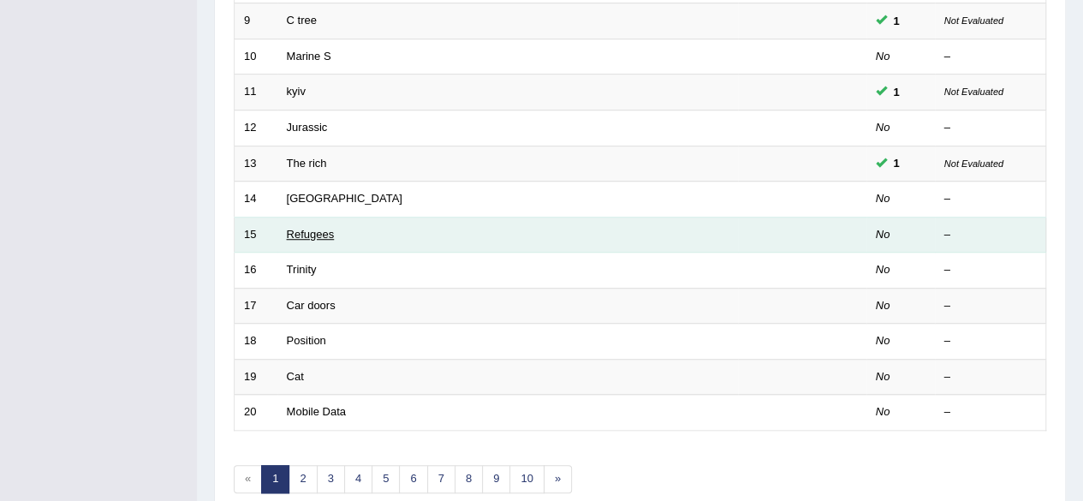
click at [296, 228] on link "Refugees" at bounding box center [311, 234] width 48 height 13
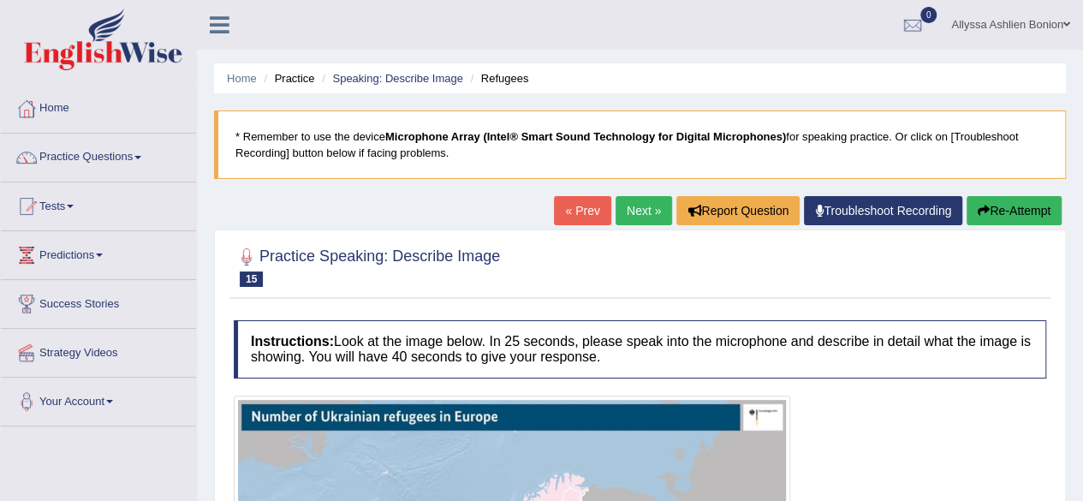
click at [640, 212] on link "Next »" at bounding box center [644, 210] width 57 height 29
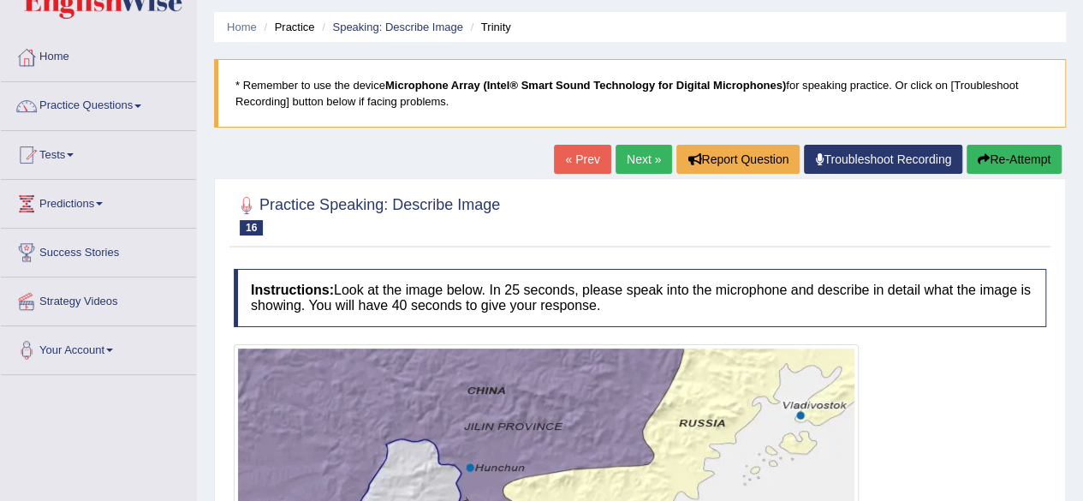
scroll to position [45, 0]
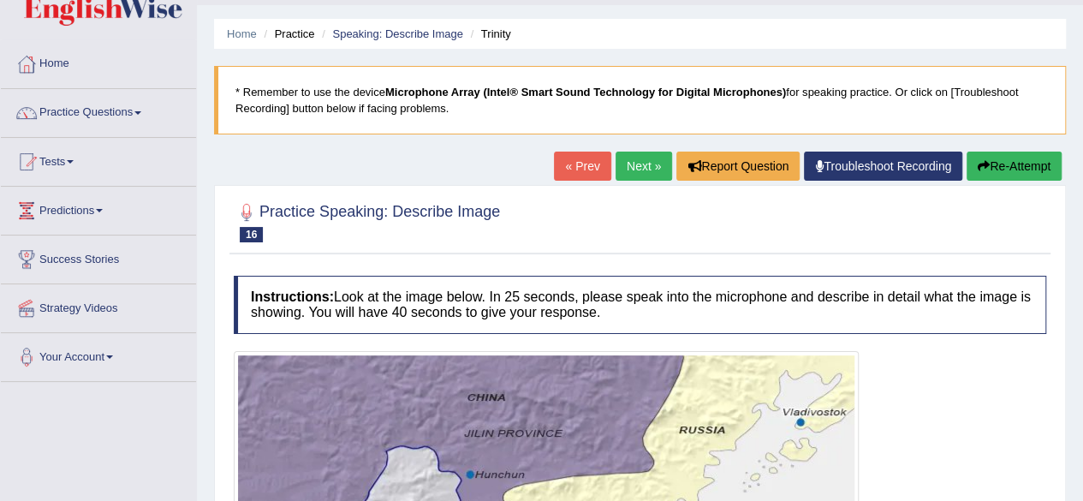
click at [642, 162] on link "Next »" at bounding box center [644, 166] width 57 height 29
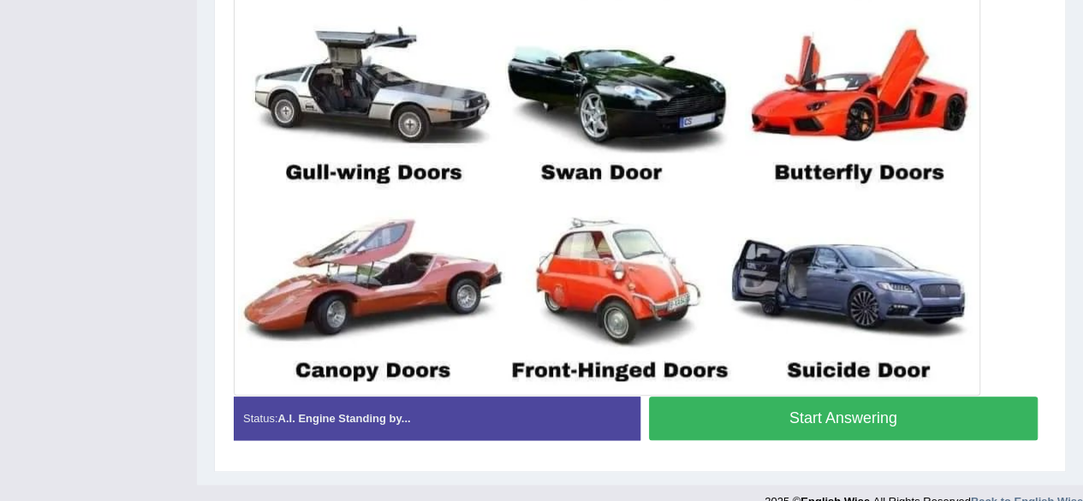
scroll to position [678, 0]
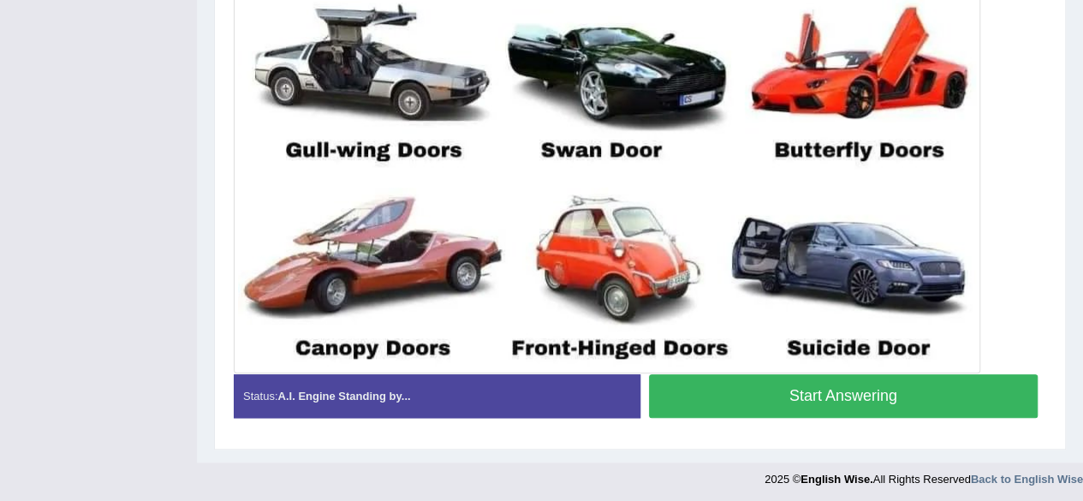
click at [721, 391] on button "Start Answering" at bounding box center [844, 396] width 390 height 44
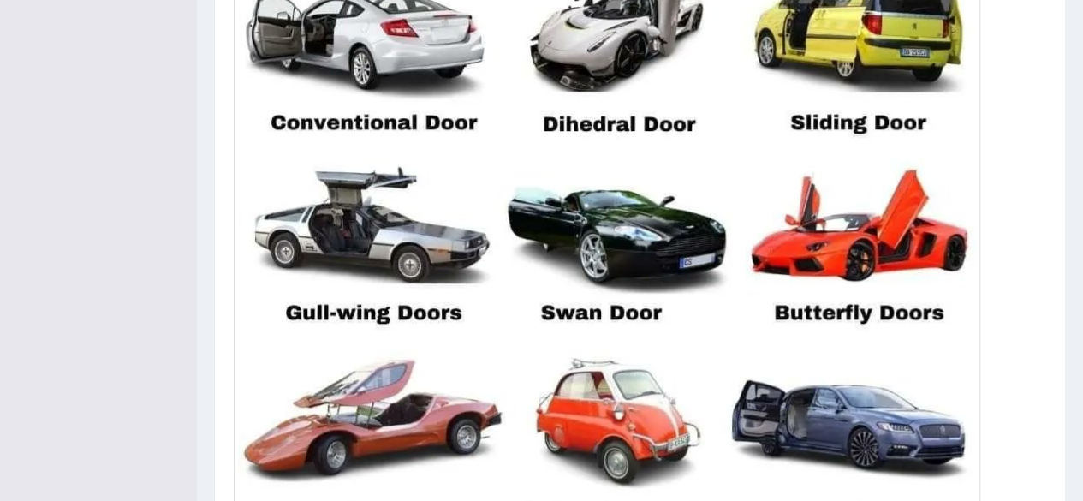
scroll to position [695, 0]
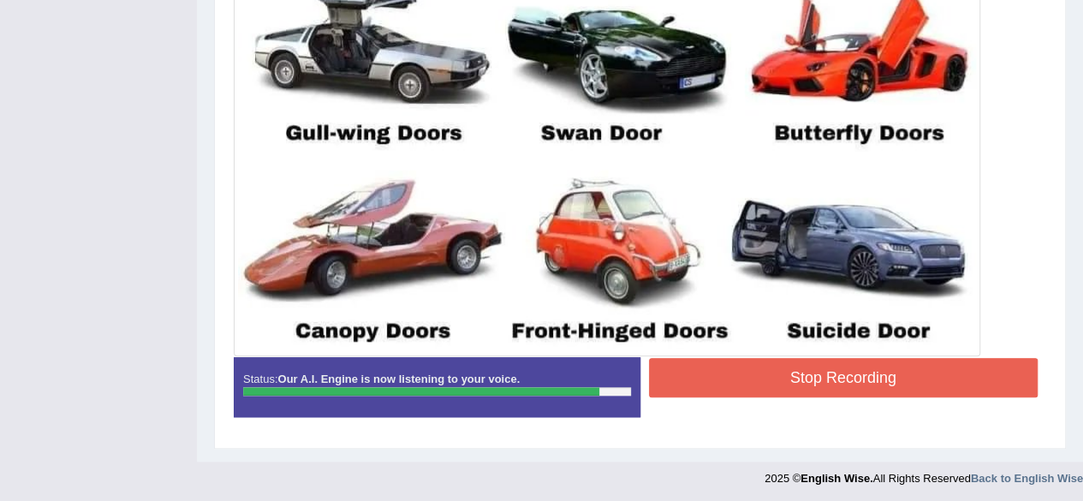
click at [747, 382] on button "Stop Recording" at bounding box center [844, 377] width 390 height 39
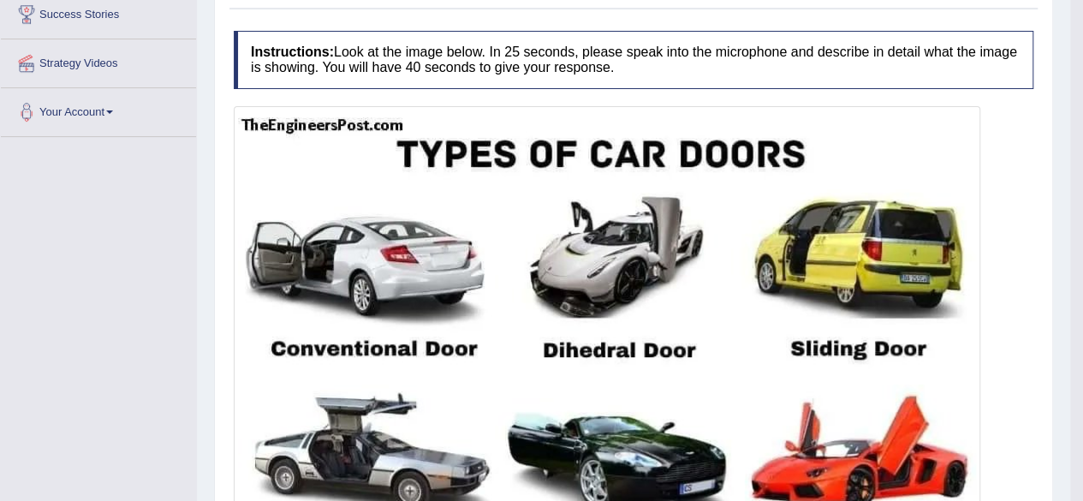
scroll to position [0, 0]
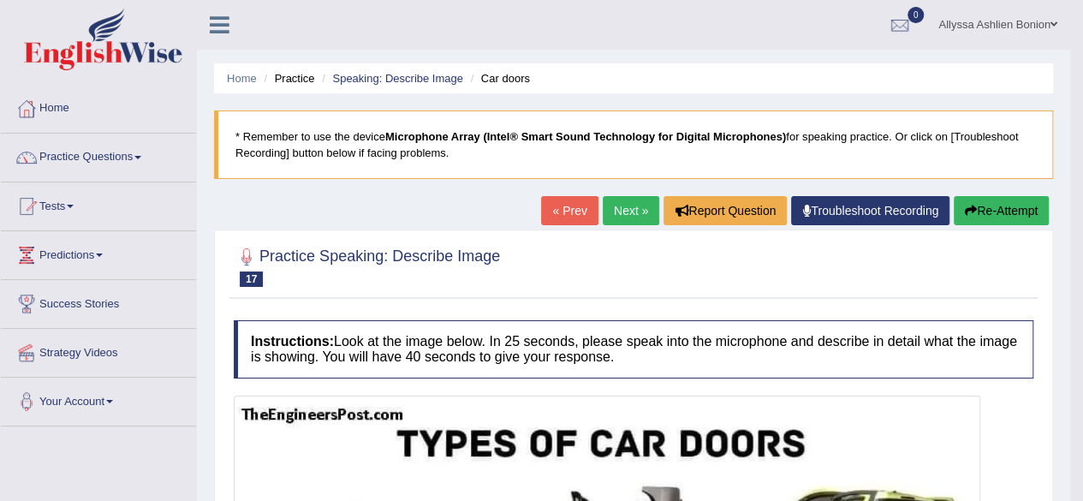
click at [622, 198] on link "Next »" at bounding box center [631, 210] width 57 height 29
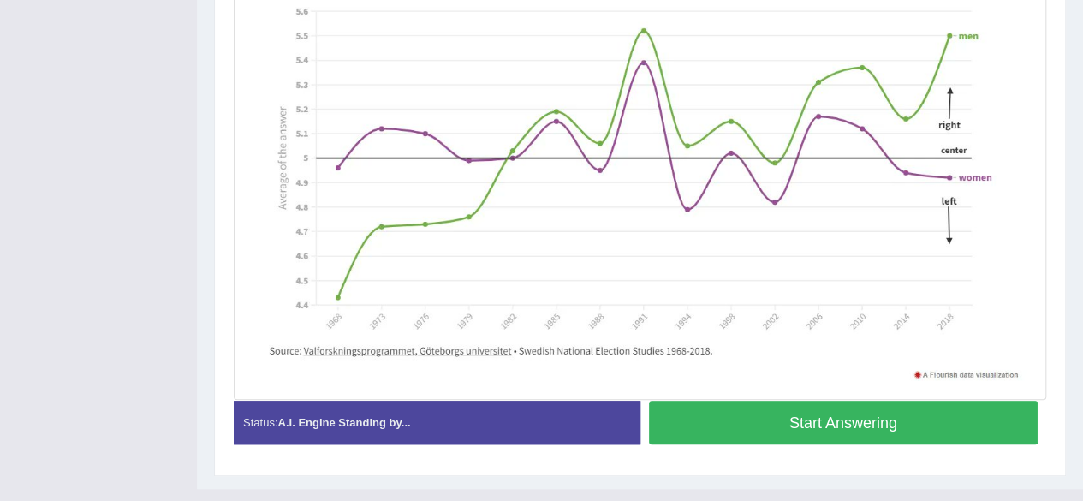
scroll to position [472, 0]
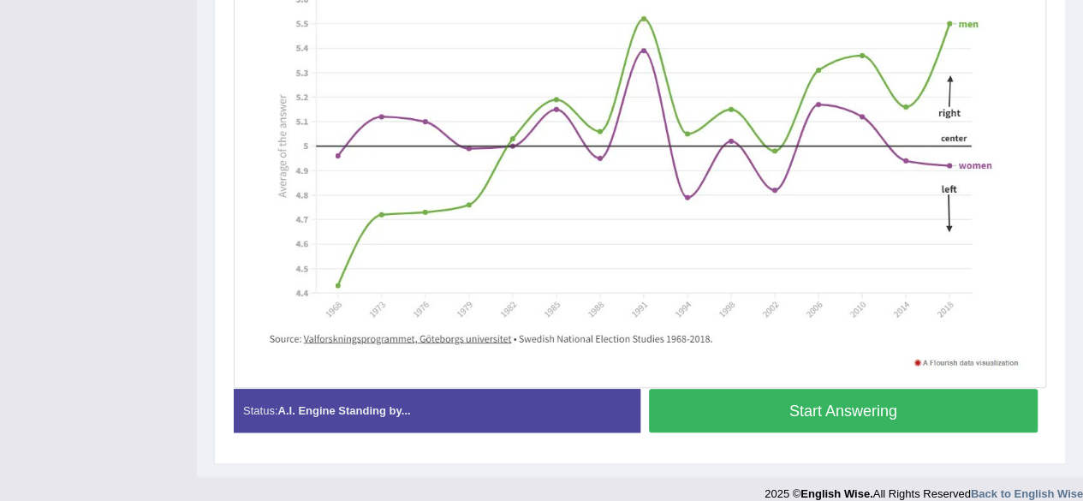
click at [677, 413] on button "Start Answering" at bounding box center [844, 411] width 390 height 44
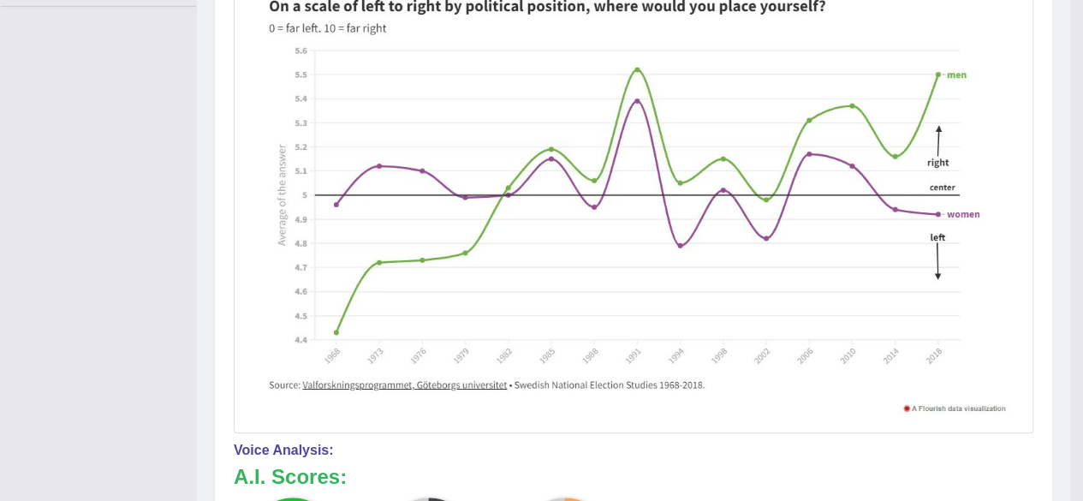
scroll to position [0, 0]
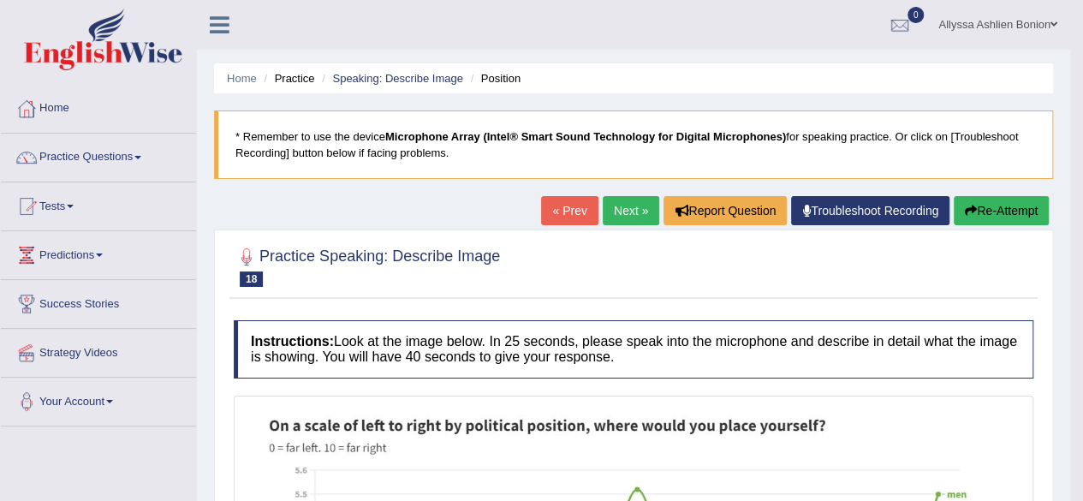
click at [625, 200] on link "Next »" at bounding box center [631, 210] width 57 height 29
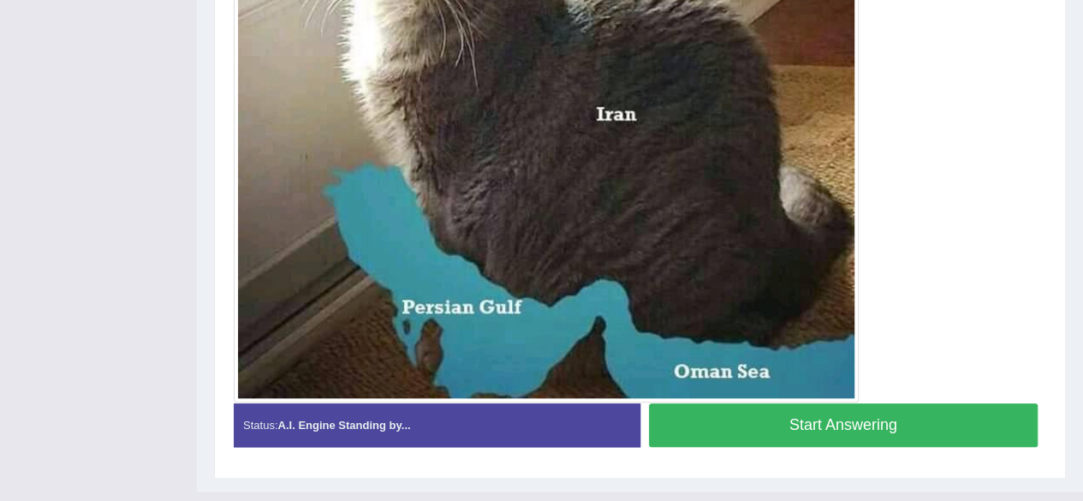
scroll to position [577, 0]
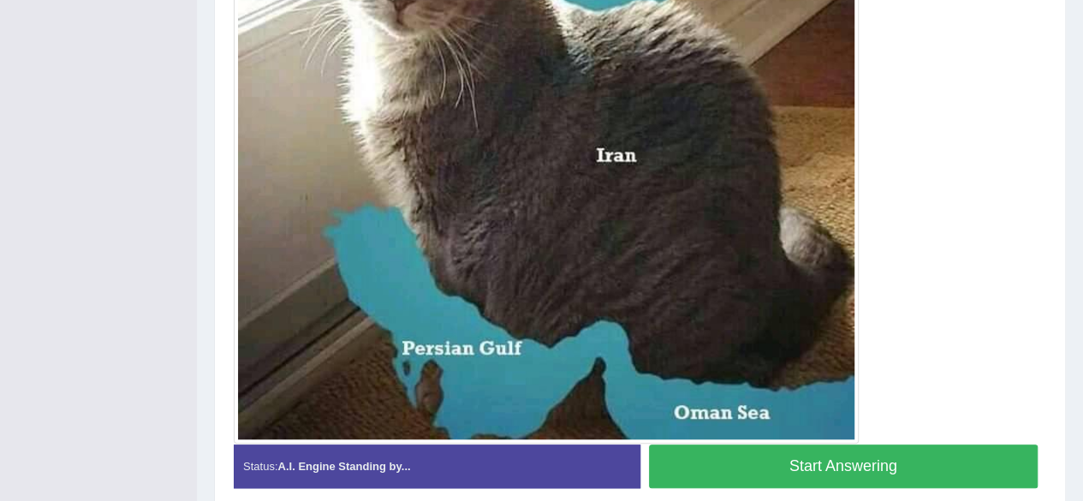
click at [702, 462] on button "Start Answering" at bounding box center [844, 466] width 390 height 44
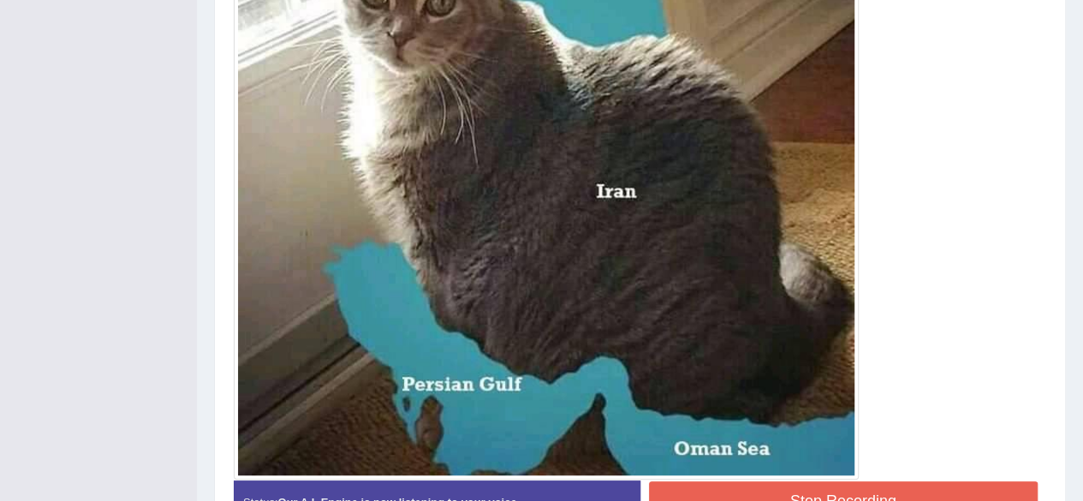
scroll to position [563, 0]
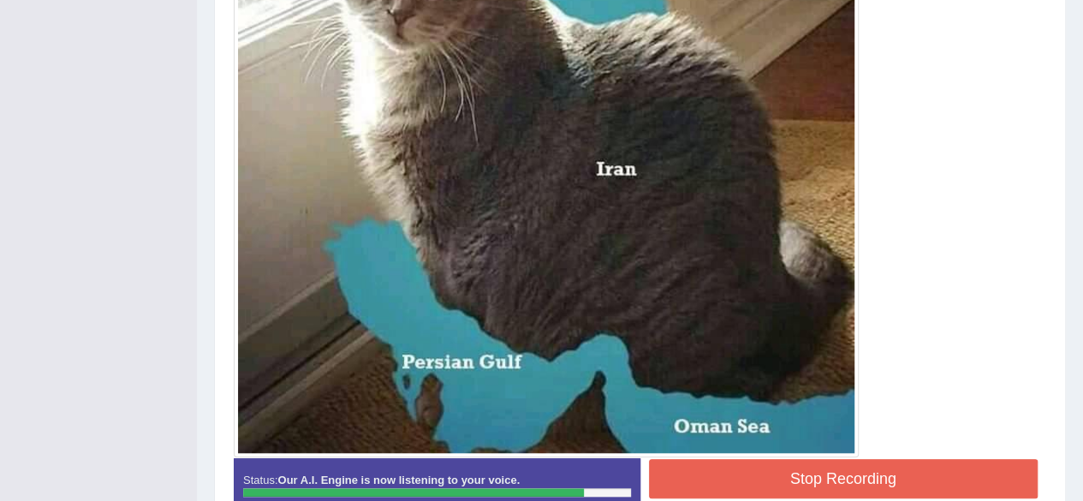
click at [788, 487] on button "Stop Recording" at bounding box center [844, 478] width 390 height 39
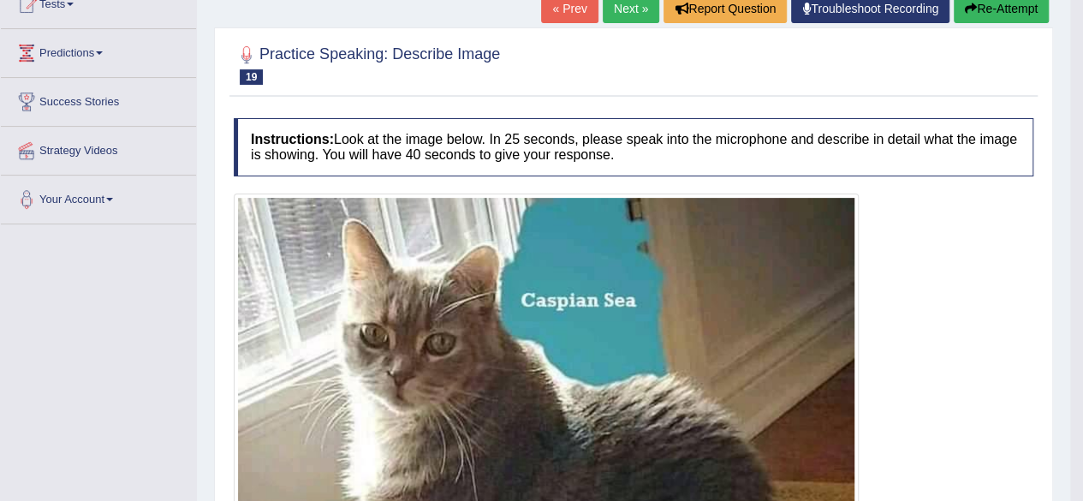
scroll to position [0, 0]
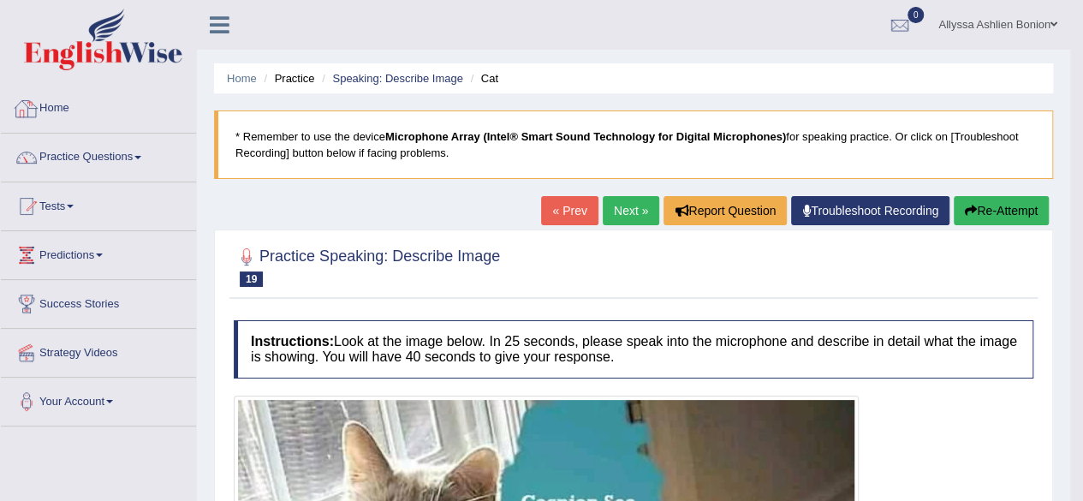
click at [92, 128] on li "Home" at bounding box center [98, 109] width 195 height 49
click at [80, 205] on link "Tests" at bounding box center [98, 203] width 195 height 43
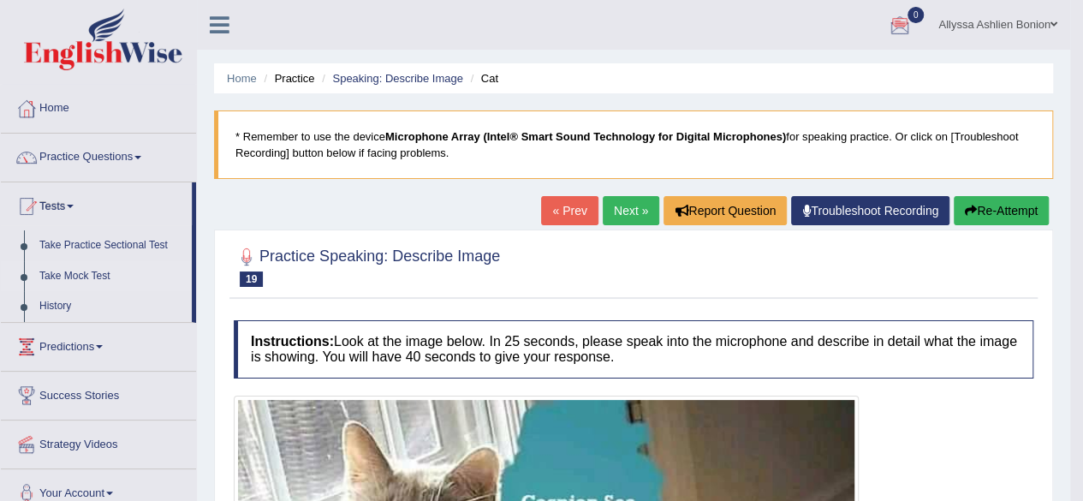
click at [69, 278] on link "Take Mock Test" at bounding box center [112, 276] width 160 height 31
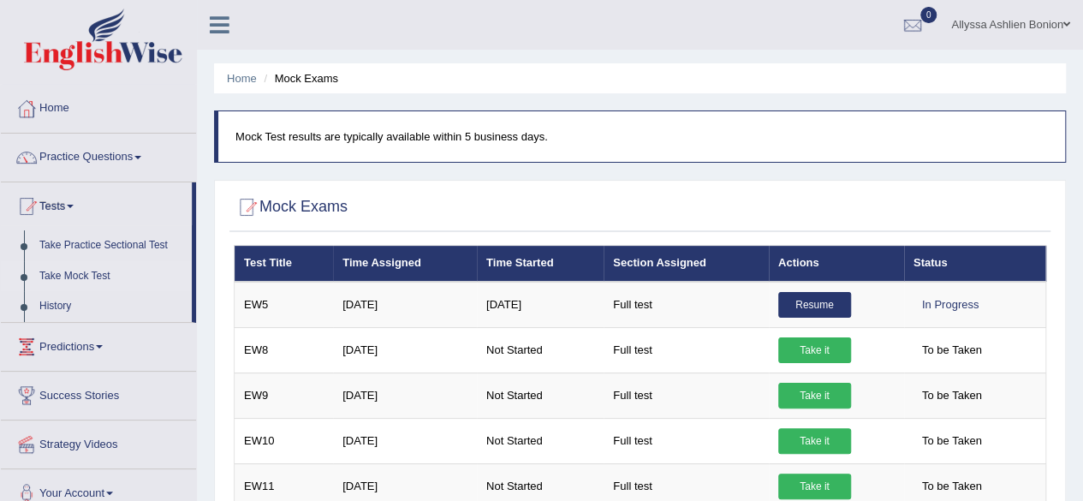
click at [86, 414] on li "Success Stories" at bounding box center [98, 396] width 195 height 49
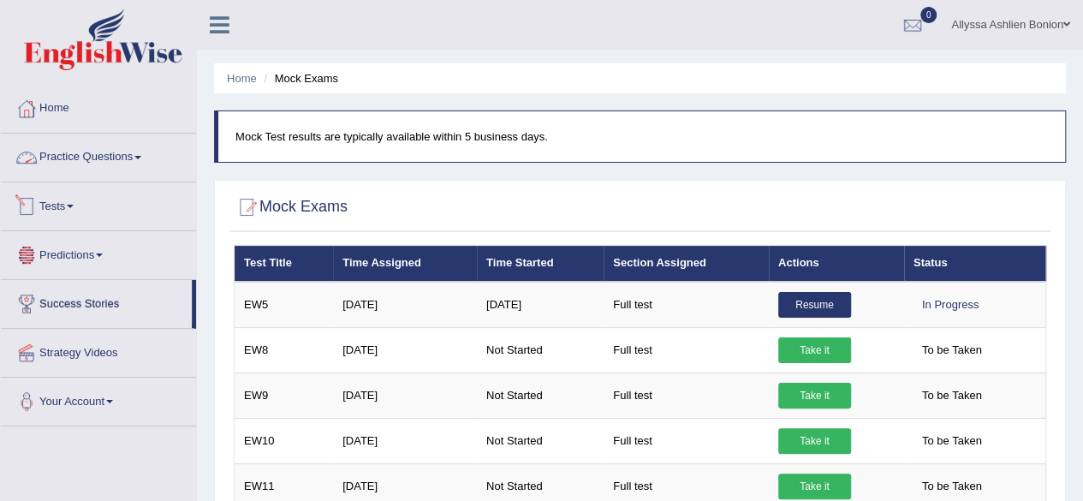
click at [137, 204] on link "Tests" at bounding box center [98, 203] width 195 height 43
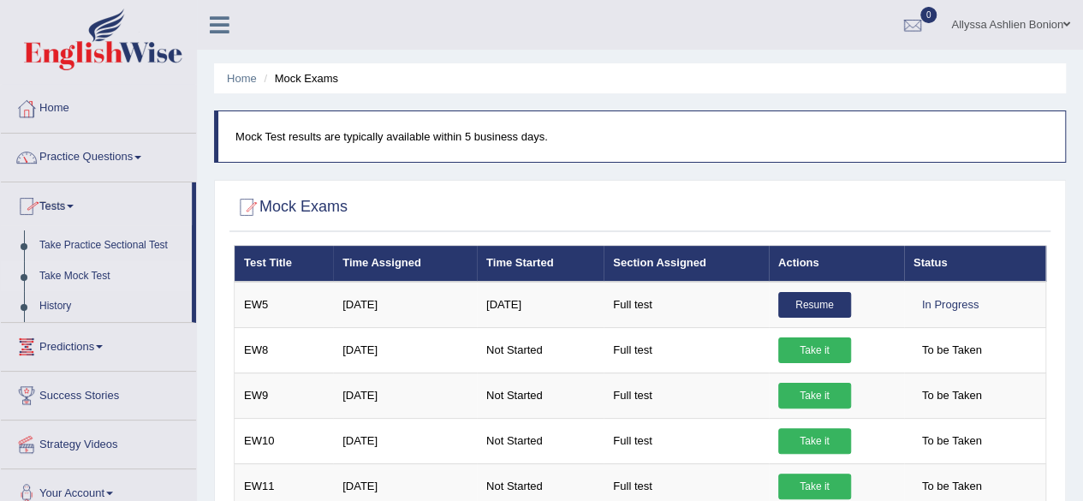
click at [92, 277] on link "Take Mock Test" at bounding box center [112, 276] width 160 height 31
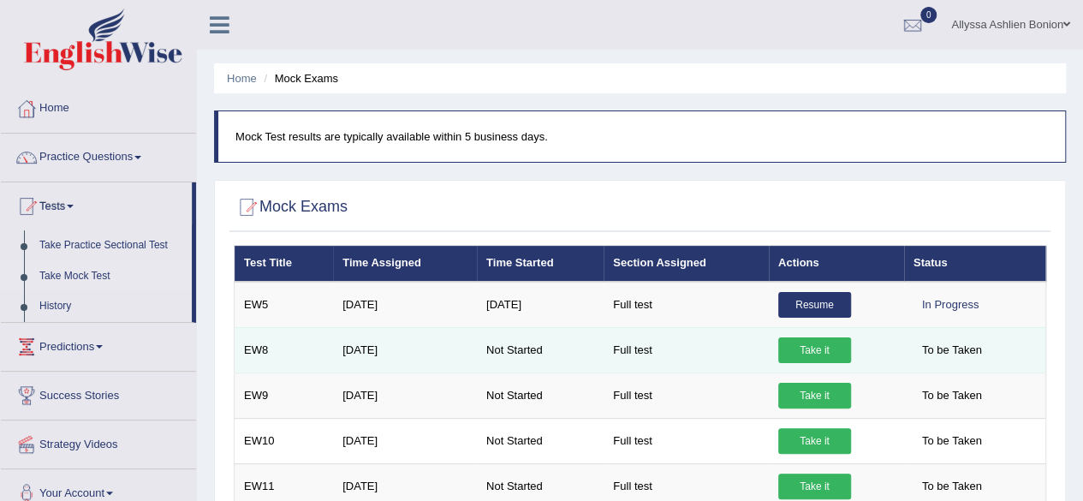
click at [814, 350] on link "Take it" at bounding box center [814, 350] width 73 height 26
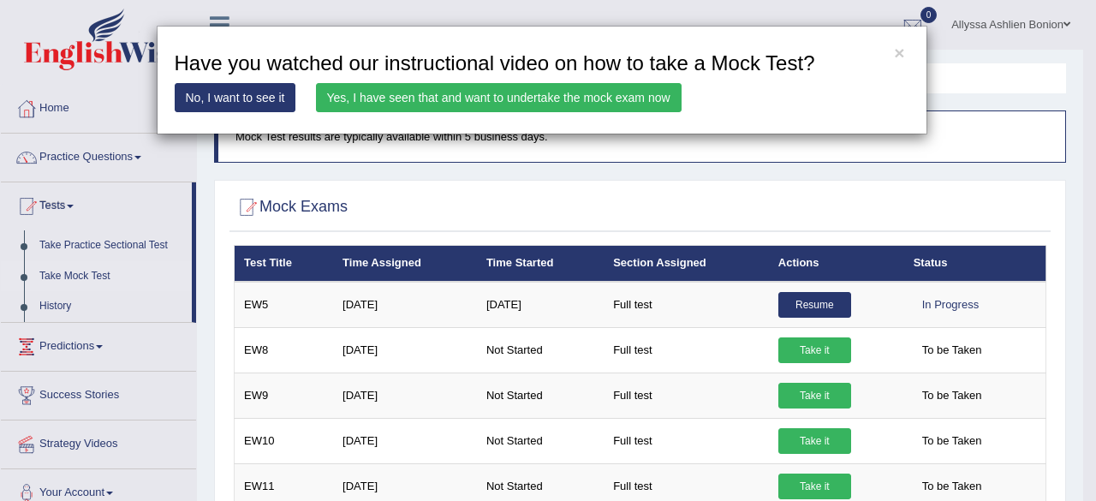
click at [590, 88] on link "Yes, I have seen that and want to undertake the mock exam now" at bounding box center [499, 97] width 366 height 29
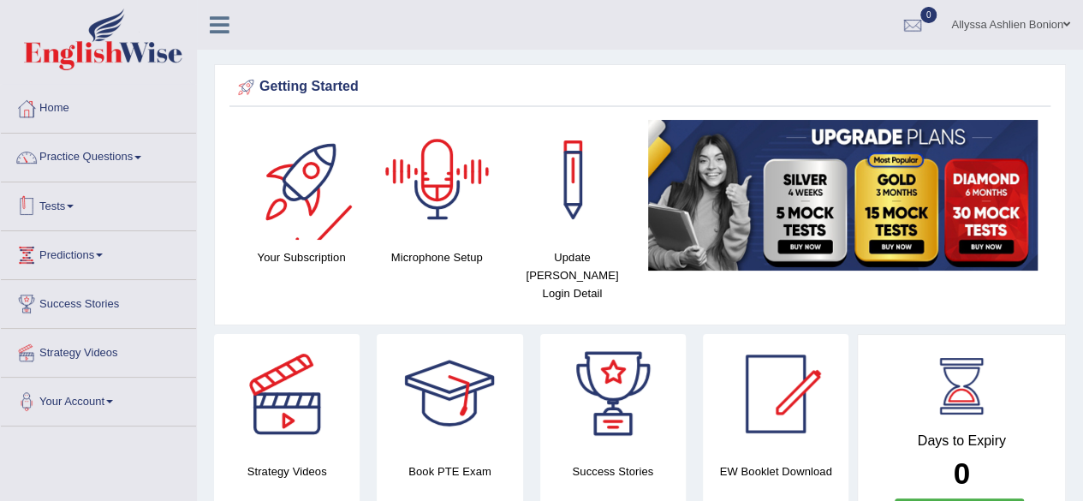
click at [112, 196] on link "Tests" at bounding box center [98, 203] width 195 height 43
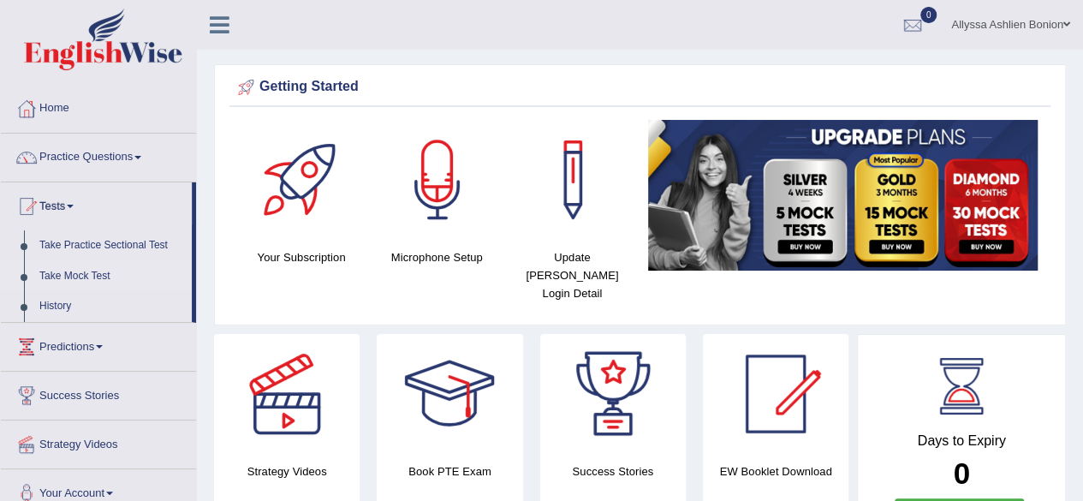
click at [86, 273] on link "Take Mock Test" at bounding box center [112, 276] width 160 height 31
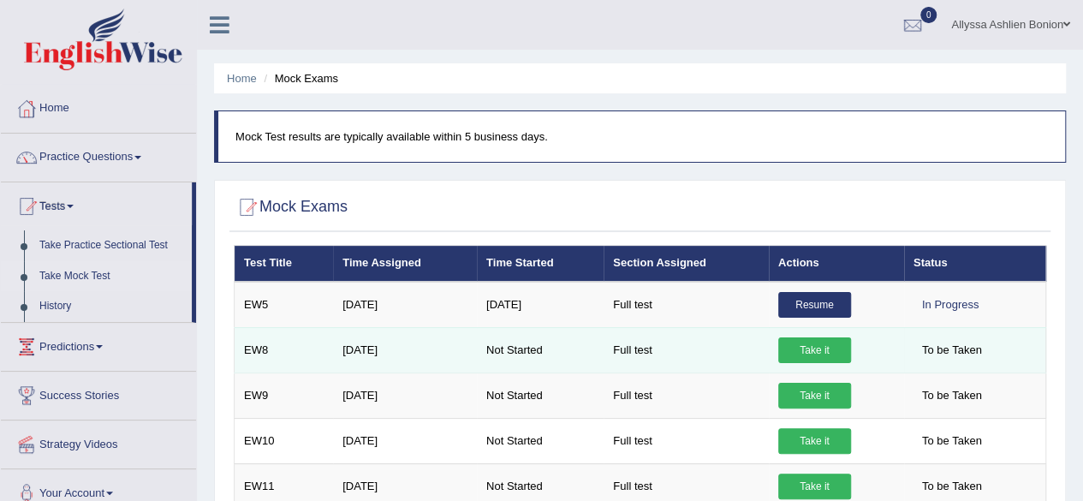
click at [815, 349] on link "Take it" at bounding box center [814, 350] width 73 height 26
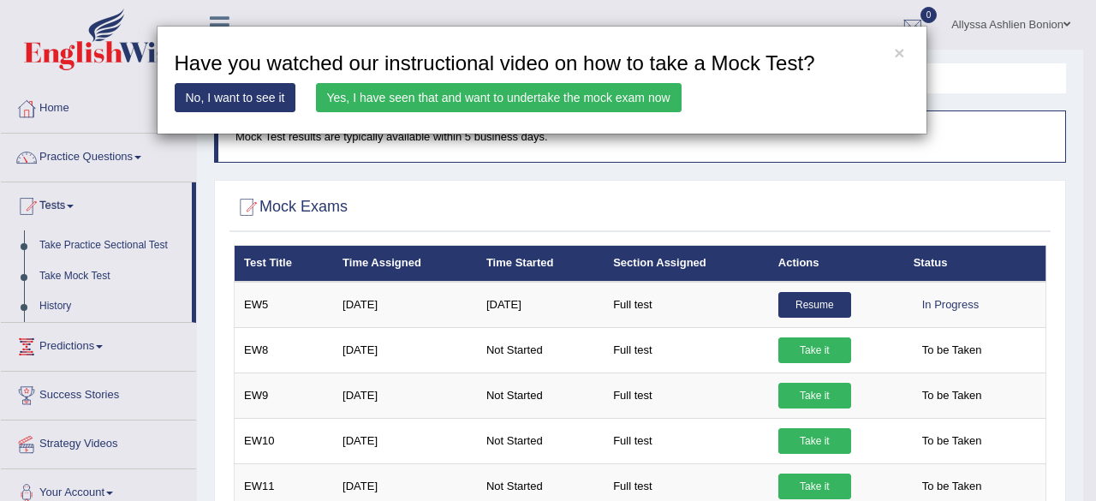
click at [627, 86] on link "Yes, I have seen that and want to undertake the mock exam now" at bounding box center [499, 97] width 366 height 29
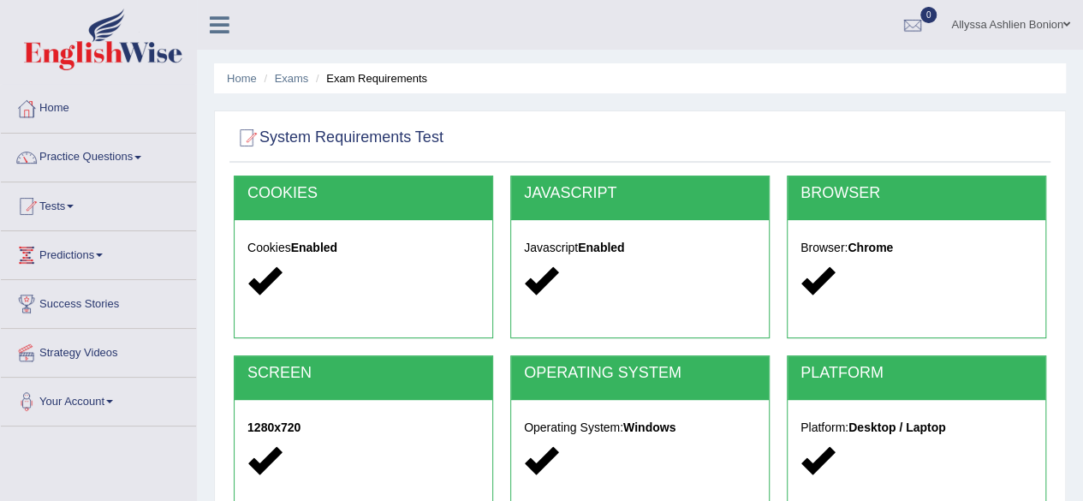
scroll to position [171, 0]
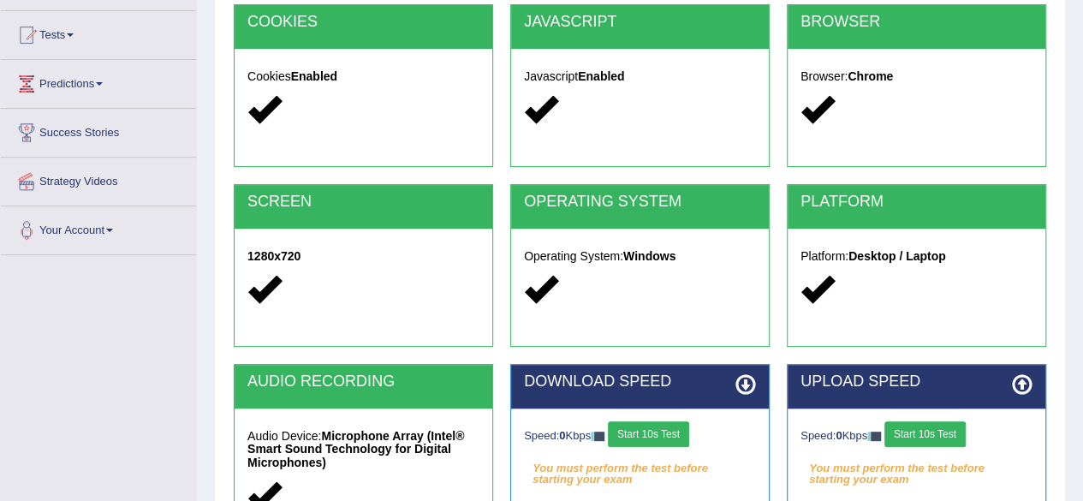
click at [635, 440] on button "Start 10s Test" at bounding box center [648, 434] width 81 height 26
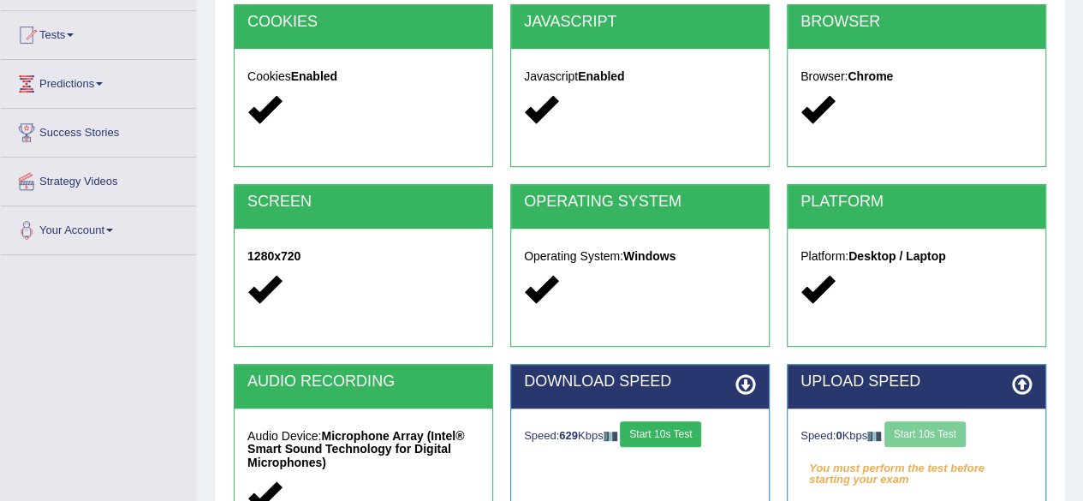
click at [661, 434] on button "Start 10s Test" at bounding box center [660, 434] width 81 height 26
click at [945, 437] on button "Start 10s Test" at bounding box center [925, 434] width 81 height 26
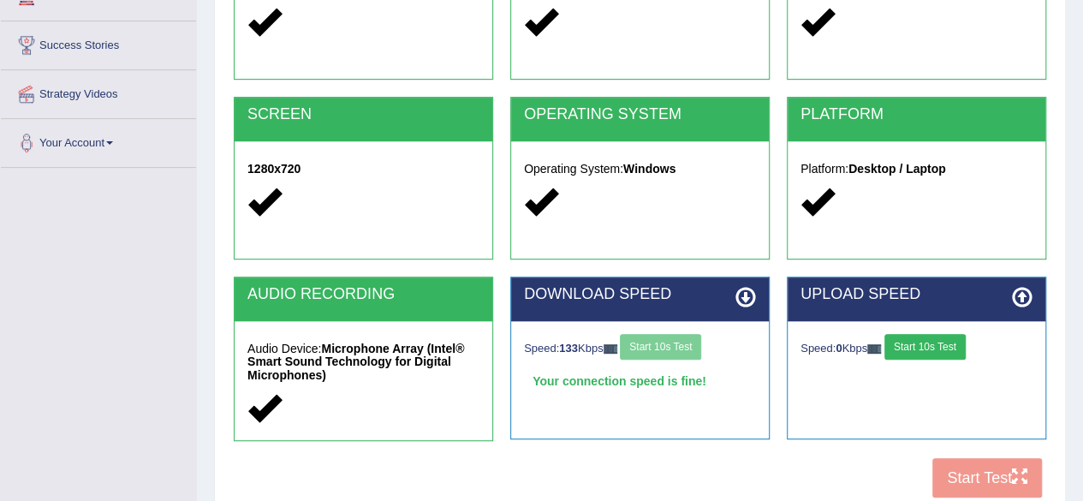
scroll to position [397, 0]
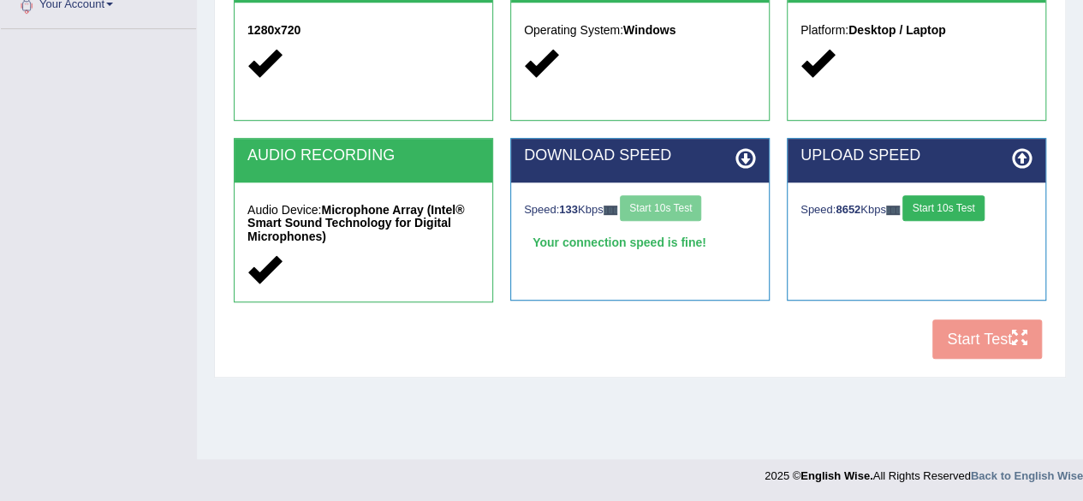
click at [935, 200] on button "Start 10s Test" at bounding box center [943, 208] width 81 height 26
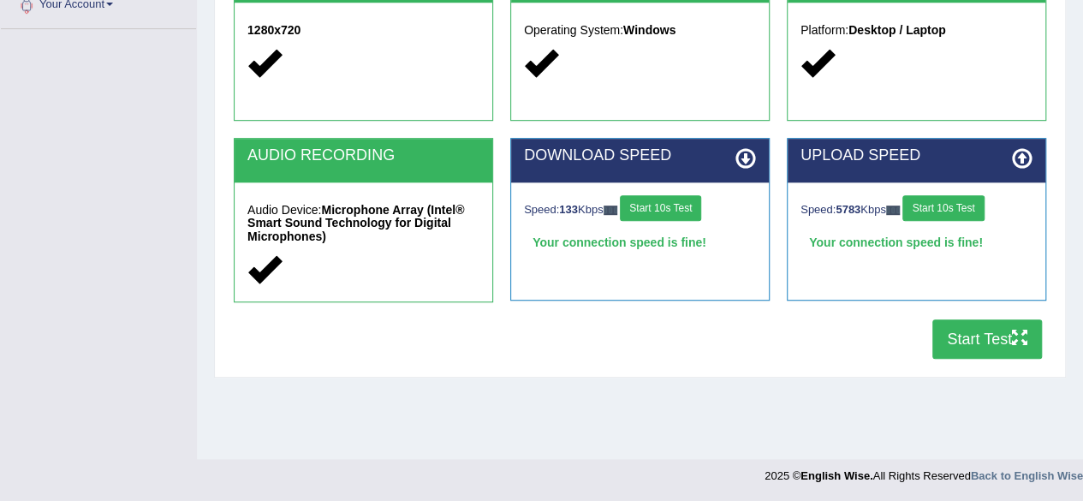
click at [959, 342] on button "Start Test" at bounding box center [988, 338] width 110 height 39
